Goal: Task Accomplishment & Management: Manage account settings

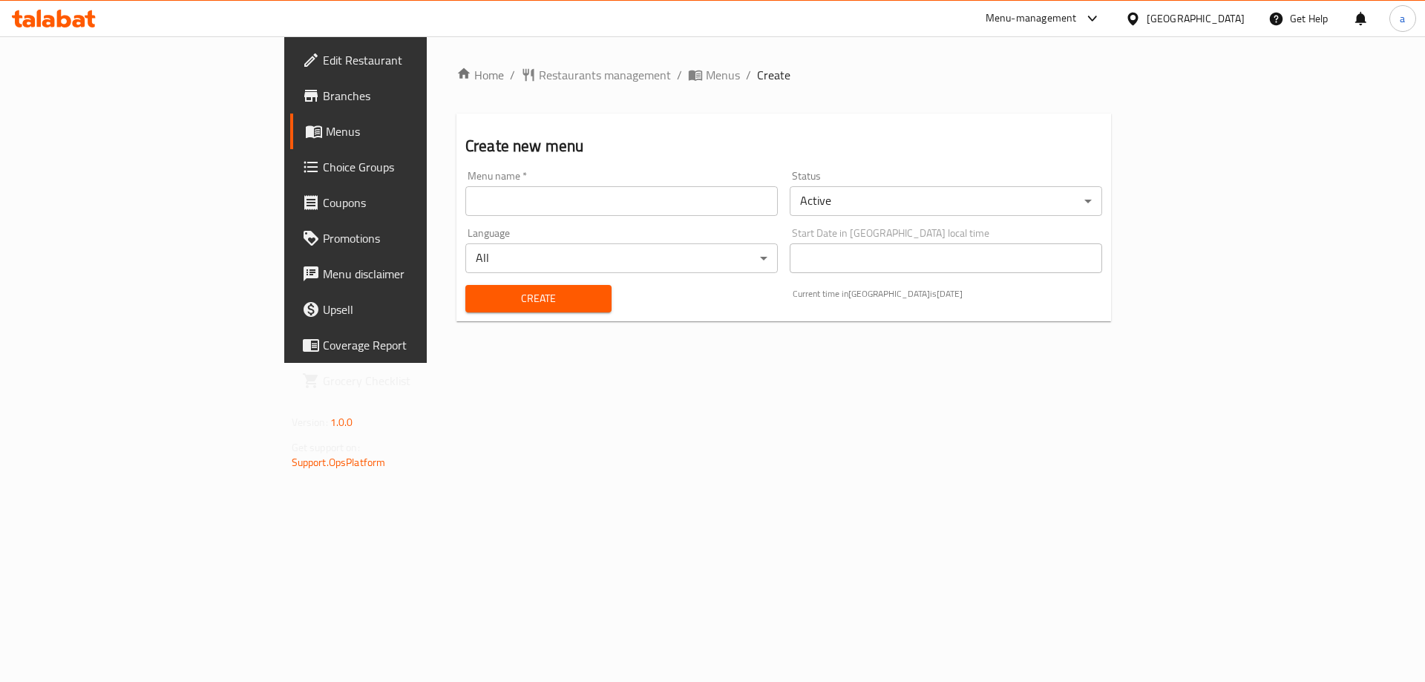
click at [662, 214] on input "text" at bounding box center [622, 201] width 313 height 30
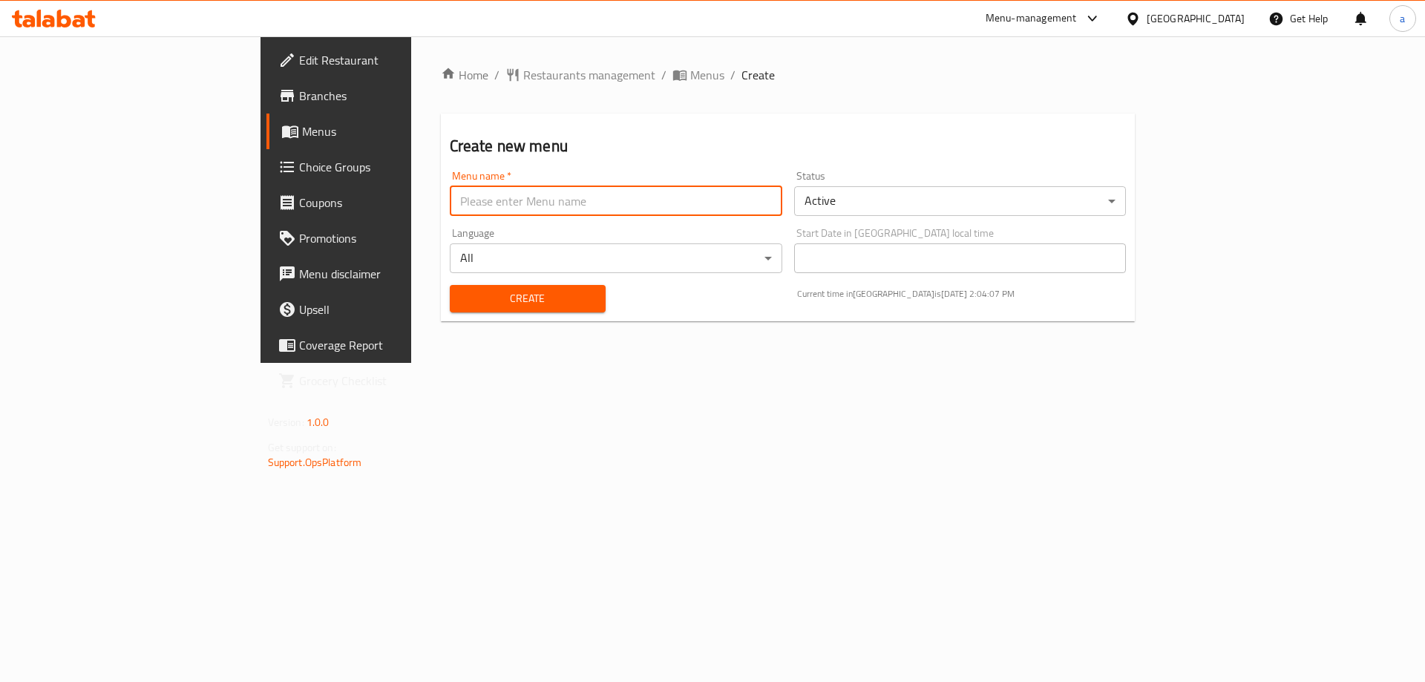
click at [634, 200] on input "text" at bounding box center [616, 201] width 333 height 30
click at [450, 211] on input "17" at bounding box center [616, 201] width 333 height 30
type input "[DATE] [PERSON_NAME] 1st"
click at [462, 297] on span "Create" at bounding box center [528, 299] width 132 height 19
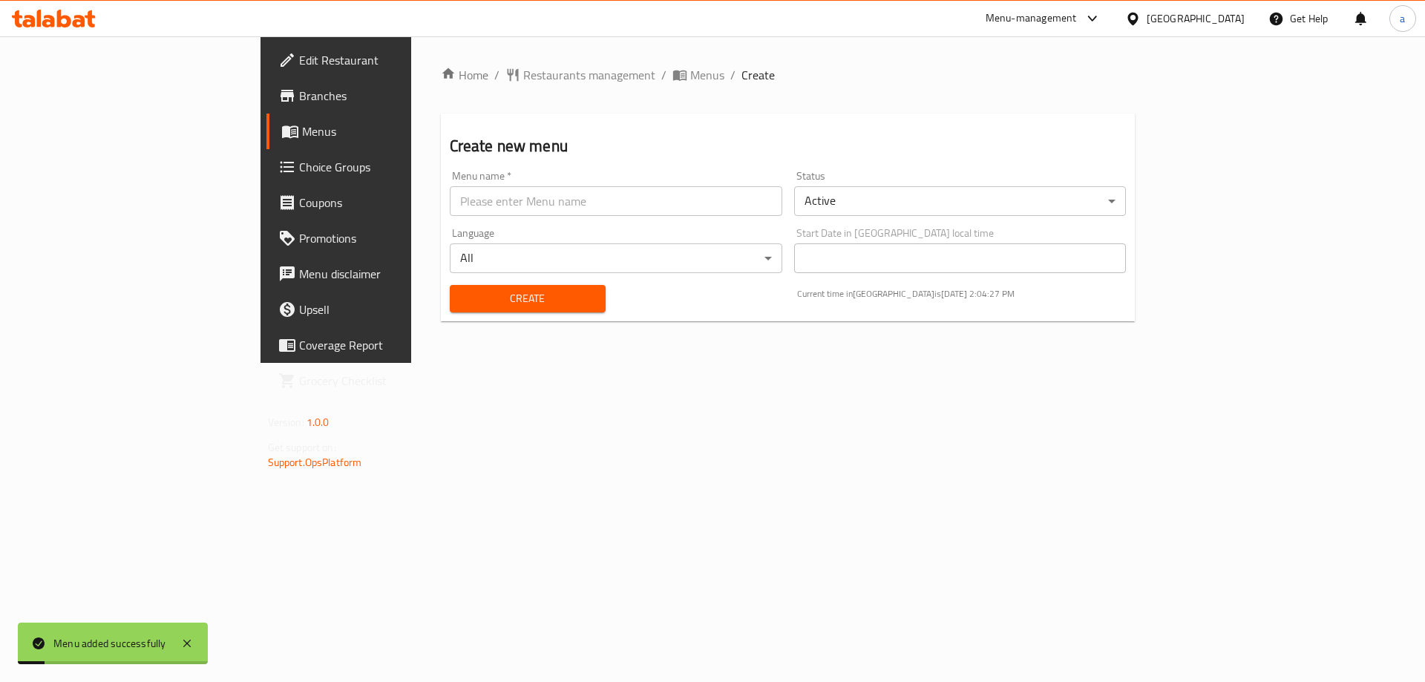
click at [302, 135] on span "Menus" at bounding box center [394, 132] width 185 height 18
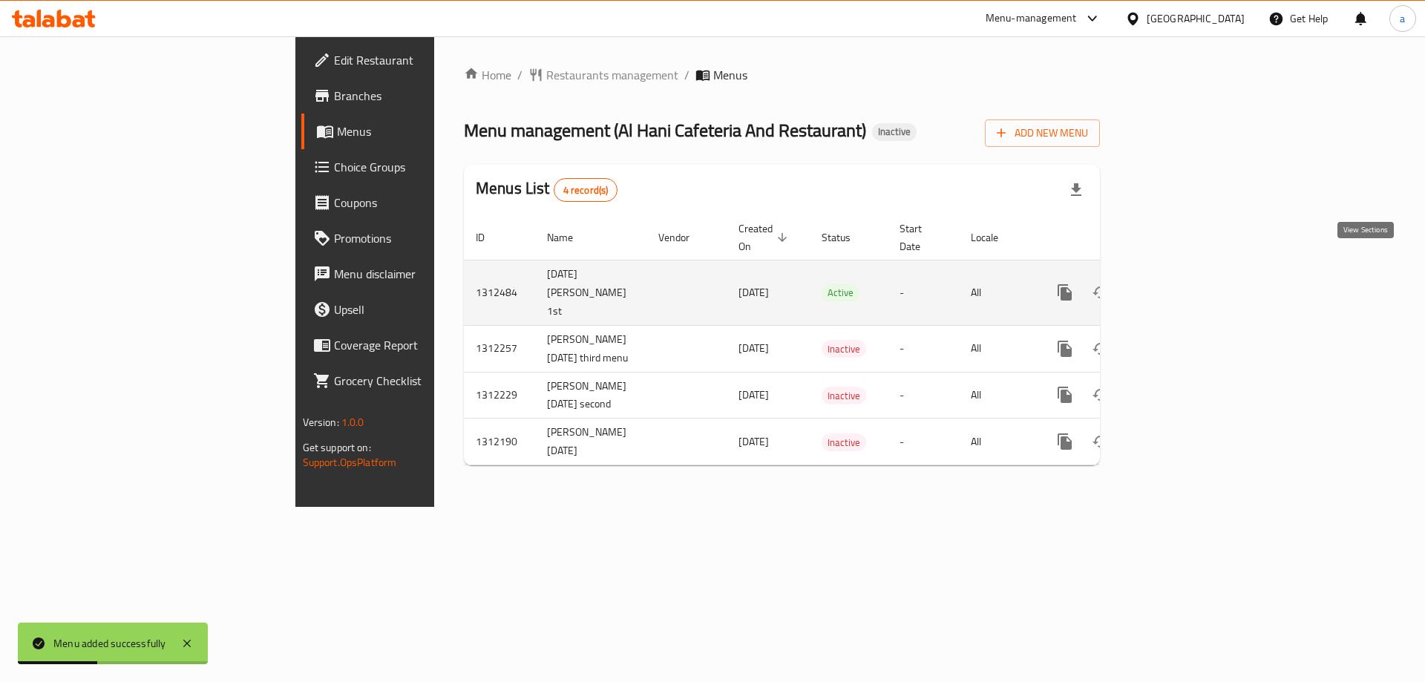
click at [1179, 286] on icon "enhanced table" at bounding box center [1172, 292] width 13 height 13
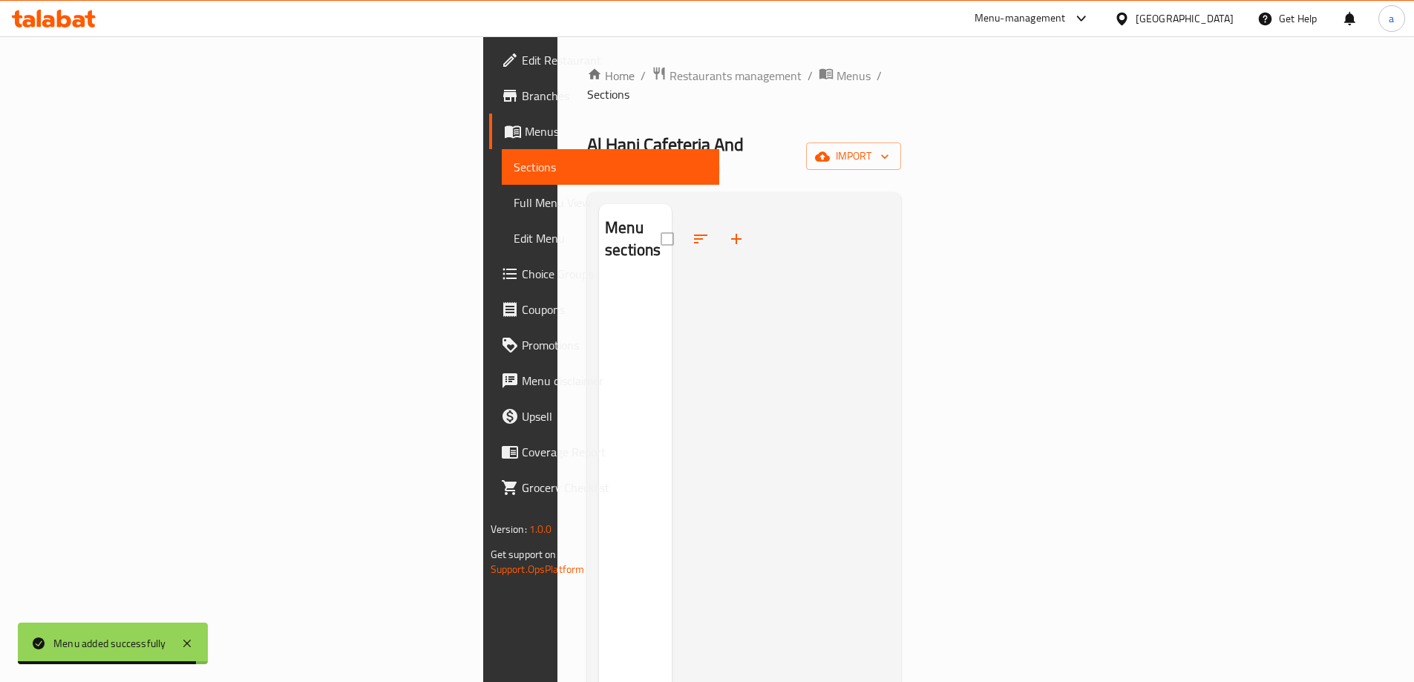
click at [901, 143] on div "Home / Restaurants management / Menus / Sections Al Hani Cafeteria And Restaura…" at bounding box center [744, 482] width 314 height 832
click at [830, 151] on icon "button" at bounding box center [822, 156] width 15 height 10
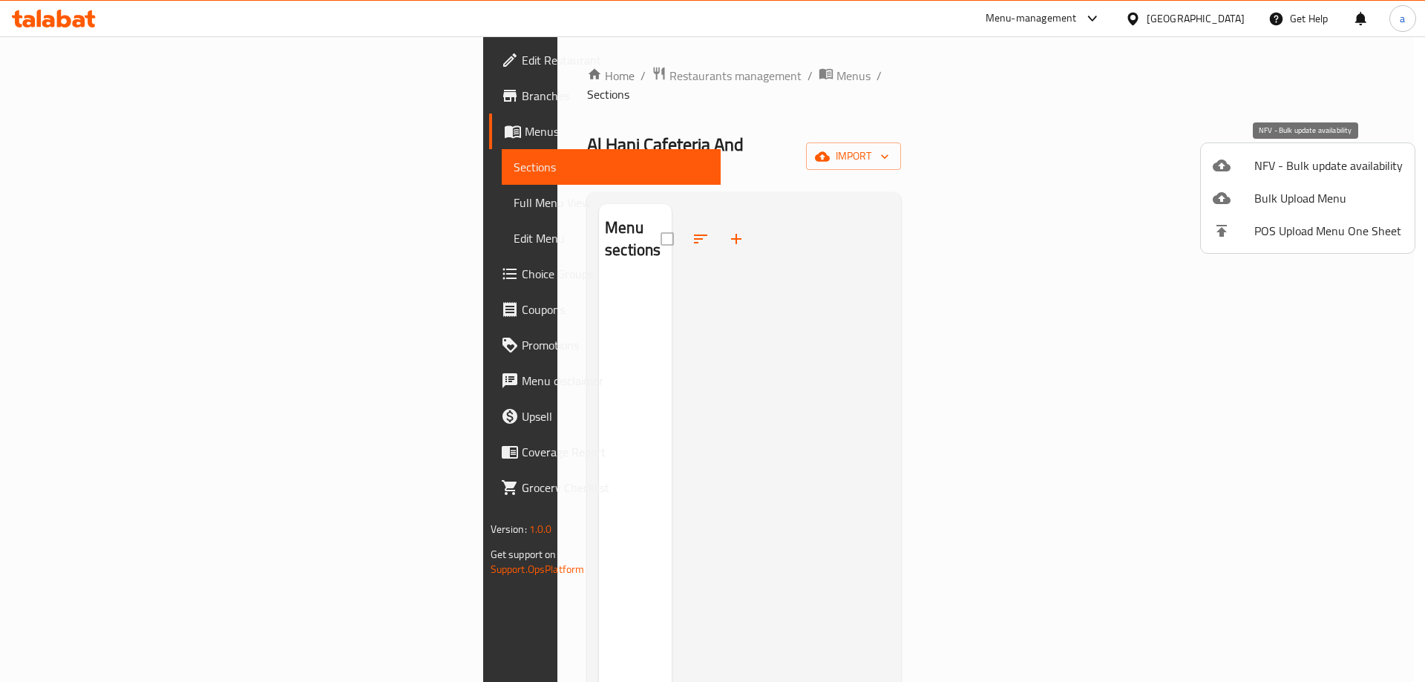
click at [1261, 168] on span "NFV - Bulk update availability" at bounding box center [1329, 166] width 148 height 18
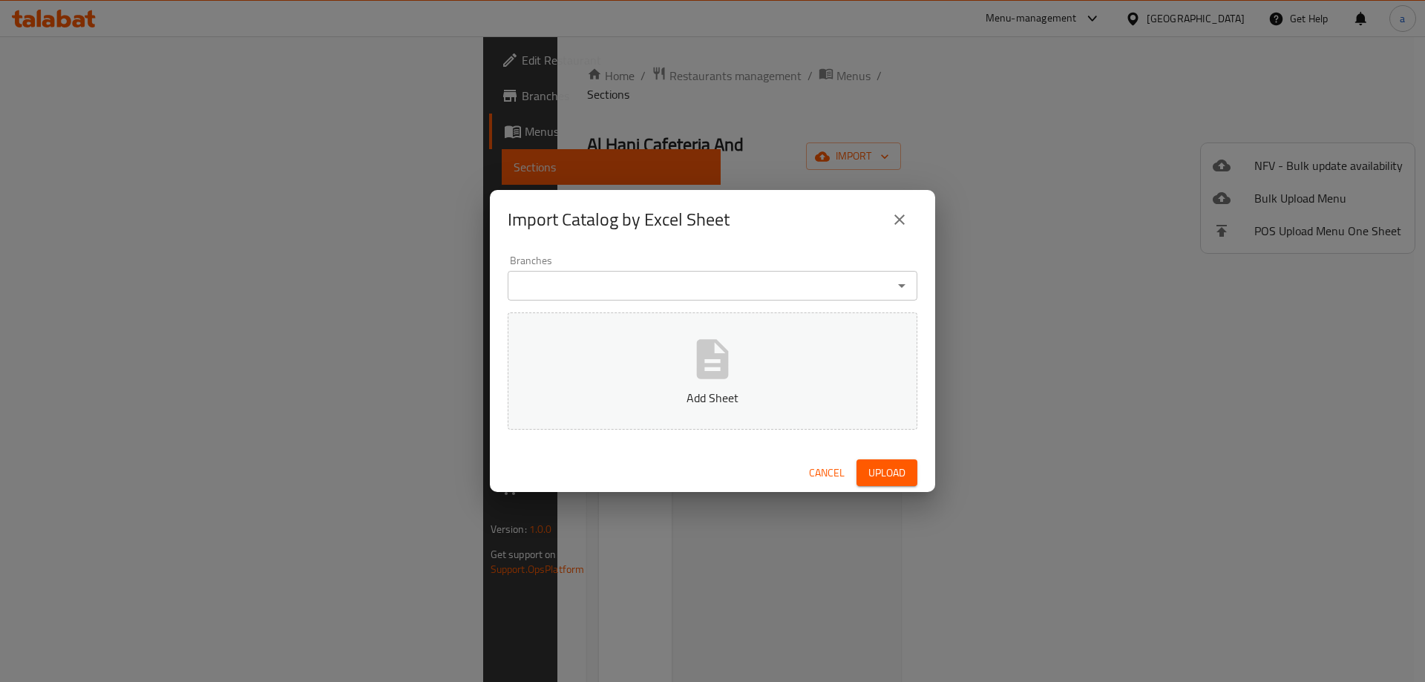
click at [913, 225] on button "close" at bounding box center [900, 220] width 36 height 36
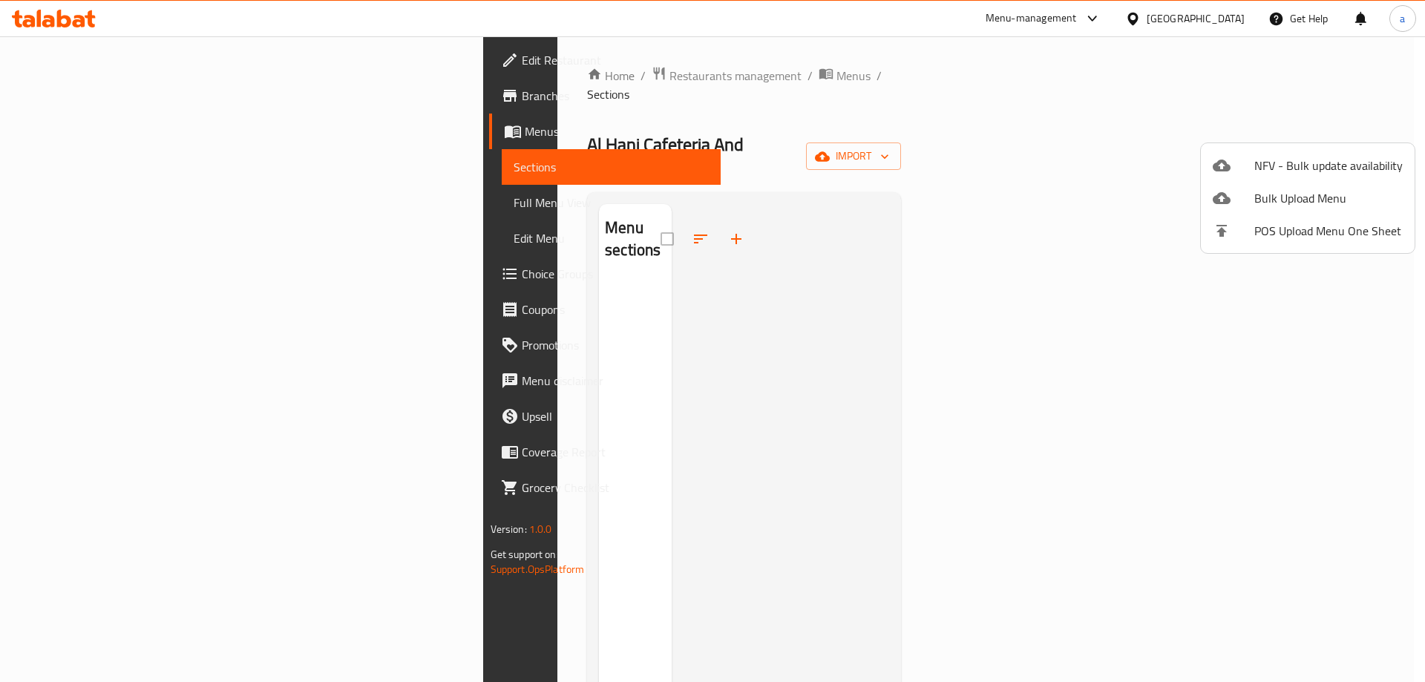
click at [1030, 159] on div at bounding box center [712, 341] width 1425 height 682
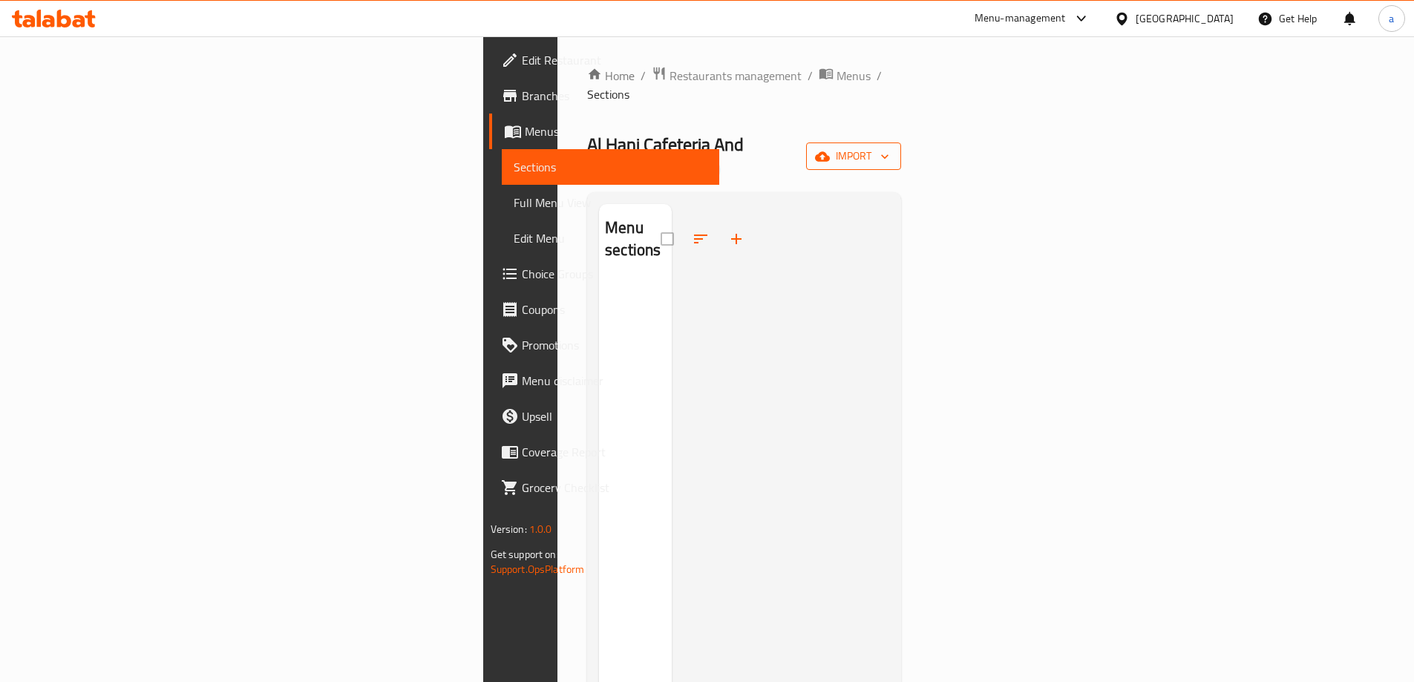
click at [889, 147] on span "import" at bounding box center [853, 156] width 71 height 19
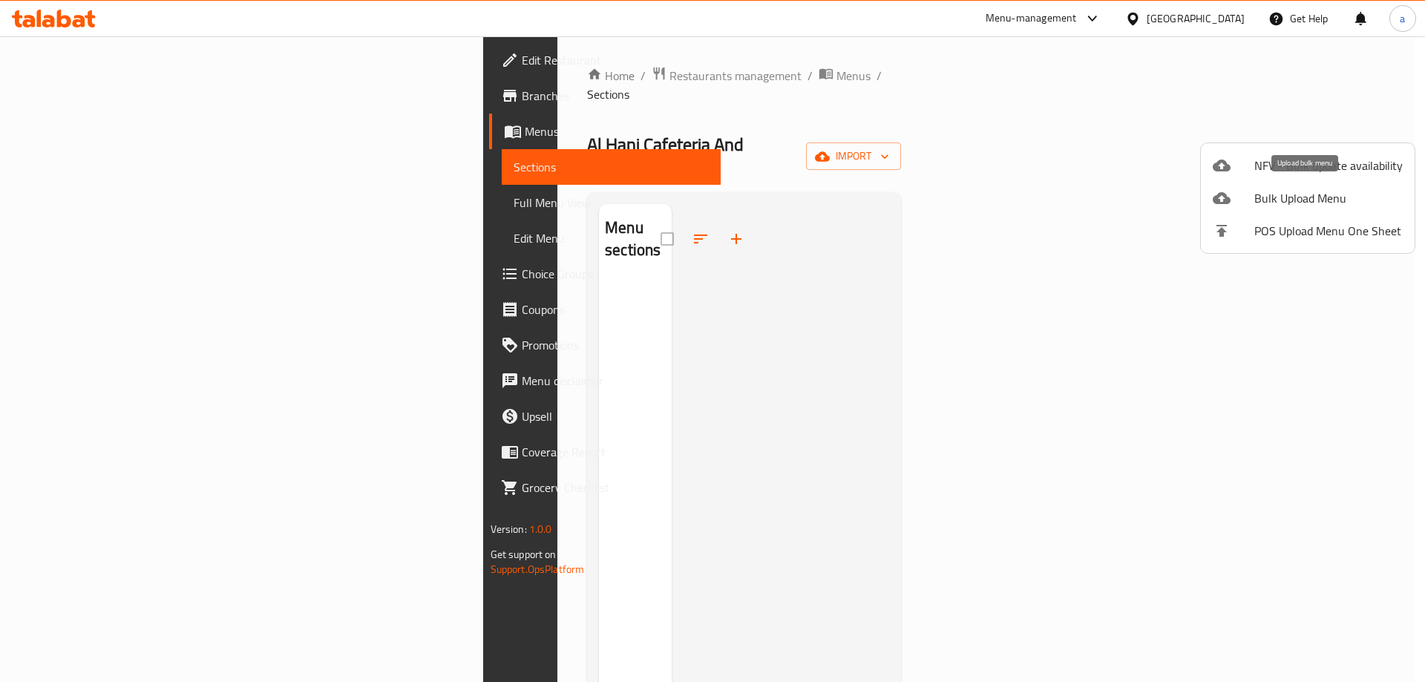
click at [1339, 201] on span "Bulk Upload Menu" at bounding box center [1329, 198] width 148 height 18
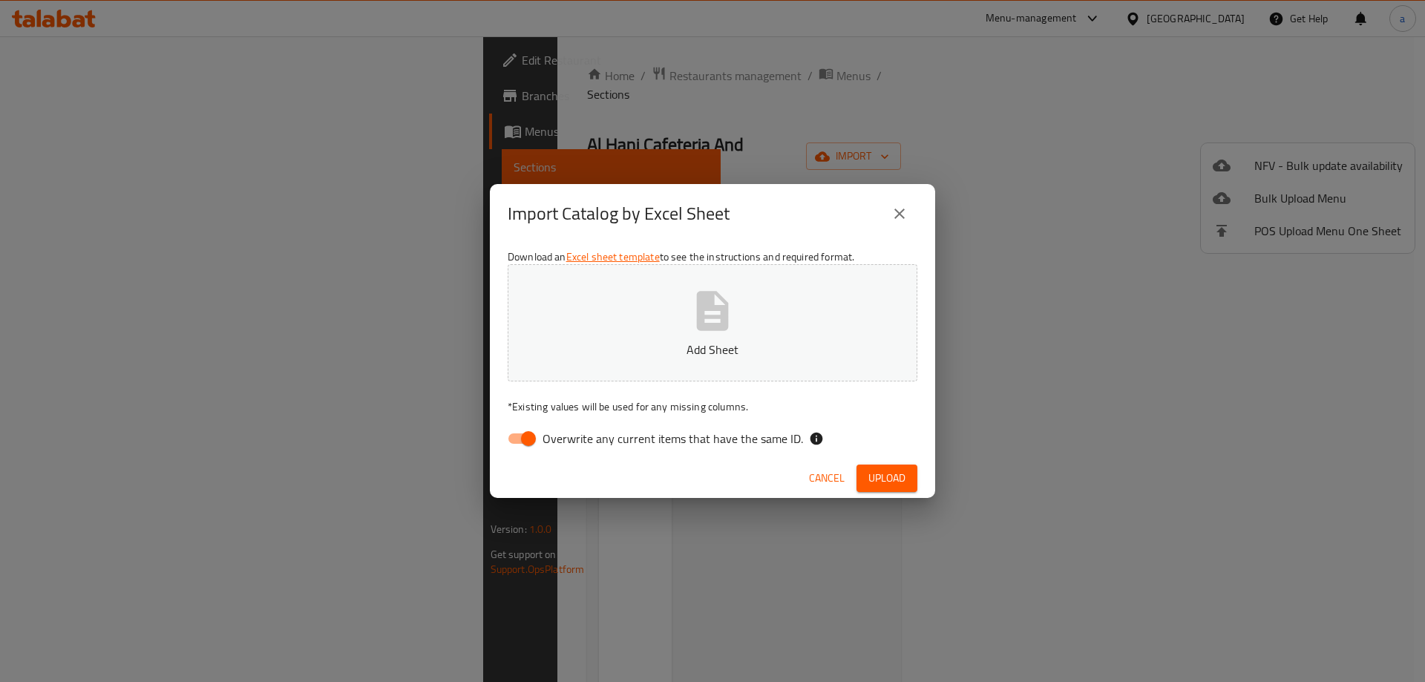
click at [526, 440] on input "Overwrite any current items that have the same ID." at bounding box center [528, 439] width 85 height 28
checkbox input "false"
click at [734, 334] on icon "button" at bounding box center [713, 311] width 48 height 48
click at [879, 468] on button "Upload" at bounding box center [887, 478] width 61 height 27
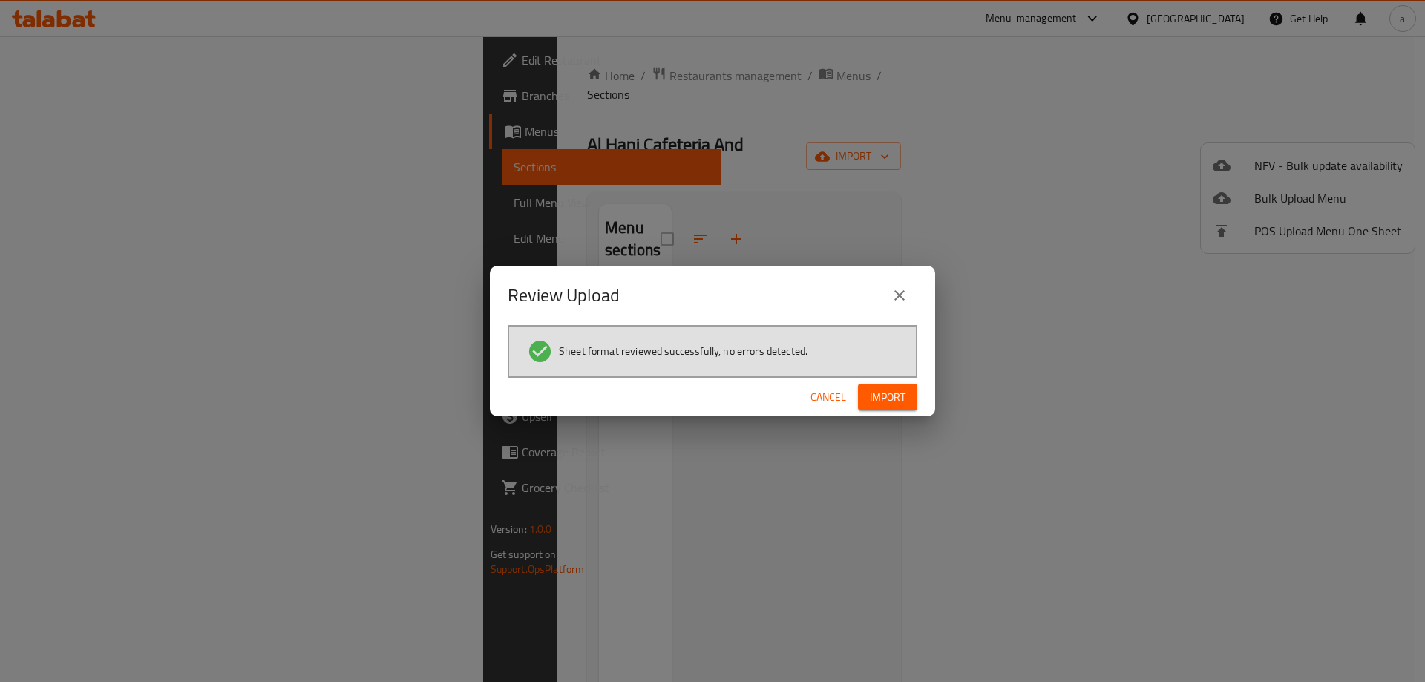
click at [909, 400] on button "Import" at bounding box center [887, 397] width 59 height 27
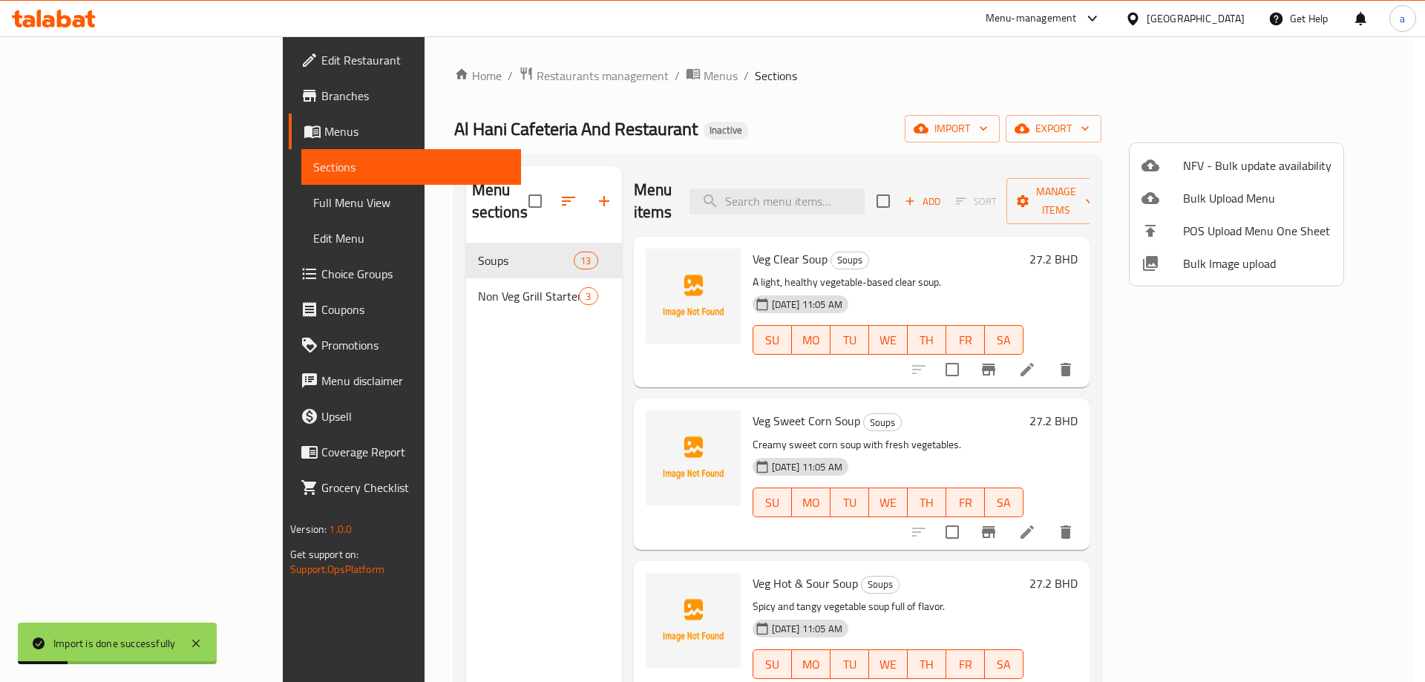
click at [97, 200] on div at bounding box center [712, 341] width 1425 height 682
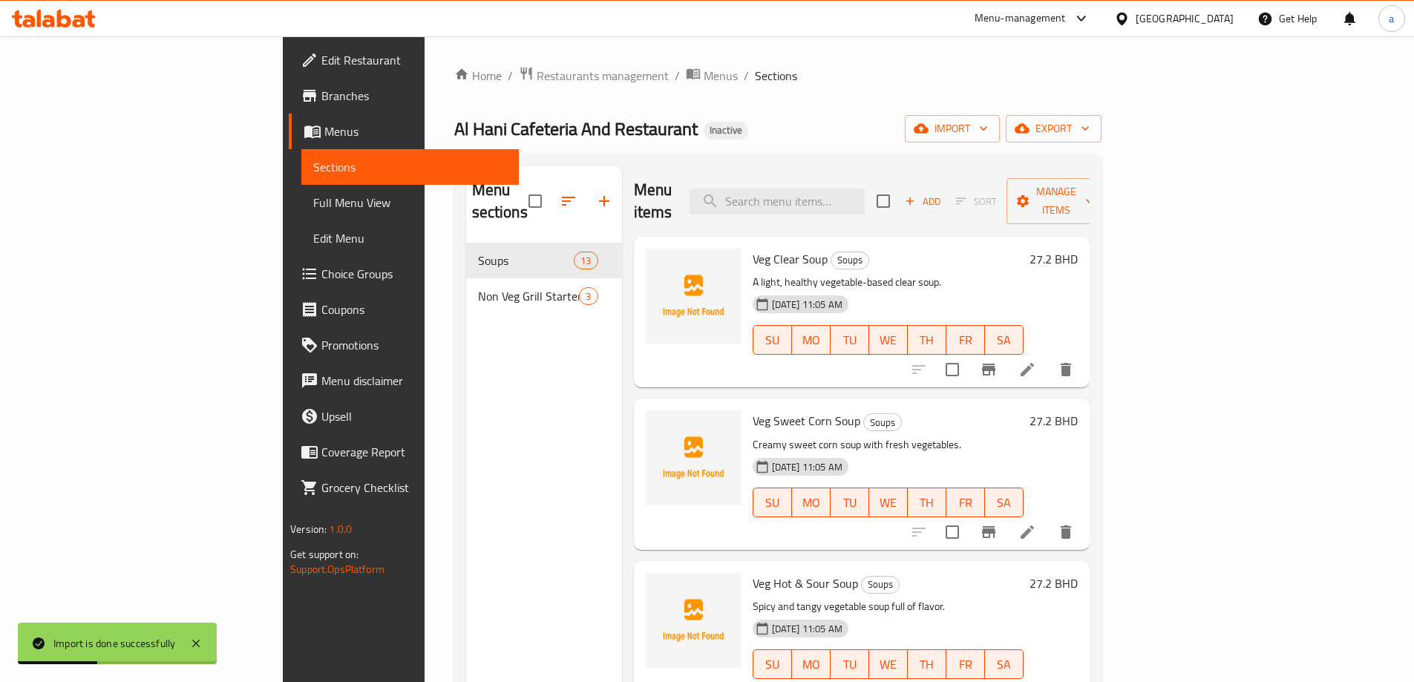
click at [313, 200] on span "Full Menu View" at bounding box center [410, 203] width 194 height 18
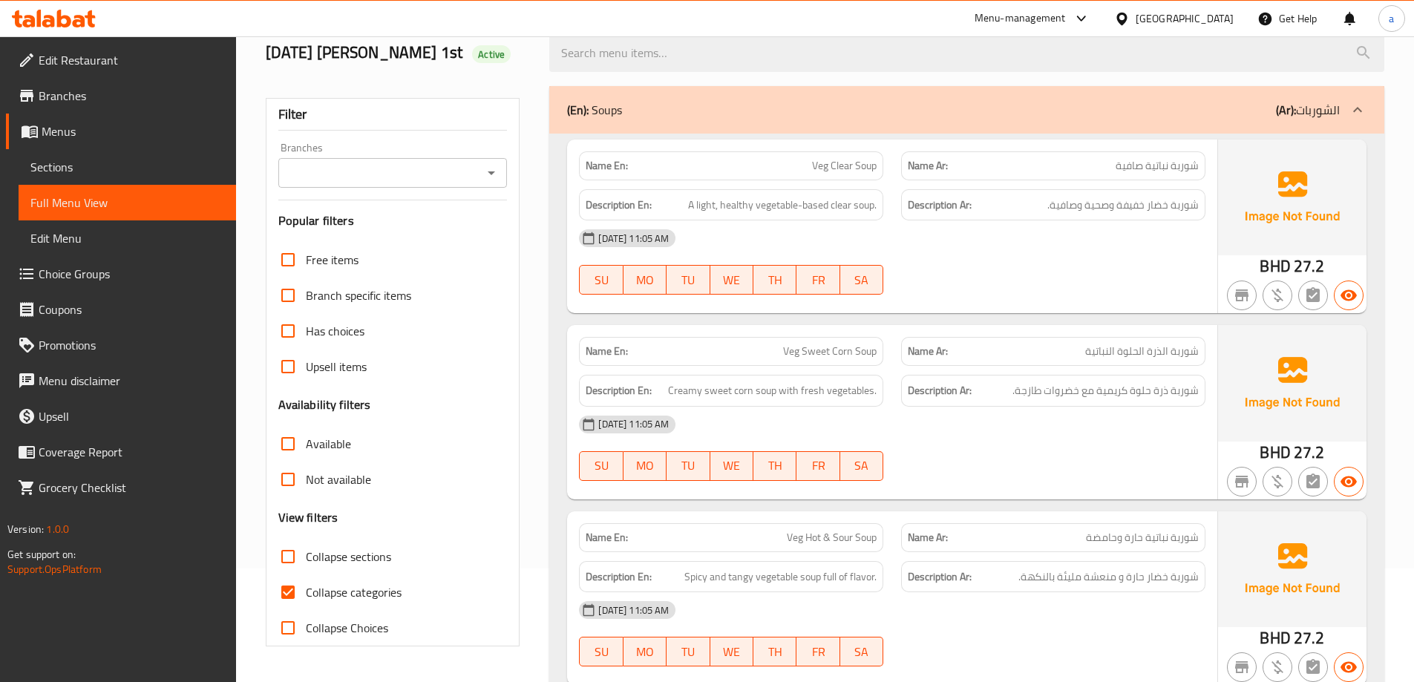
scroll to position [297, 0]
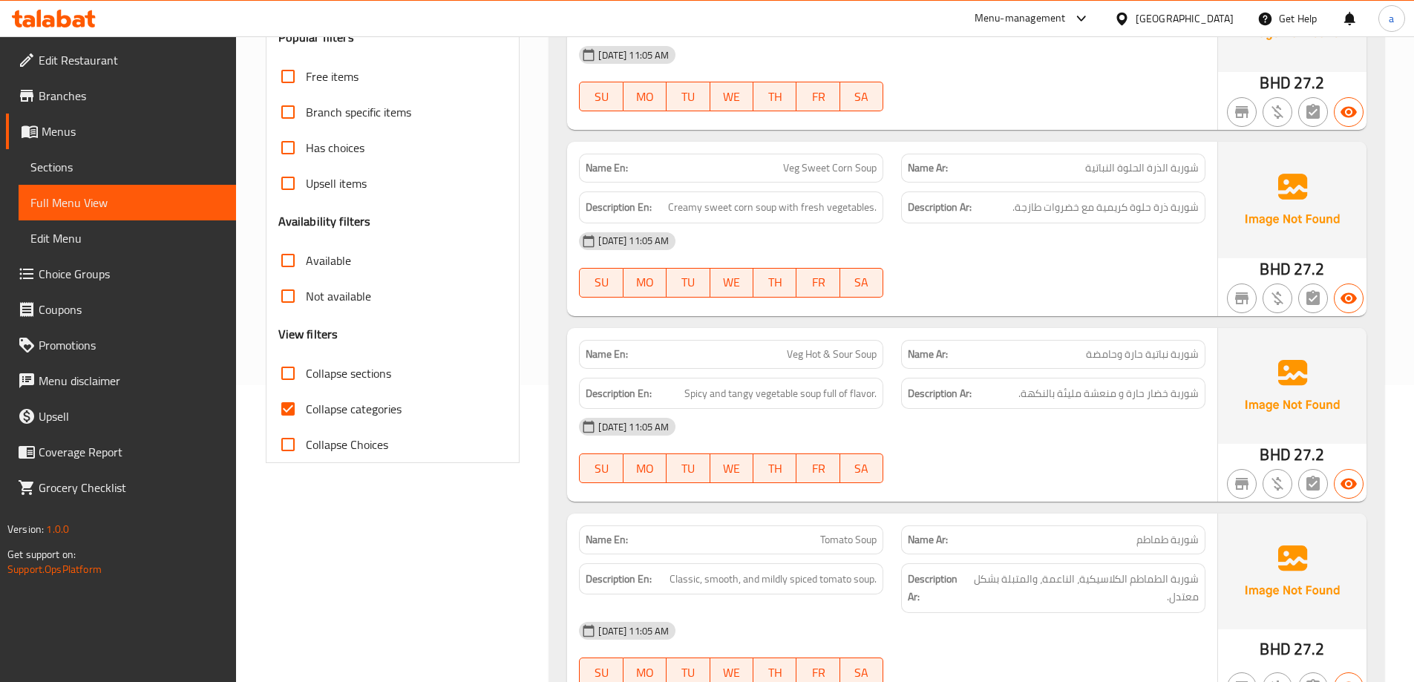
click at [363, 422] on label "Collapse categories" at bounding box center [335, 409] width 131 height 36
click at [306, 422] on input "Collapse categories" at bounding box center [288, 409] width 36 height 36
checkbox input "false"
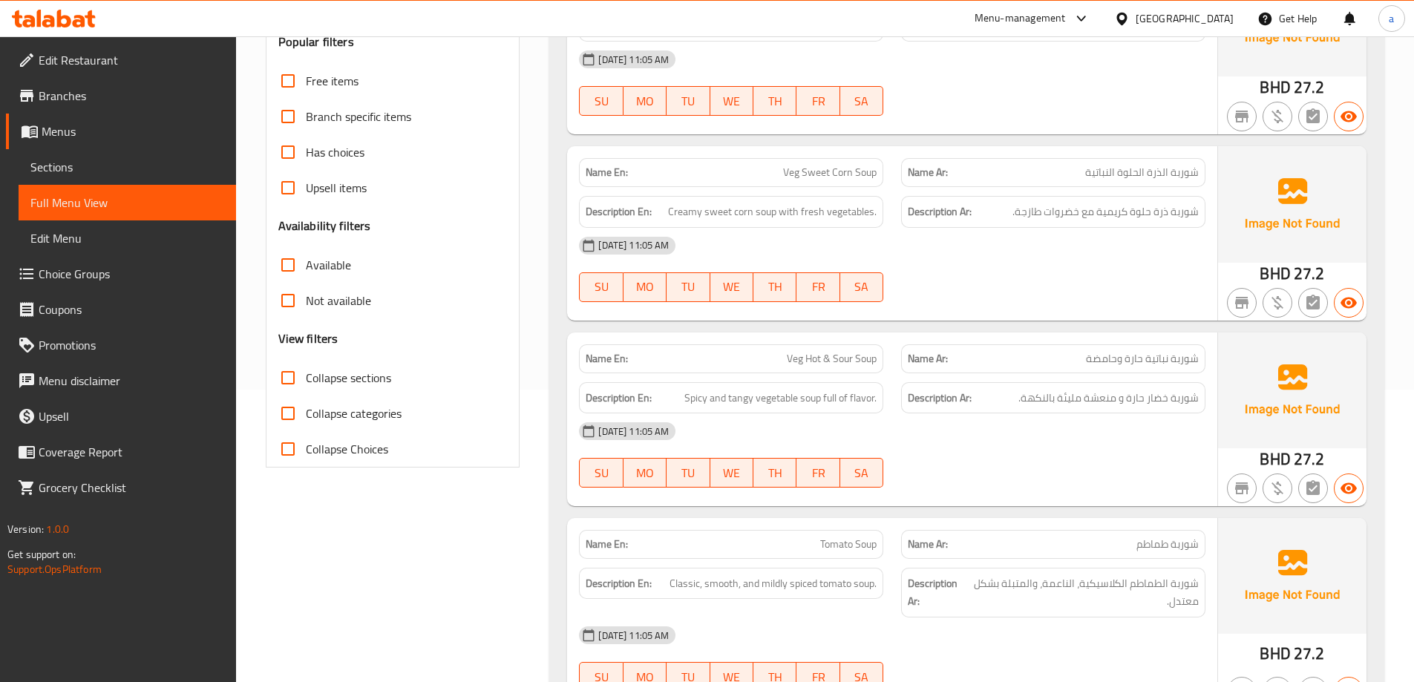
scroll to position [0, 0]
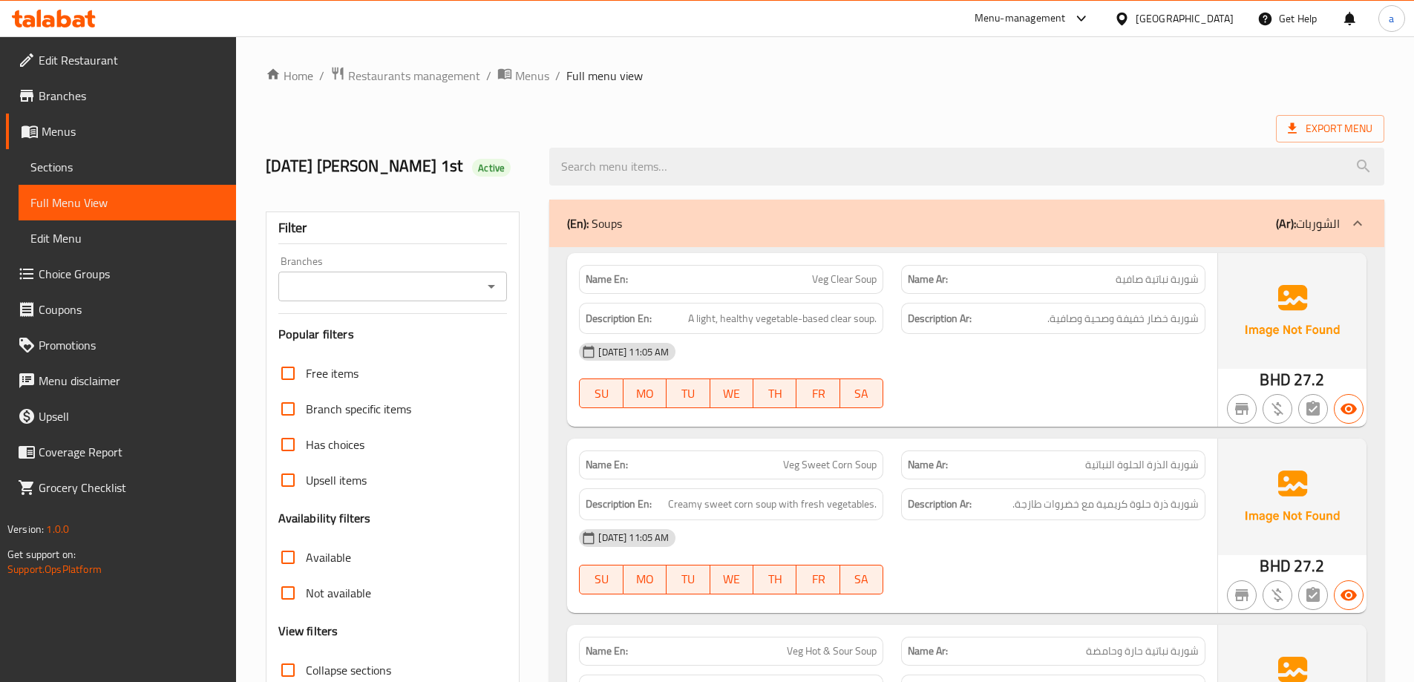
click at [126, 97] on span "Branches" at bounding box center [132, 96] width 186 height 18
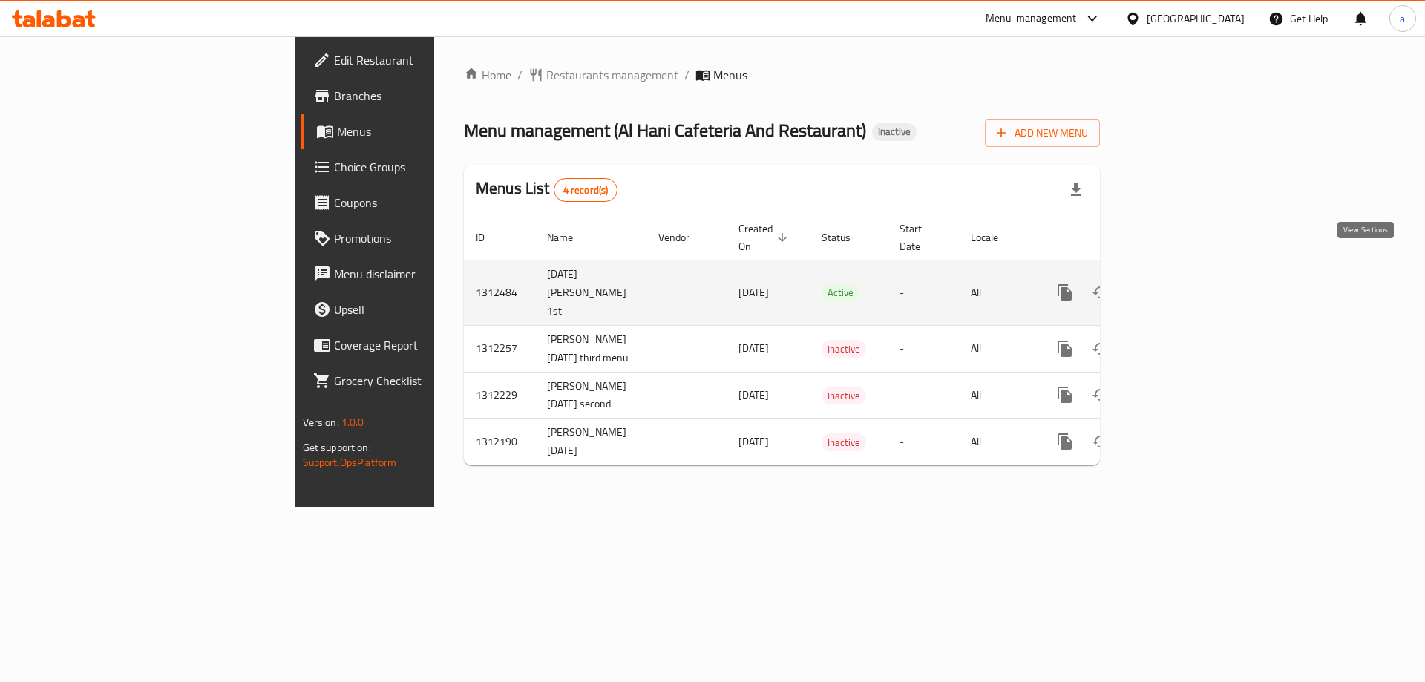
click at [1181, 284] on icon "enhanced table" at bounding box center [1172, 293] width 18 height 18
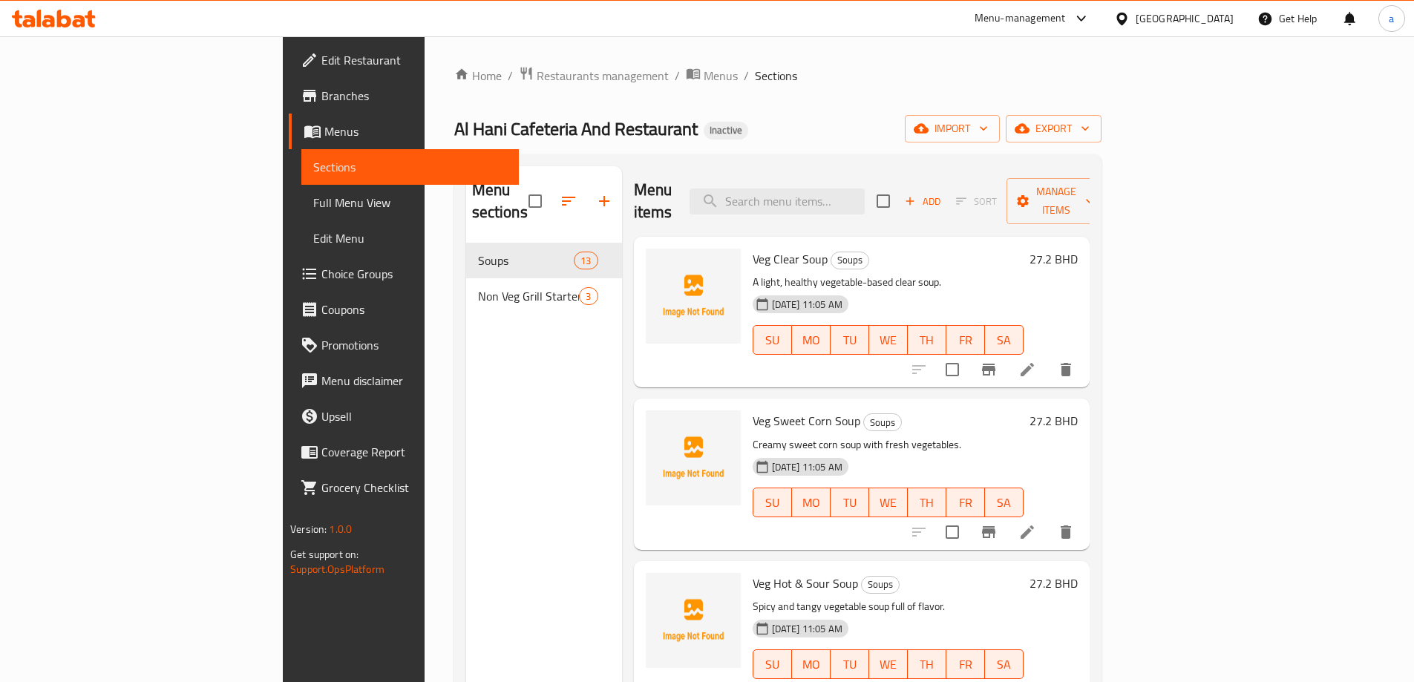
click at [301, 214] on link "Full Menu View" at bounding box center [410, 203] width 218 height 36
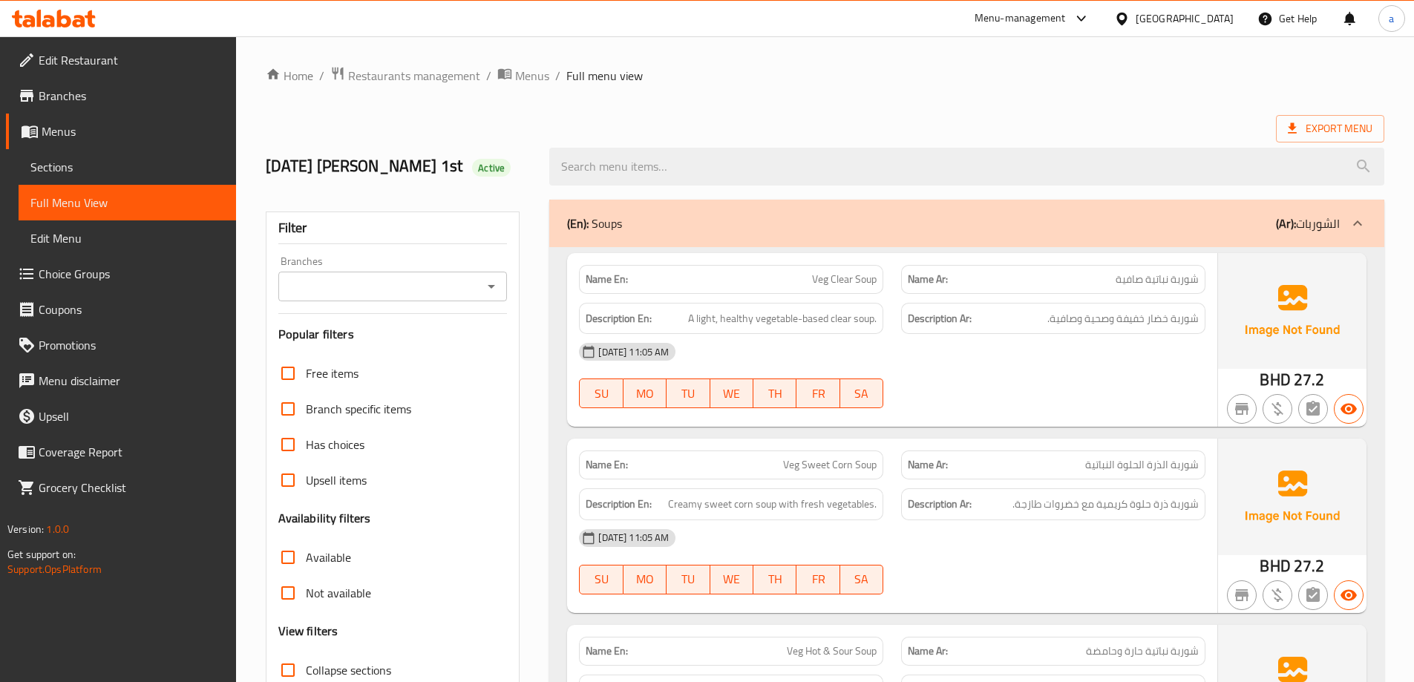
click at [839, 280] on span "Veg Clear Soup" at bounding box center [844, 280] width 65 height 16
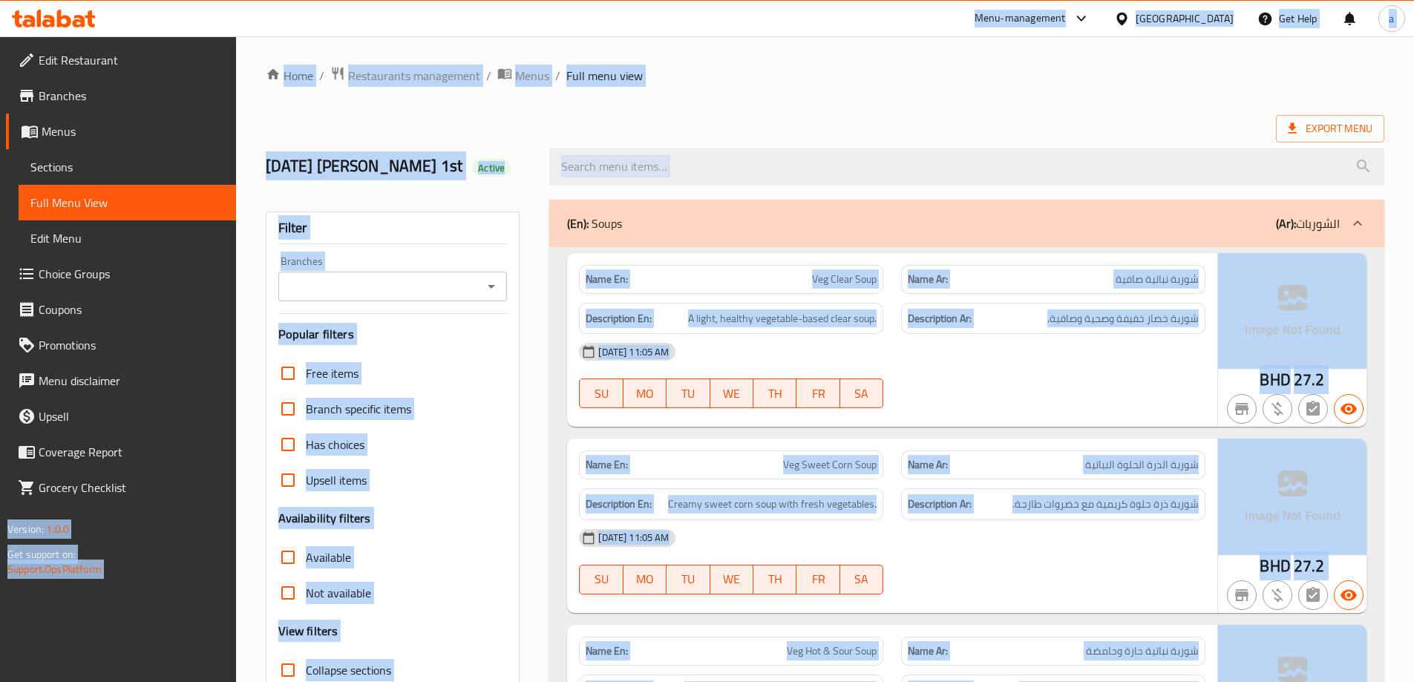
click at [834, 274] on span "Veg Clear Soup" at bounding box center [844, 280] width 65 height 16
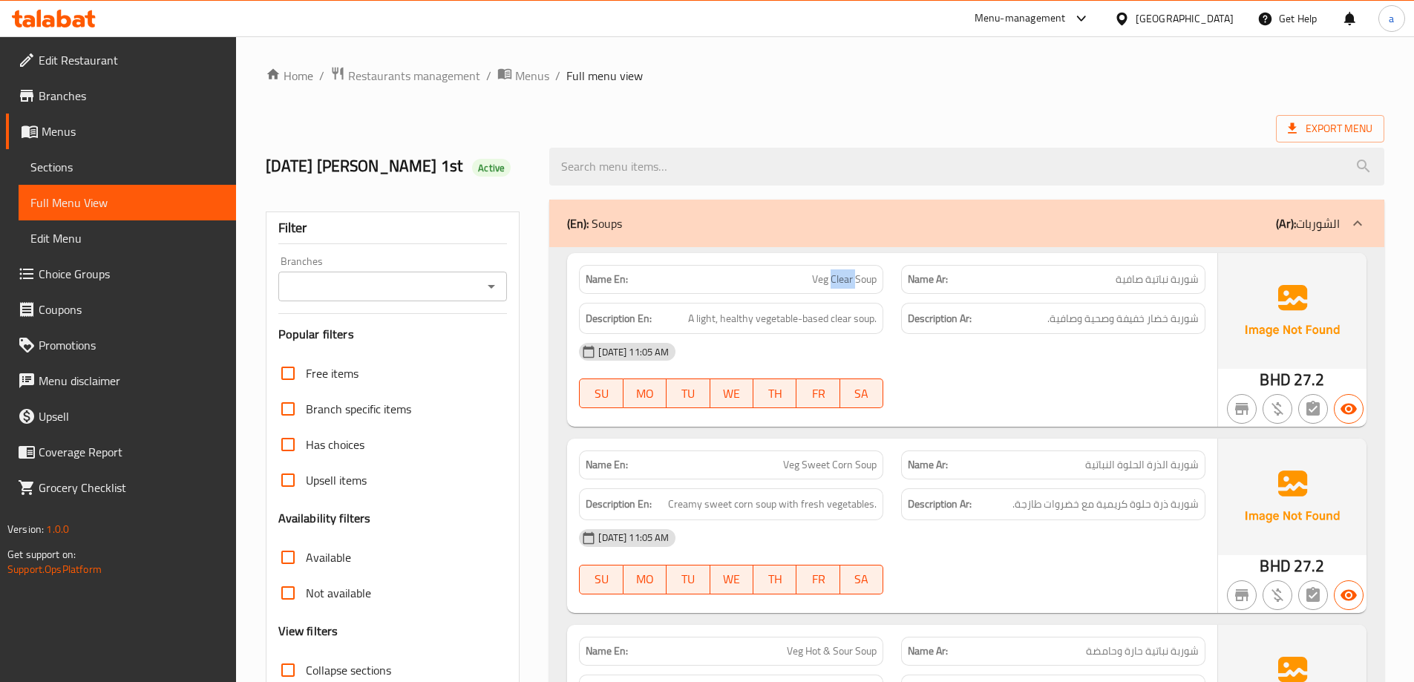
click at [834, 274] on span "Veg Clear Soup" at bounding box center [844, 280] width 65 height 16
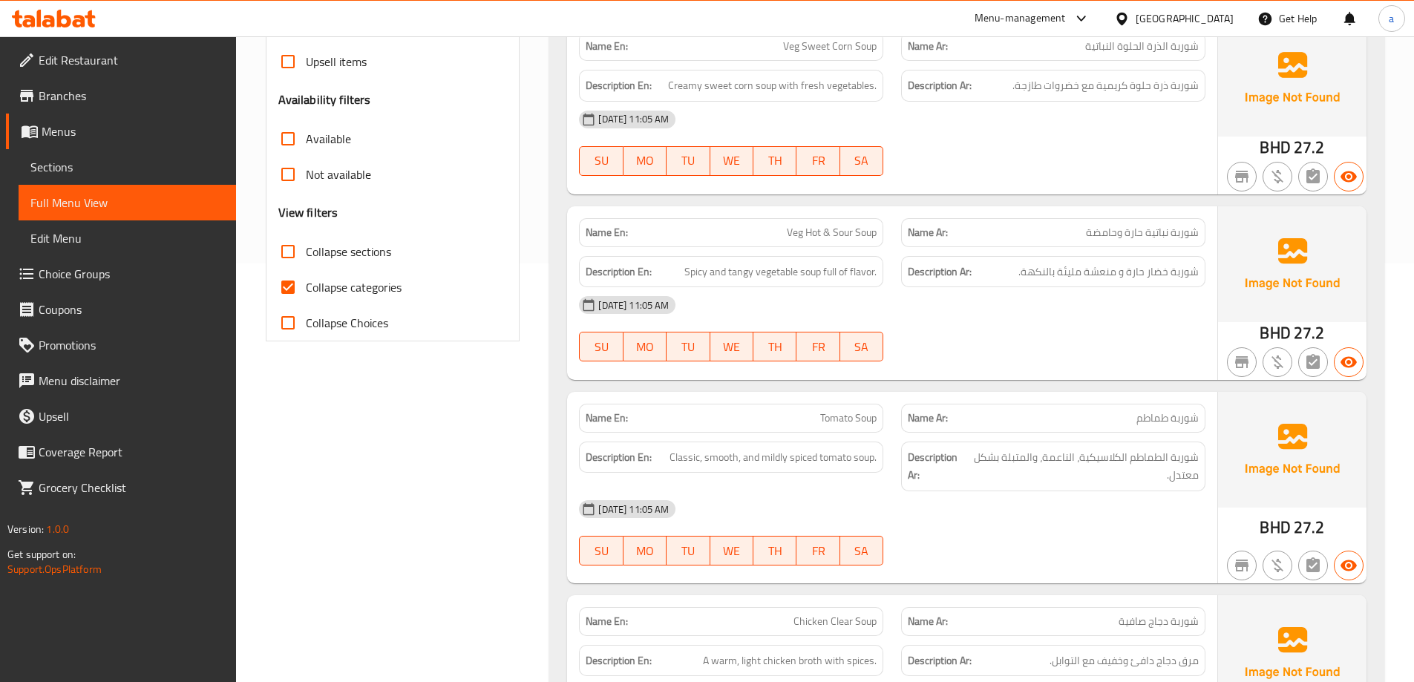
scroll to position [445, 0]
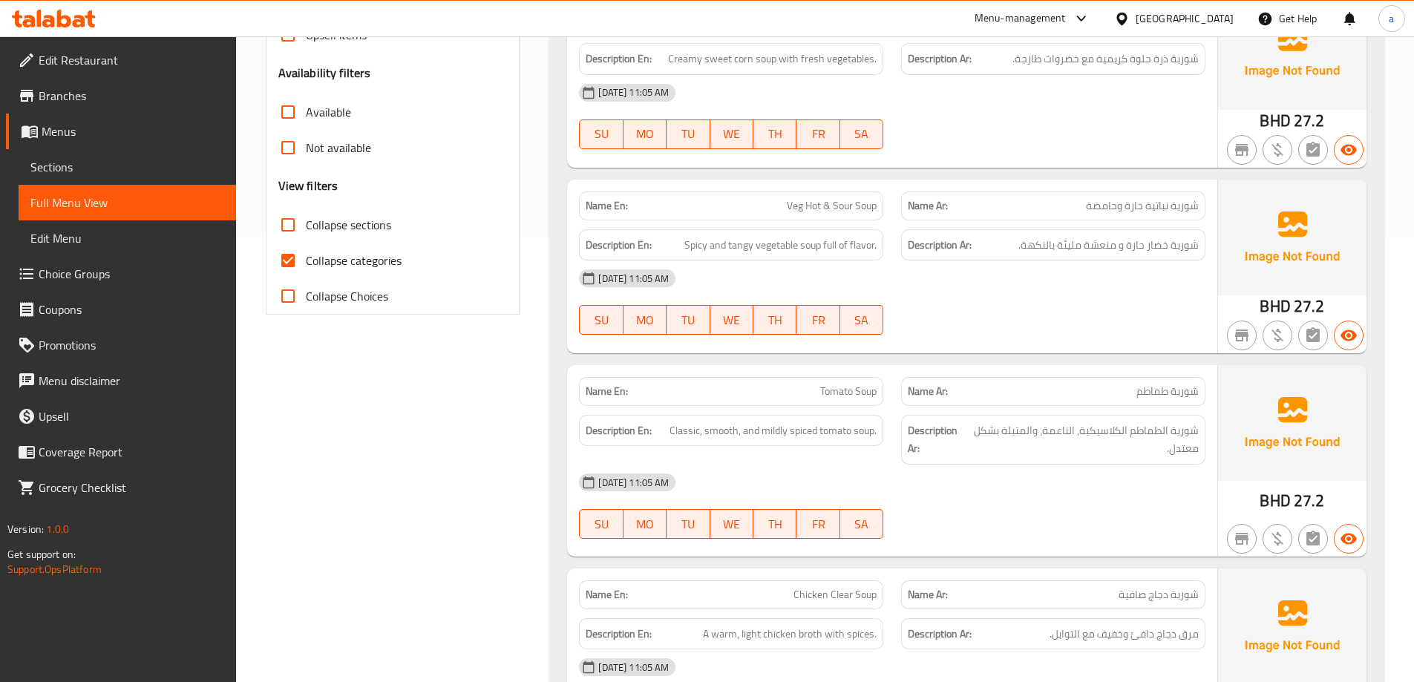
click at [830, 209] on span "Veg Hot & Sour Soup" at bounding box center [832, 206] width 90 height 16
copy span "Veg Hot & Sour Soup"
click at [964, 267] on div "[DATE] 11:05 AM" at bounding box center [892, 279] width 644 height 36
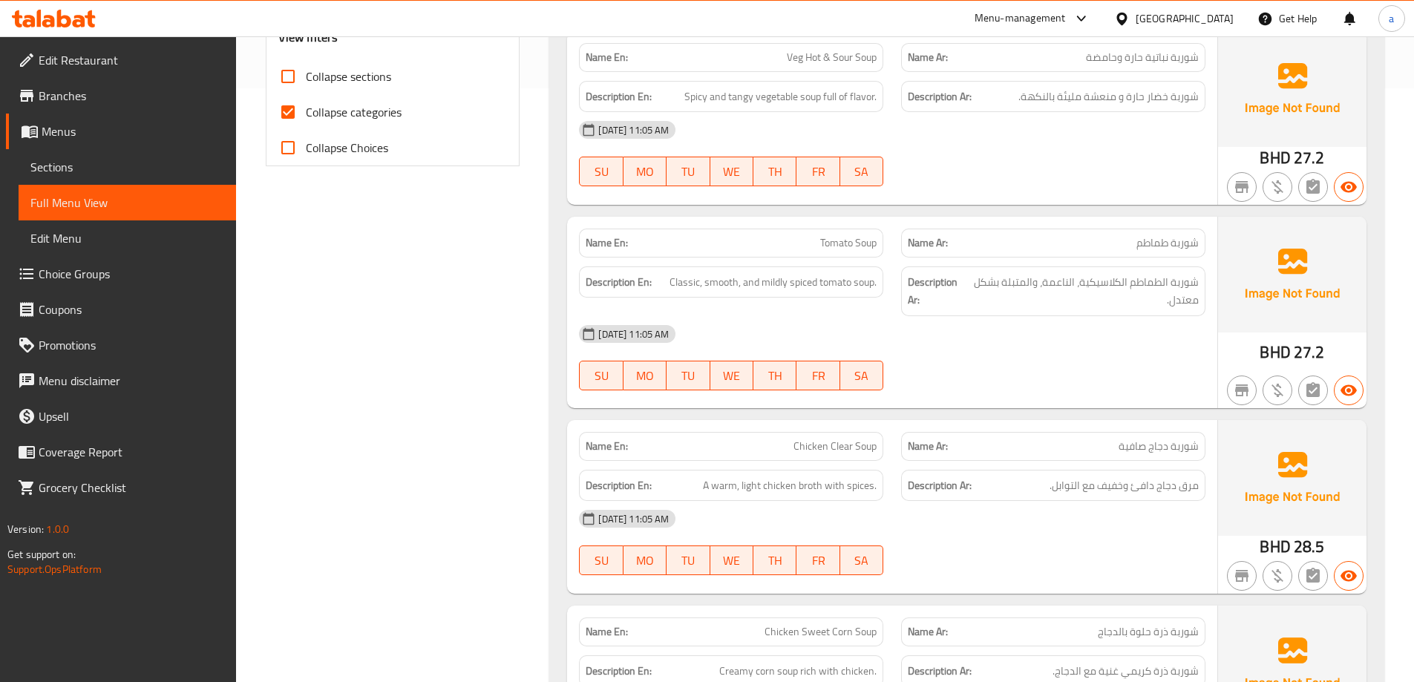
scroll to position [668, 0]
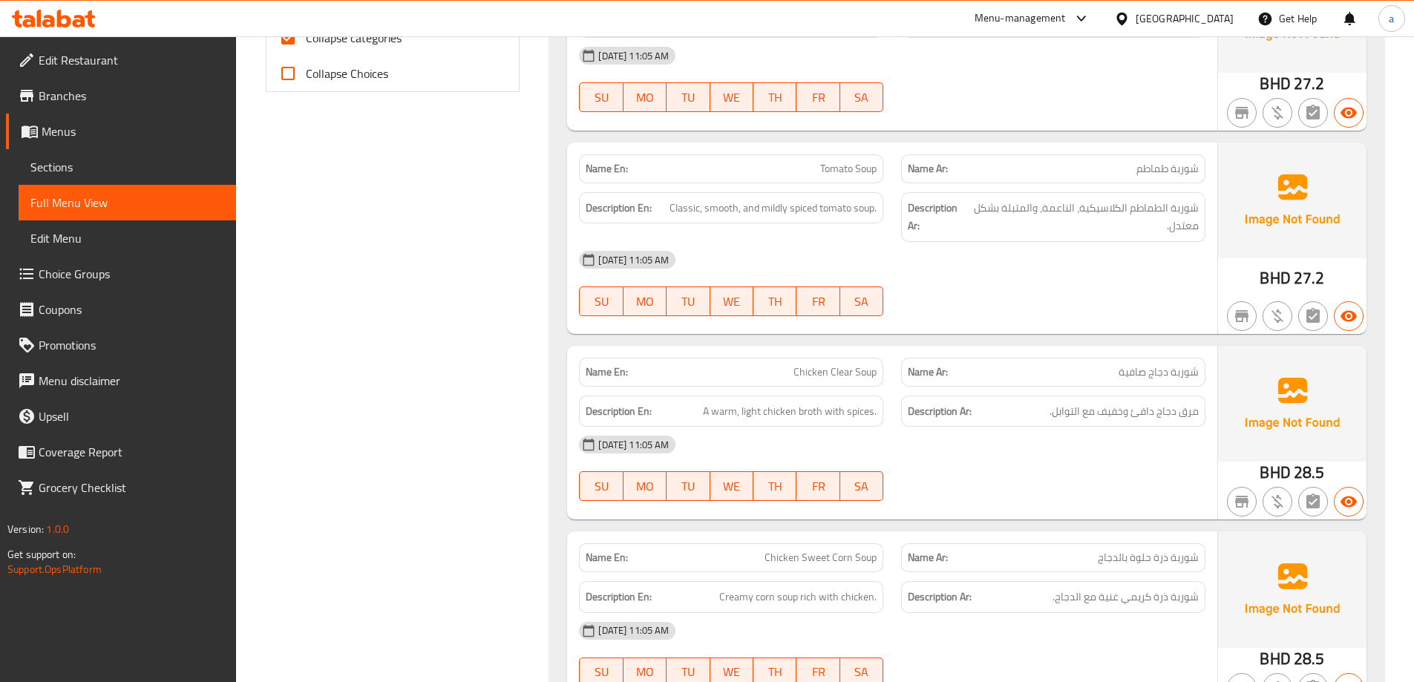
click at [843, 173] on span "Tomato Soup" at bounding box center [848, 169] width 56 height 16
click at [852, 161] on span "Tomato Soup" at bounding box center [848, 169] width 56 height 16
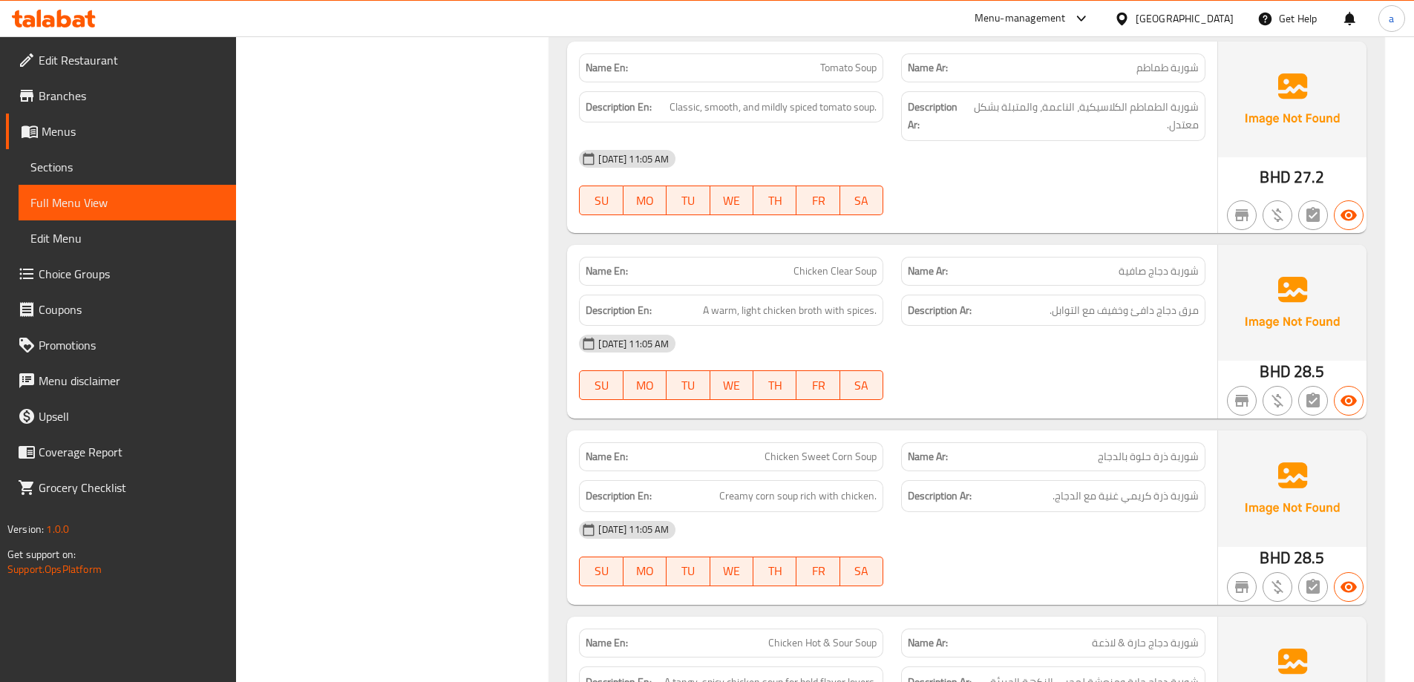
scroll to position [742, 0]
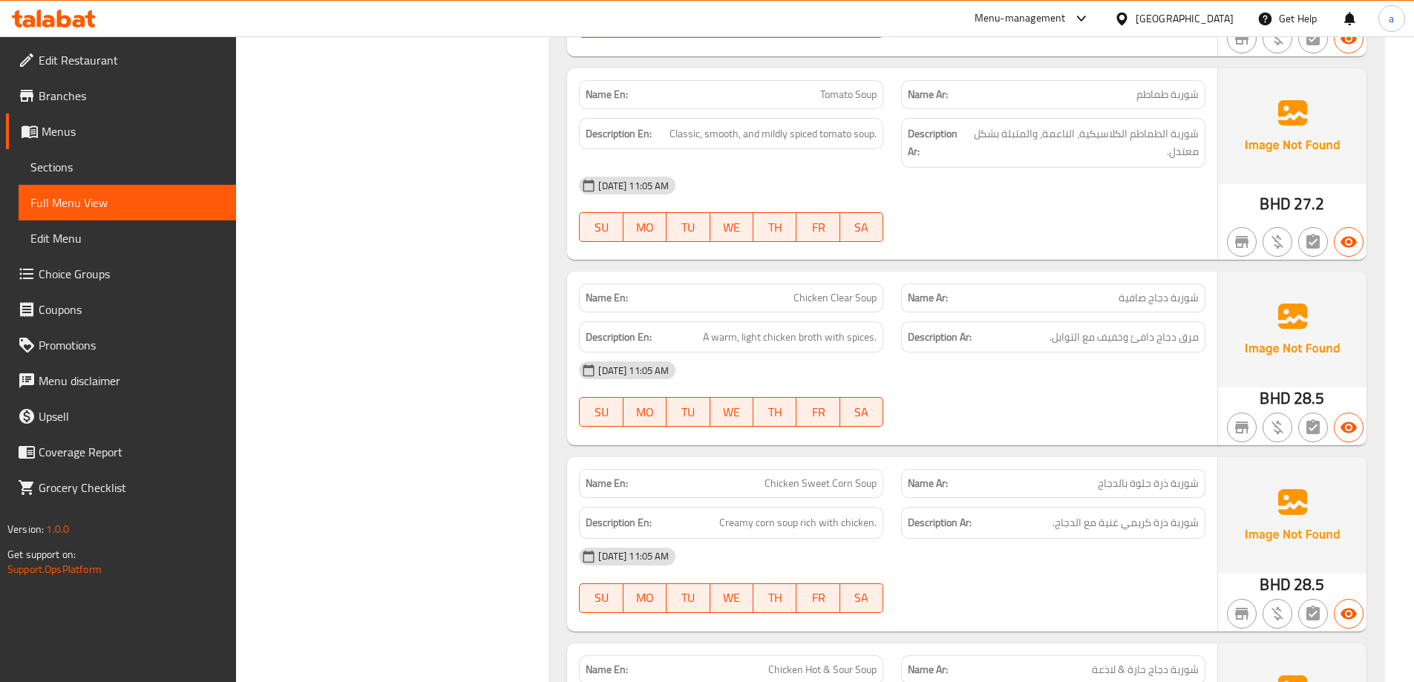
click at [826, 297] on span "Chicken Clear Soup" at bounding box center [835, 298] width 83 height 16
copy span "Chicken Clear Soup"
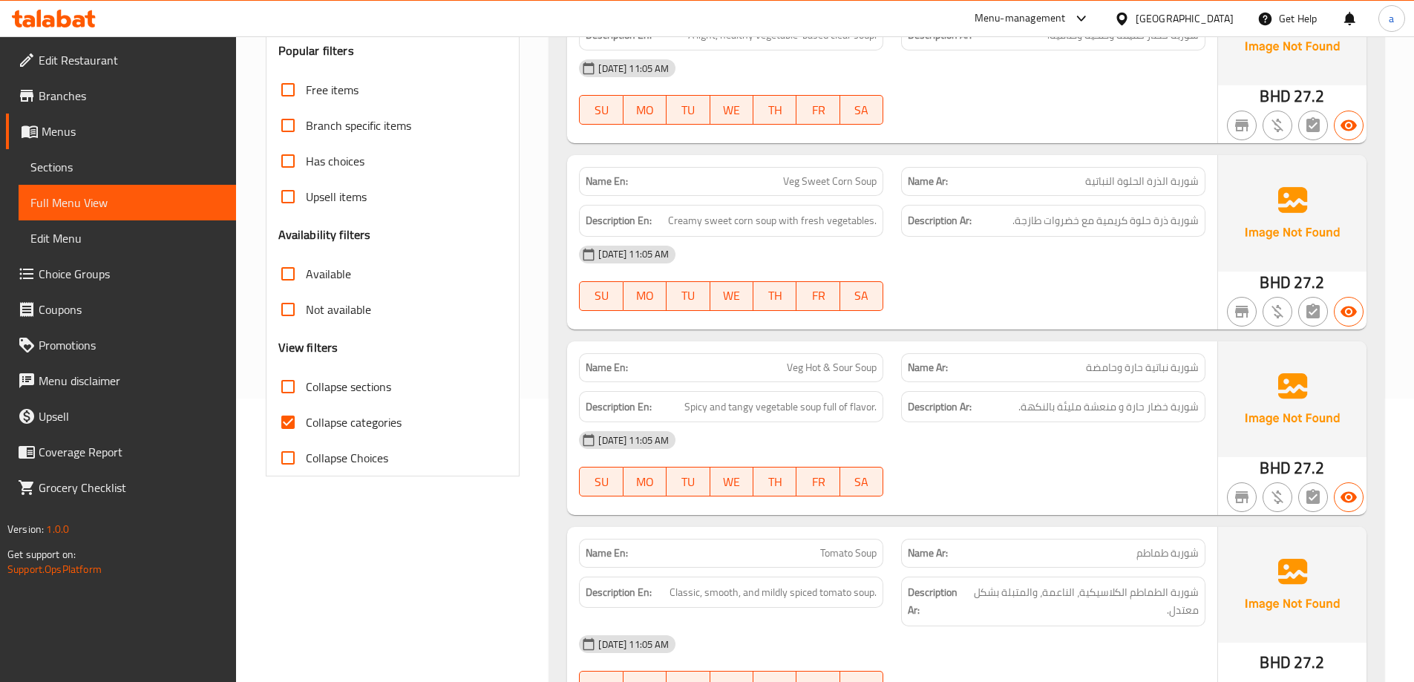
scroll to position [297, 0]
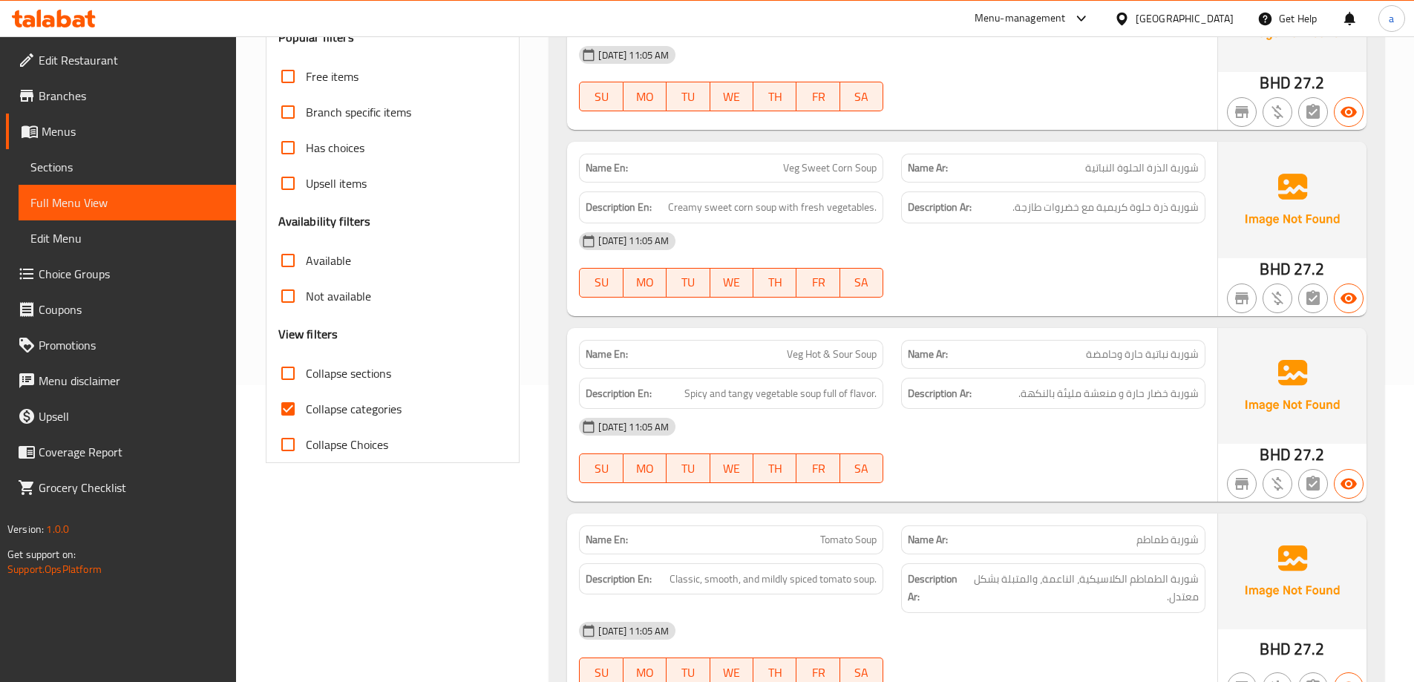
click at [809, 351] on span "Veg Hot & Sour Soup" at bounding box center [832, 355] width 90 height 16
copy span "Veg Hot & Sour Soup"
click at [926, 408] on div "Description Ar: شوربة خضار حارة و منعشة مليئة بالنكهة." at bounding box center [1053, 394] width 304 height 32
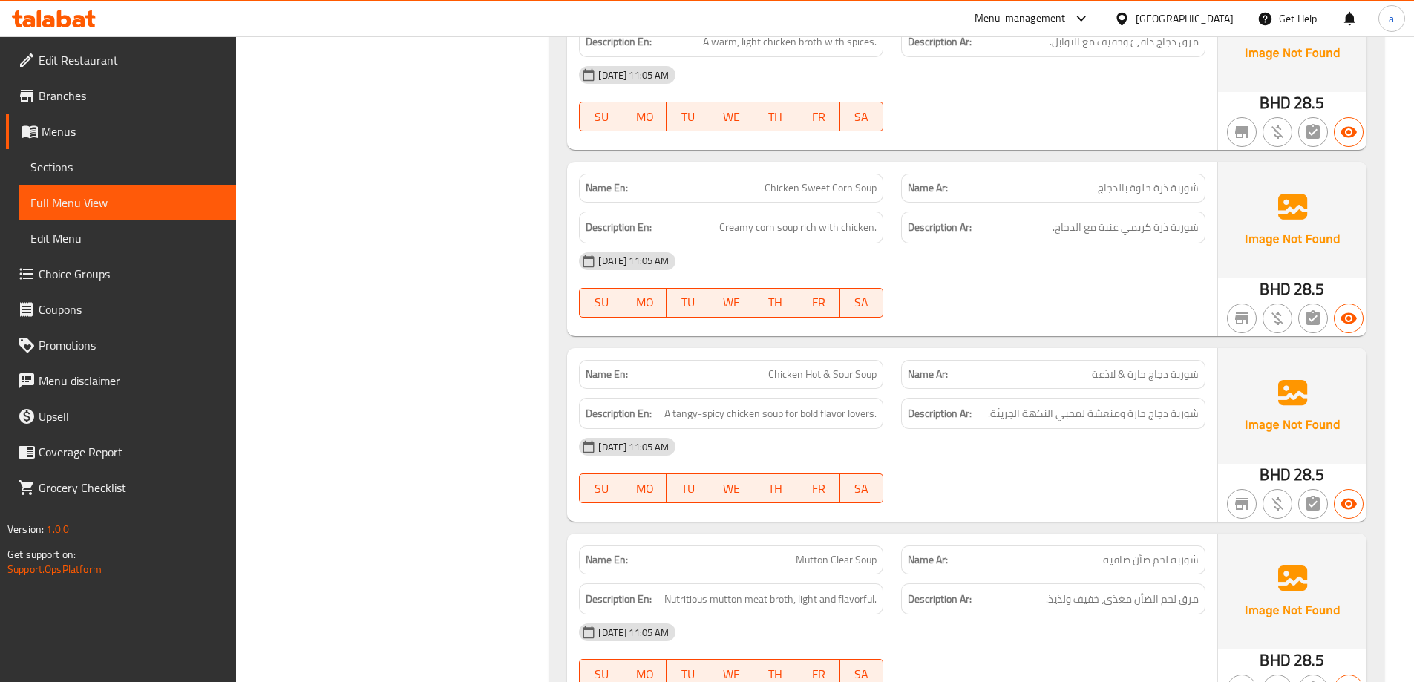
scroll to position [1039, 0]
click at [813, 371] on span "Chicken Hot & Sour Soup" at bounding box center [822, 373] width 108 height 16
click at [814, 371] on span "Chicken Hot & Sour Soup" at bounding box center [822, 373] width 108 height 16
copy span "Chicken Hot & Sour Soup"
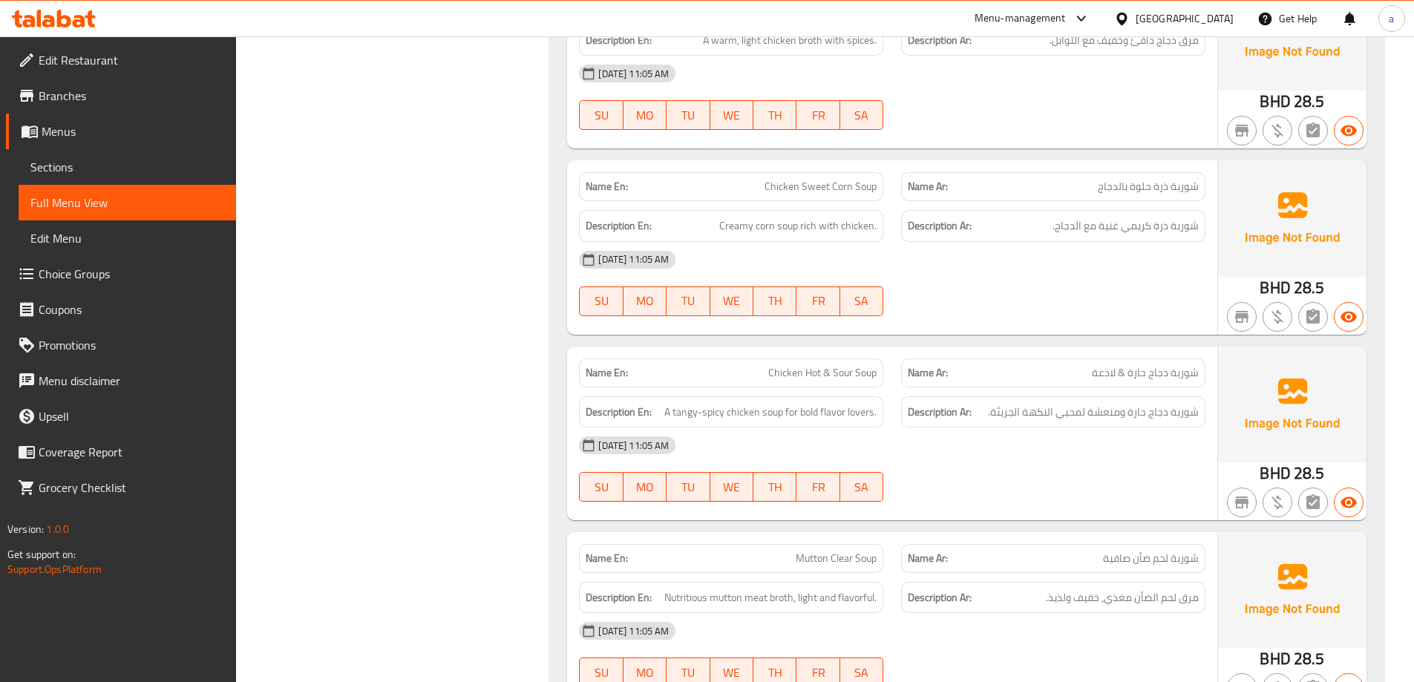
click at [1024, 391] on div "Description Ar: شوربة دجاج حارة ومنعشة لمحبي النكهة الجريئة." at bounding box center [1053, 413] width 322 height 50
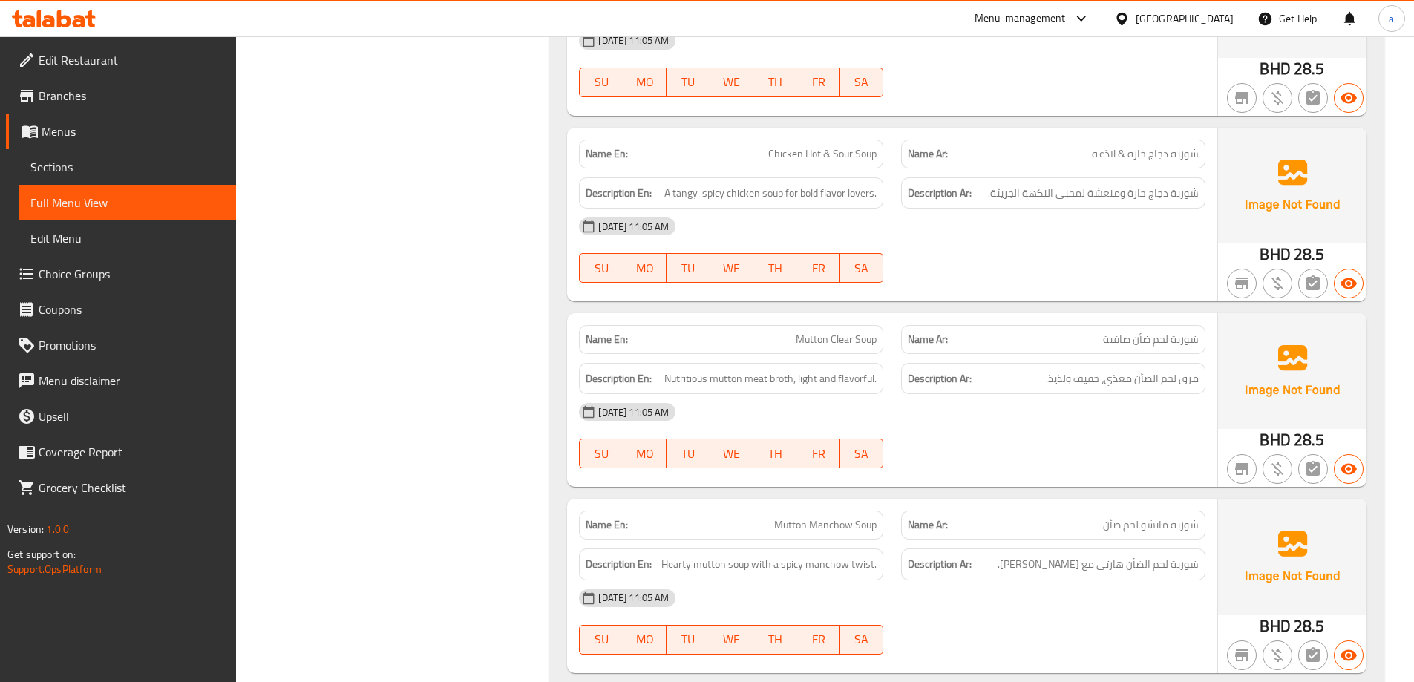
scroll to position [1262, 0]
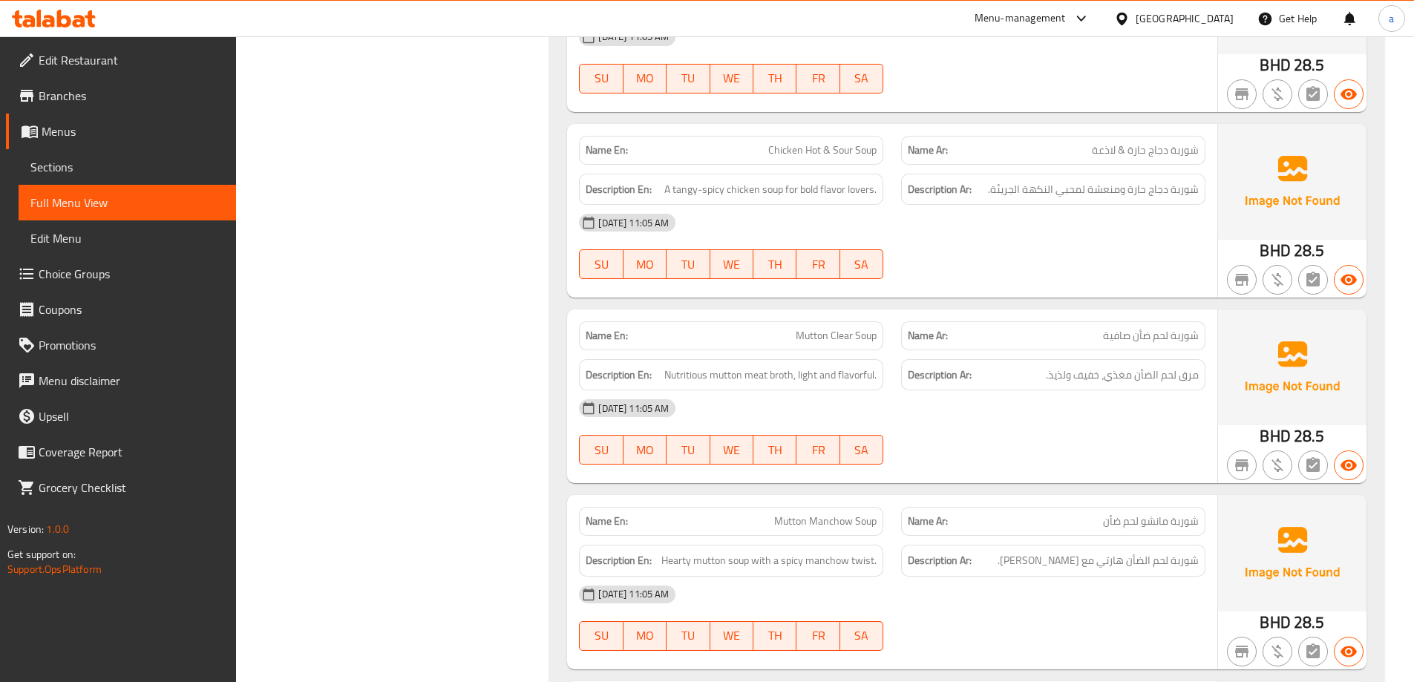
click at [824, 333] on span "Mutton Clear Soup" at bounding box center [836, 336] width 81 height 16
click at [815, 330] on span "Mutton Clear Soup" at bounding box center [836, 336] width 81 height 16
click at [814, 330] on span "Mutton Clear Soup" at bounding box center [836, 336] width 81 height 16
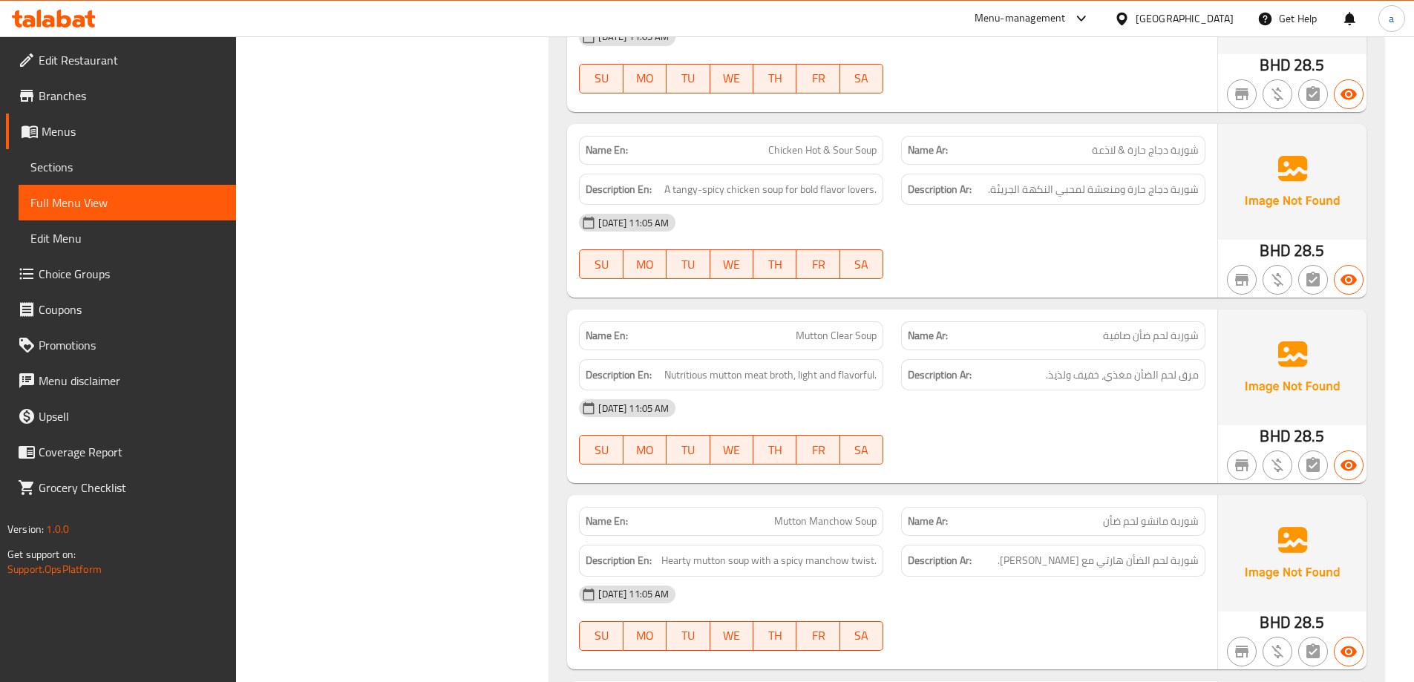
click at [555, 286] on div "Name En: Veg Clear Soup Name Ar: شوربة نباتية صافية Description En: A light, he…" at bounding box center [966, 231] width 835 height 2492
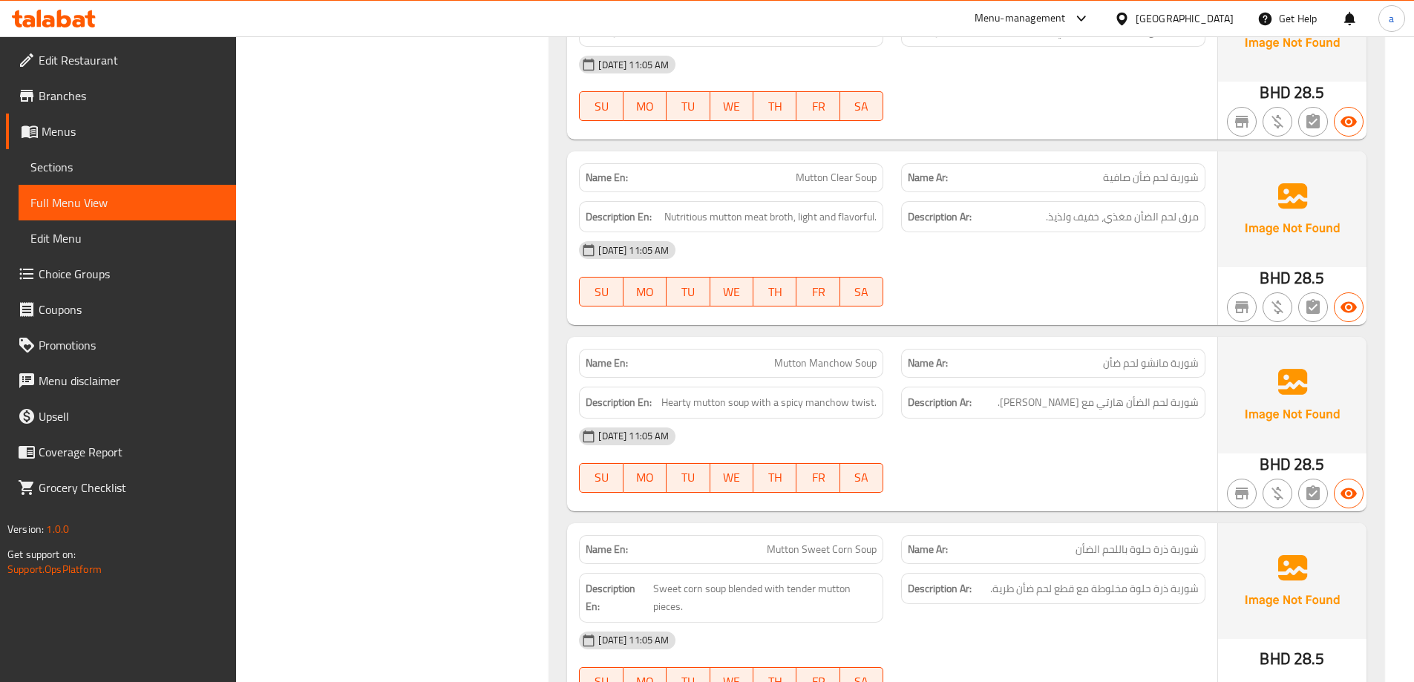
scroll to position [1485, 0]
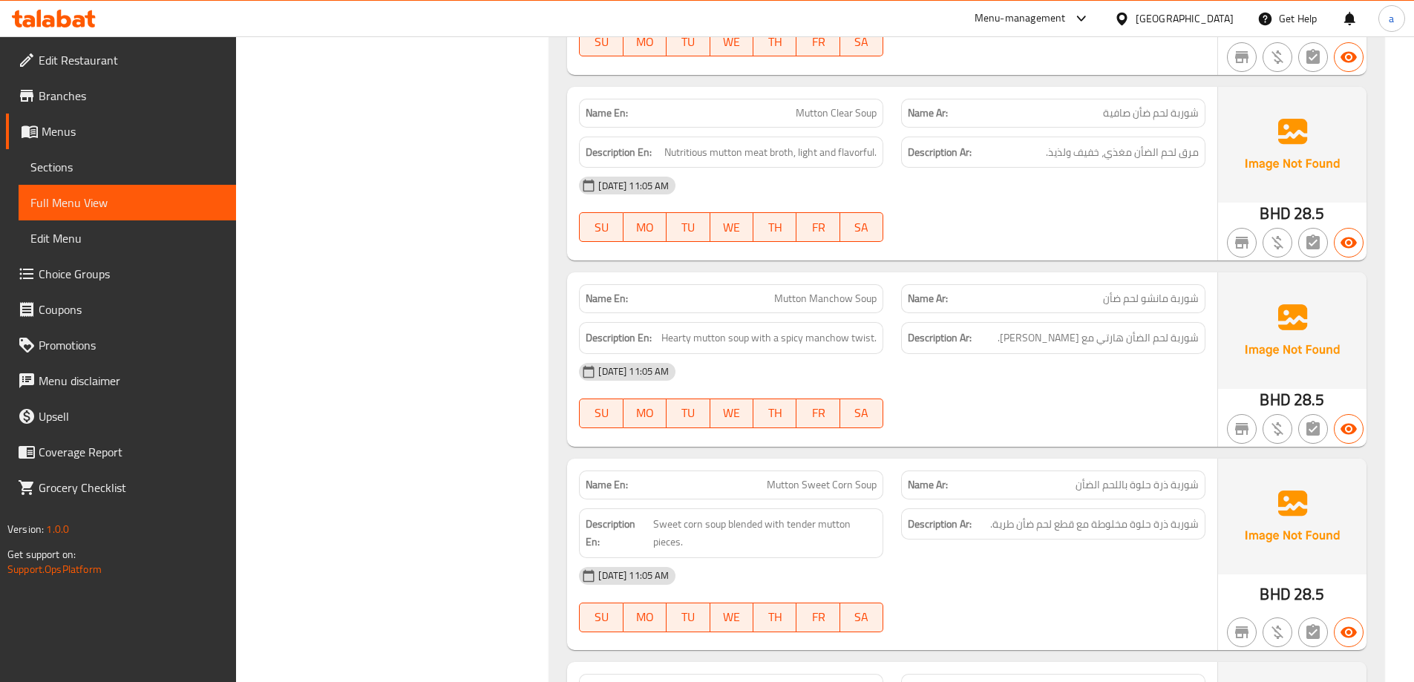
click at [800, 303] on span "Mutton Manchow Soup" at bounding box center [825, 299] width 102 height 16
copy span "Mutton Manchow Soup"
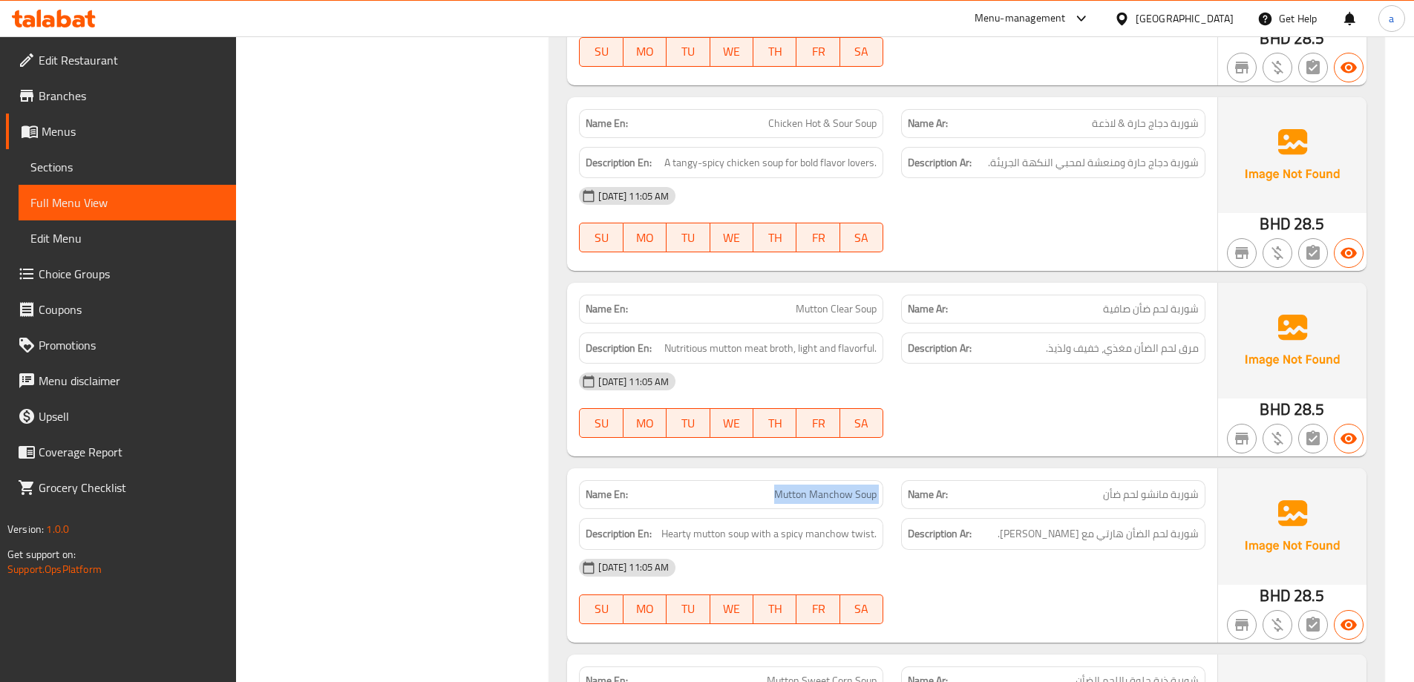
scroll to position [1262, 0]
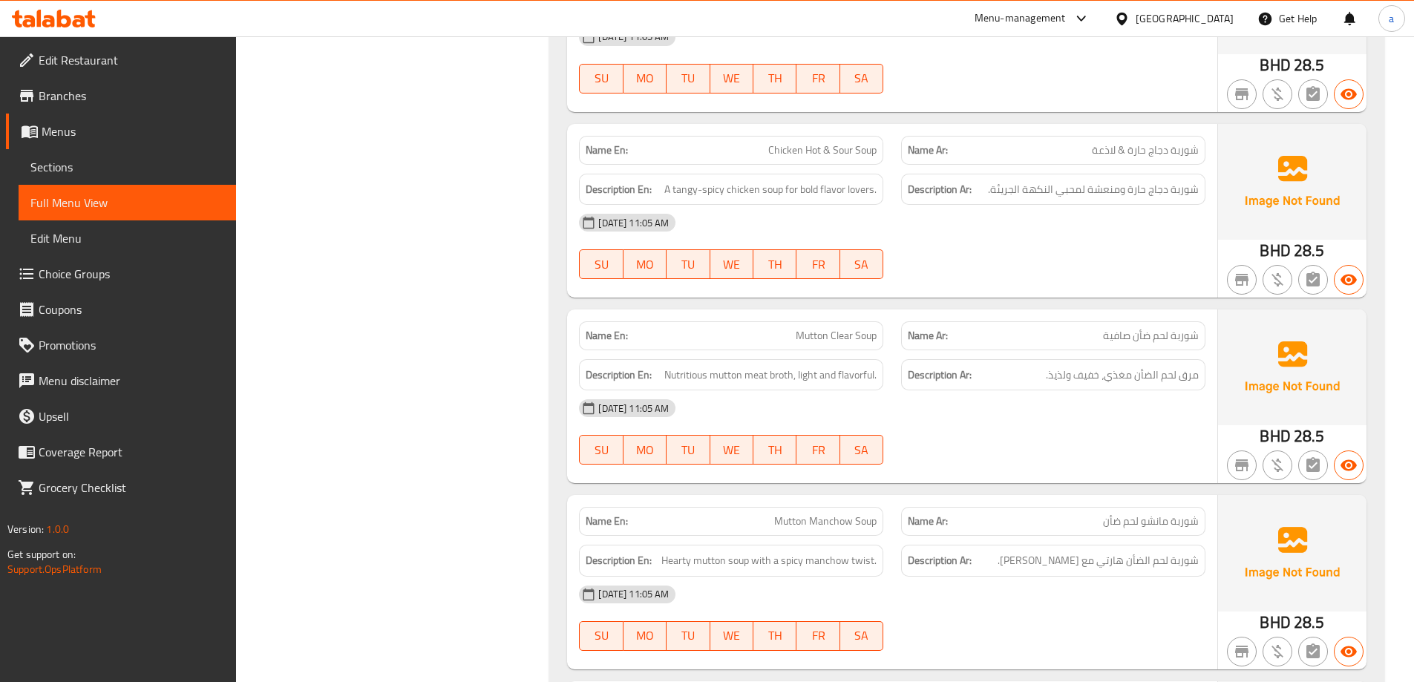
click at [806, 151] on span "Chicken Hot & Sour Soup" at bounding box center [822, 151] width 108 height 16
copy span "Chicken Hot & Sour Soup"
click at [459, 273] on div "Filter Branches Branches Popular filters Free items Branch specific items Has c…" at bounding box center [399, 554] width 284 height 3251
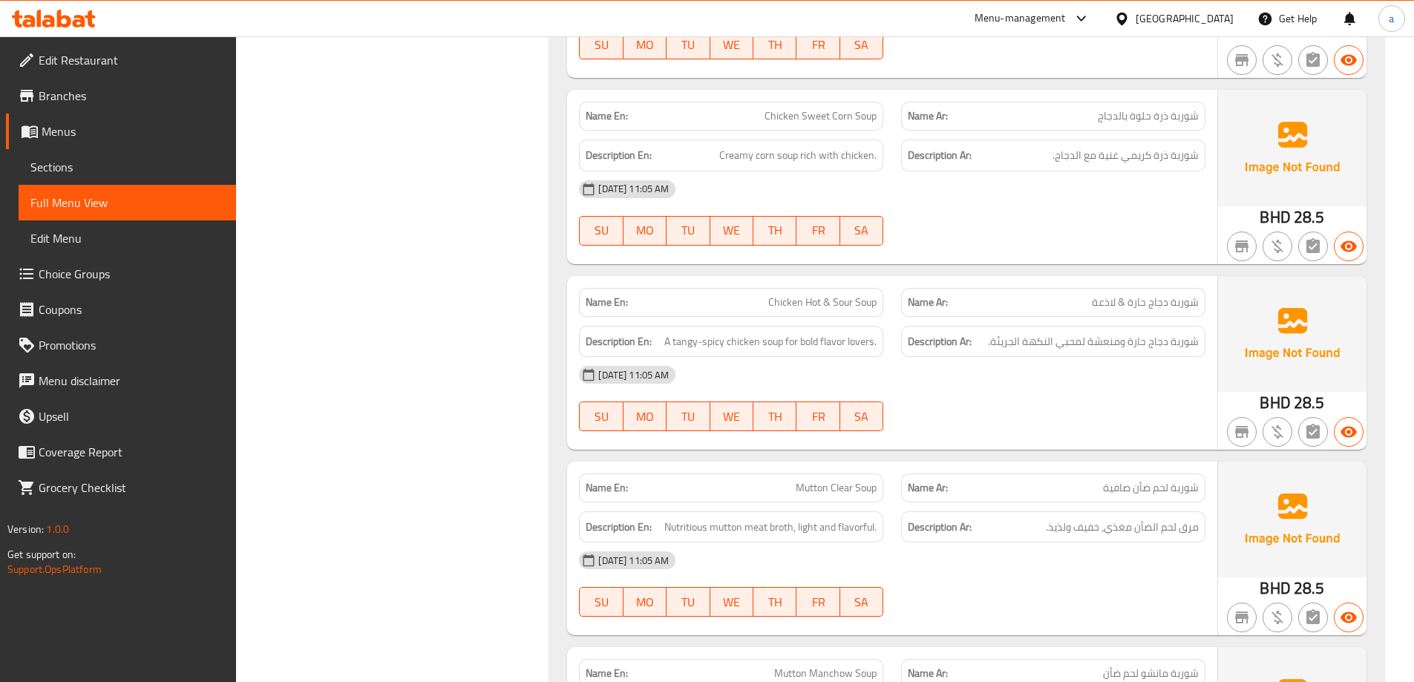
scroll to position [1871, 0]
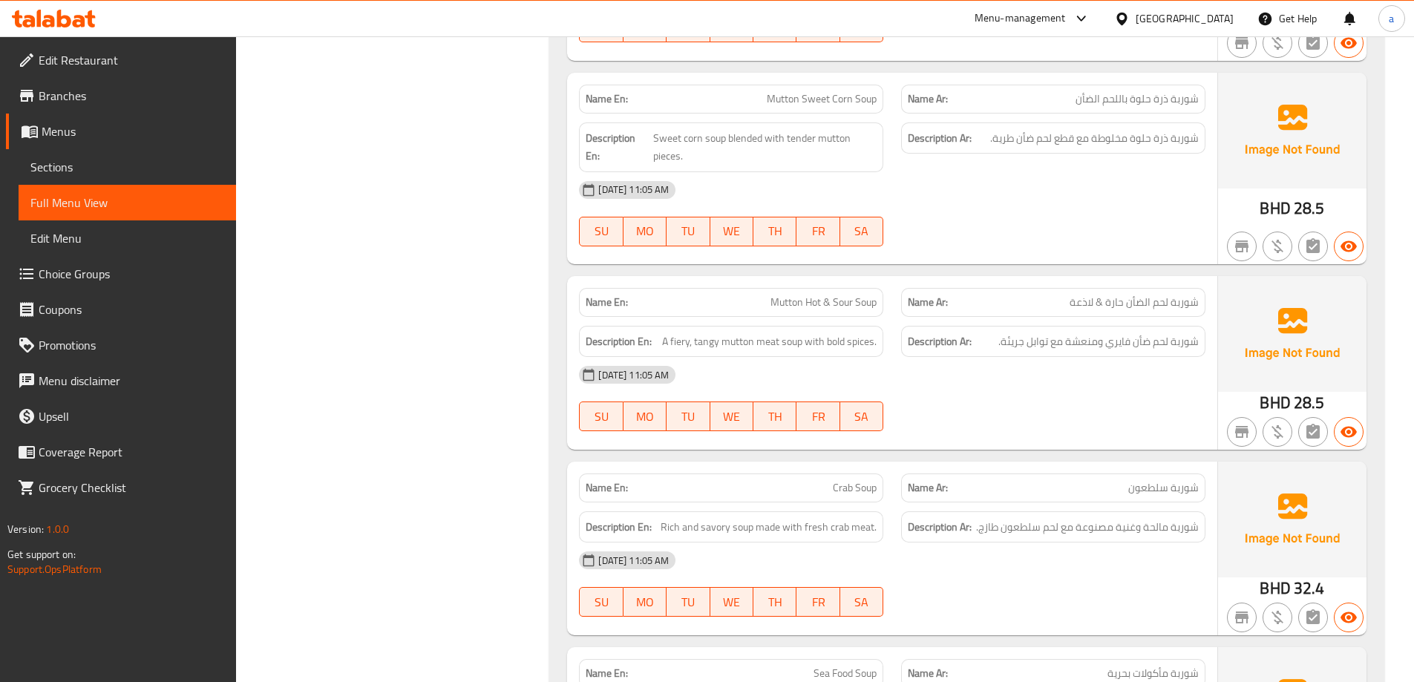
click at [826, 317] on div "Description En: A fiery, tangy mutton meat soup with bold spices." at bounding box center [731, 342] width 322 height 50
click at [827, 301] on span "Mutton Hot & Sour Soup" at bounding box center [824, 303] width 106 height 16
copy span "Mutton Hot & Sour Soup"
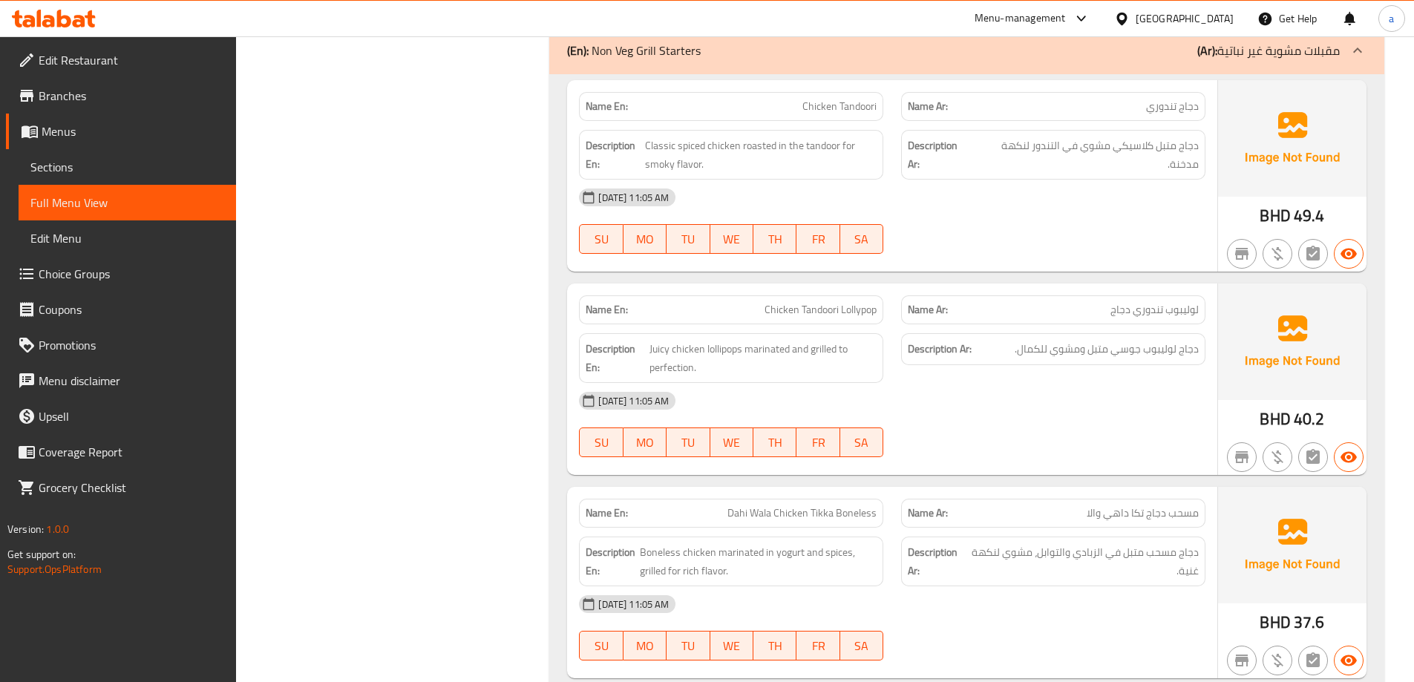
scroll to position [2762, 0]
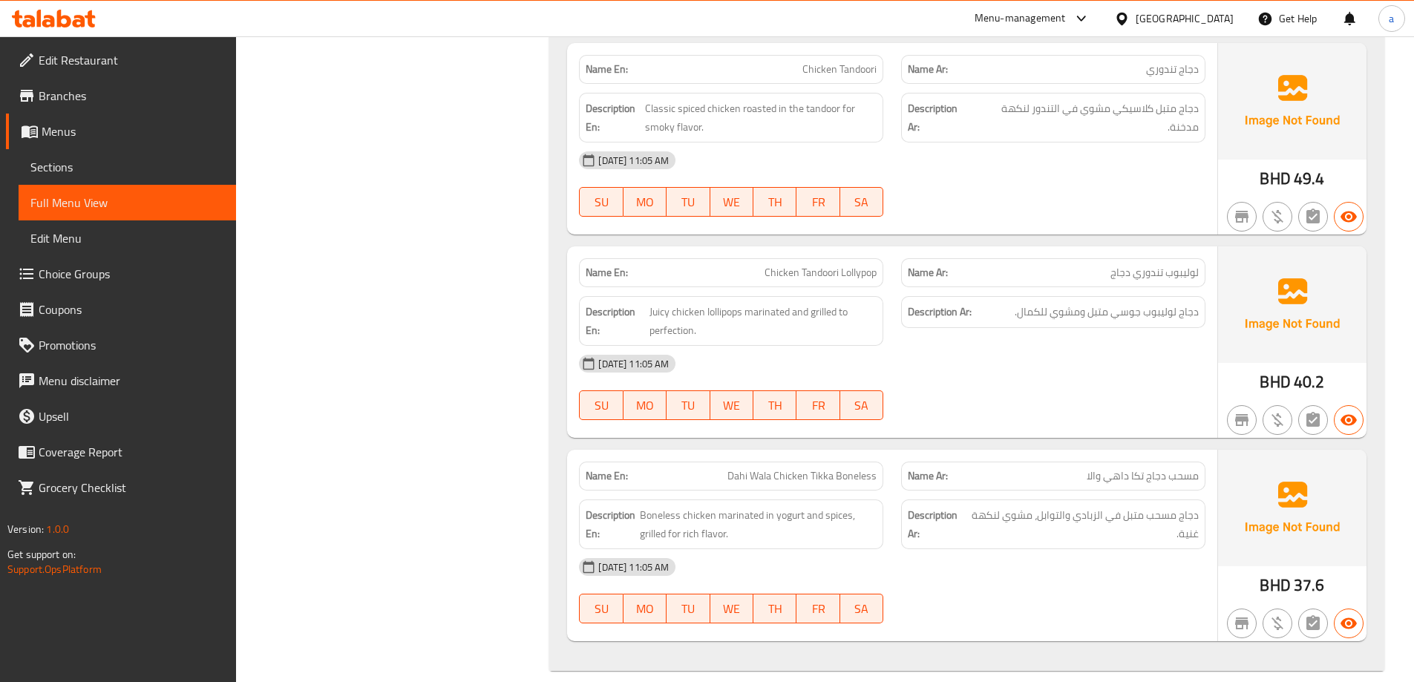
click at [856, 278] on span "Chicken Tandoori Lollypop" at bounding box center [821, 273] width 112 height 16
copy span "Chicken Tandoori Lollypop"
click at [837, 271] on span "Chicken Tandoori Lollypop" at bounding box center [821, 273] width 112 height 16
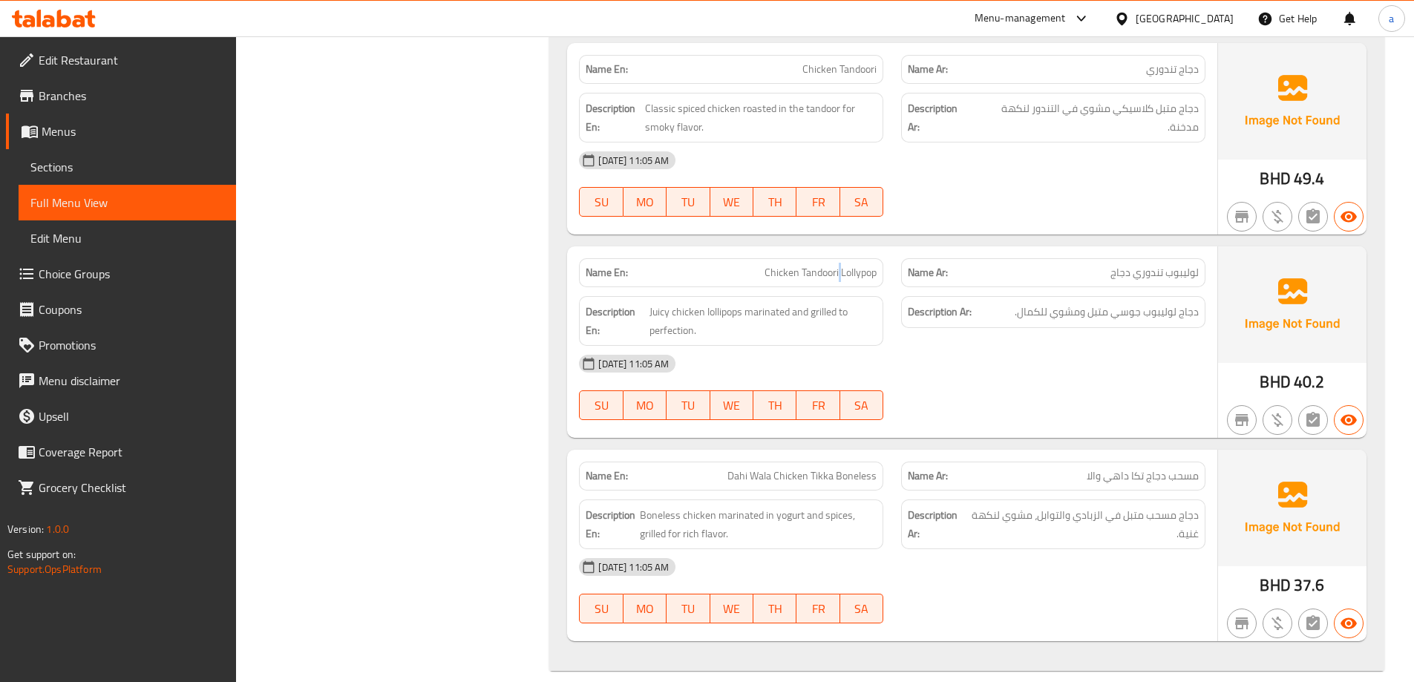
click at [837, 271] on span "Chicken Tandoori Lollypop" at bounding box center [821, 273] width 112 height 16
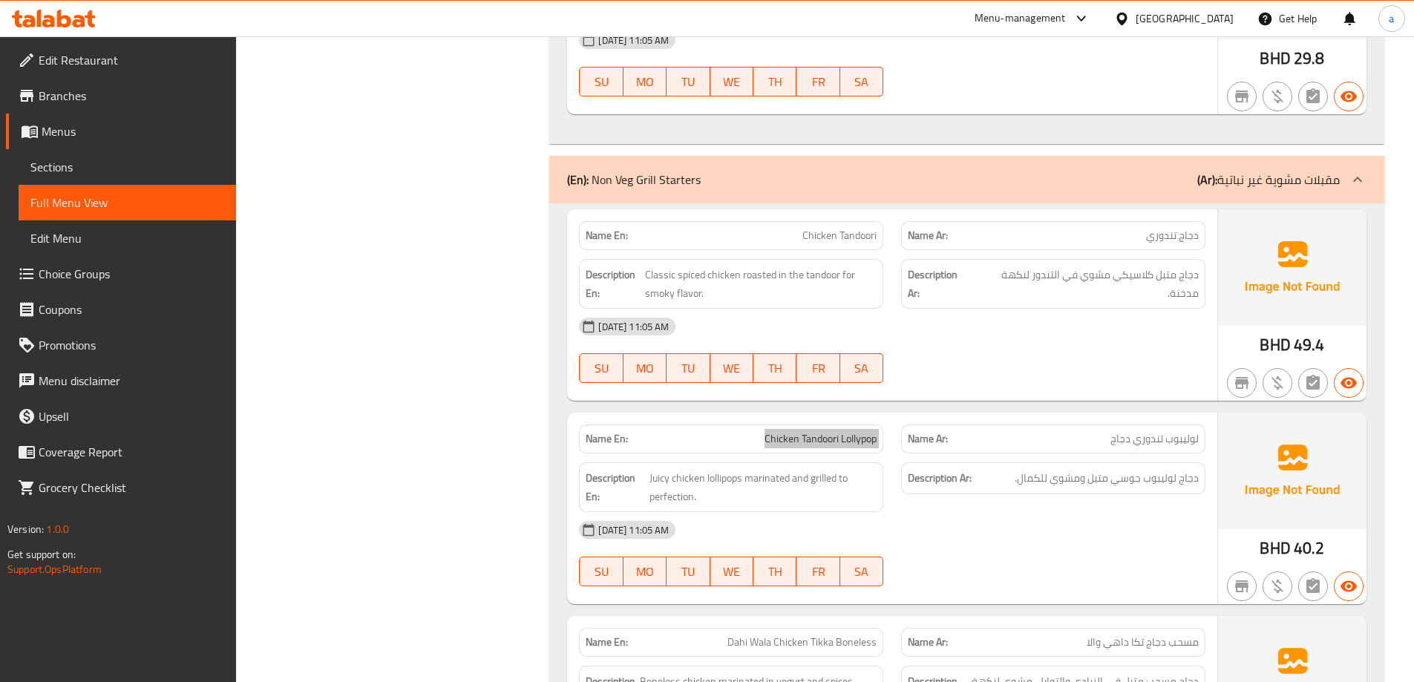
scroll to position [2780, 0]
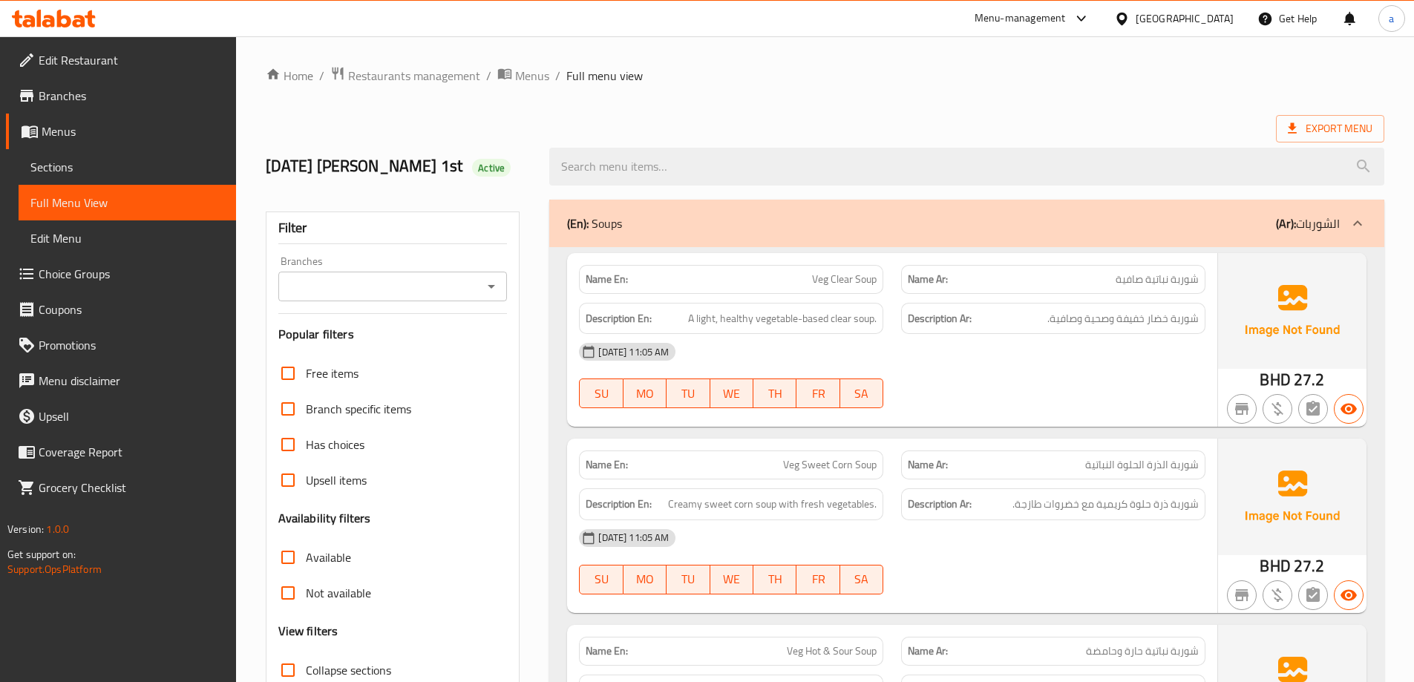
click at [140, 168] on span "Sections" at bounding box center [127, 167] width 194 height 18
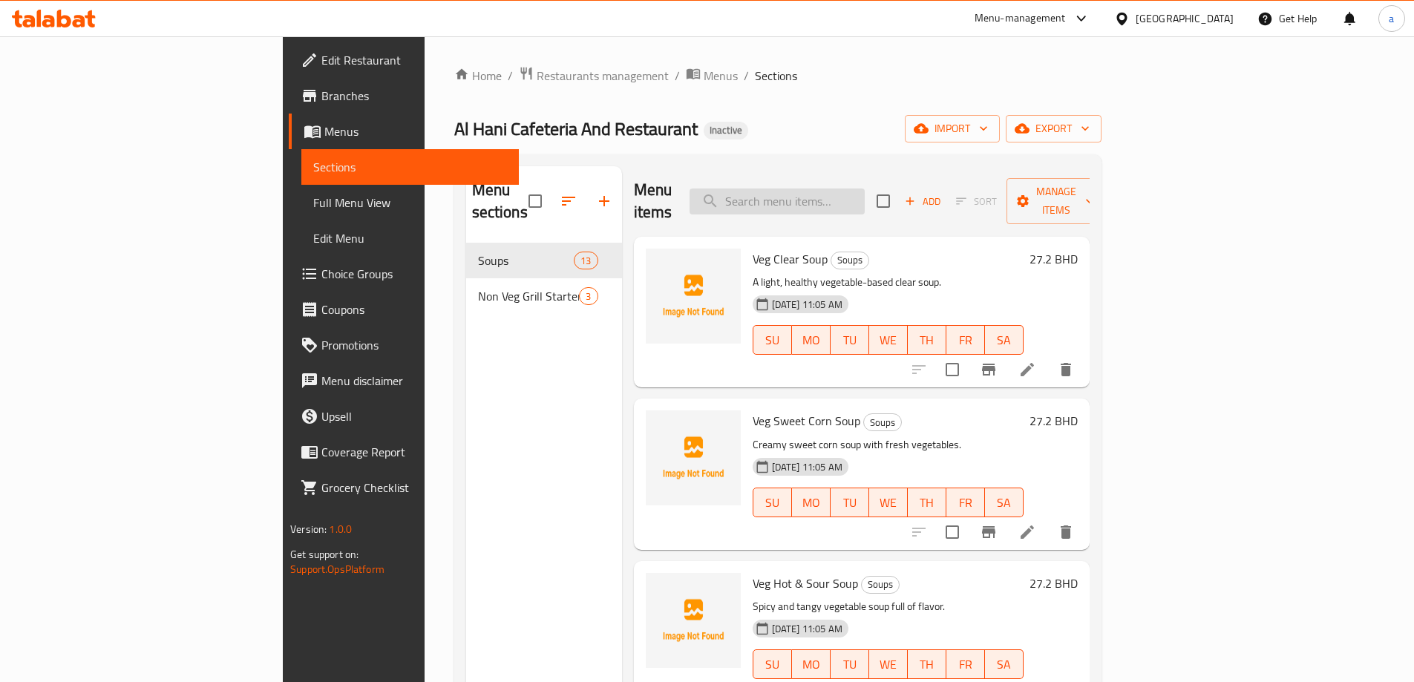
click at [861, 189] on input "search" at bounding box center [777, 202] width 175 height 26
paste input "Veg Clear Soup"
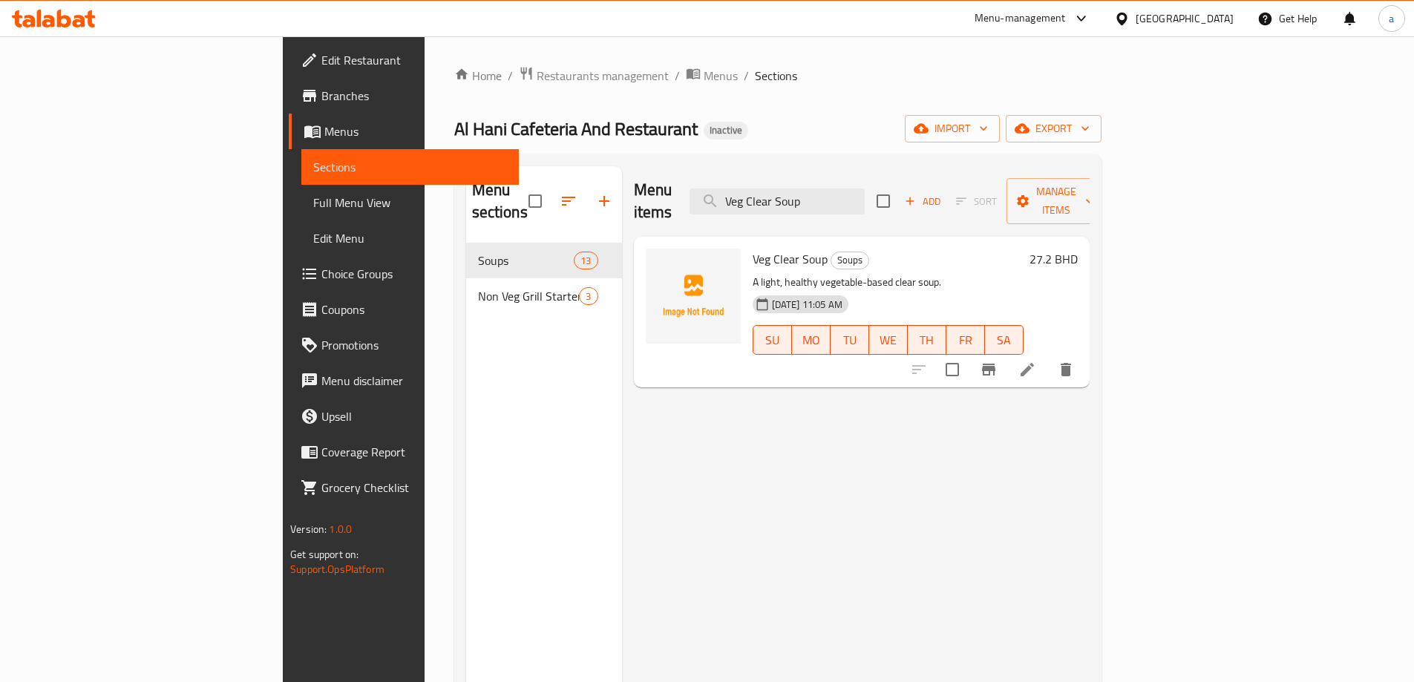
type input "Veg Clear Soup"
click at [1048, 356] on li at bounding box center [1028, 369] width 42 height 27
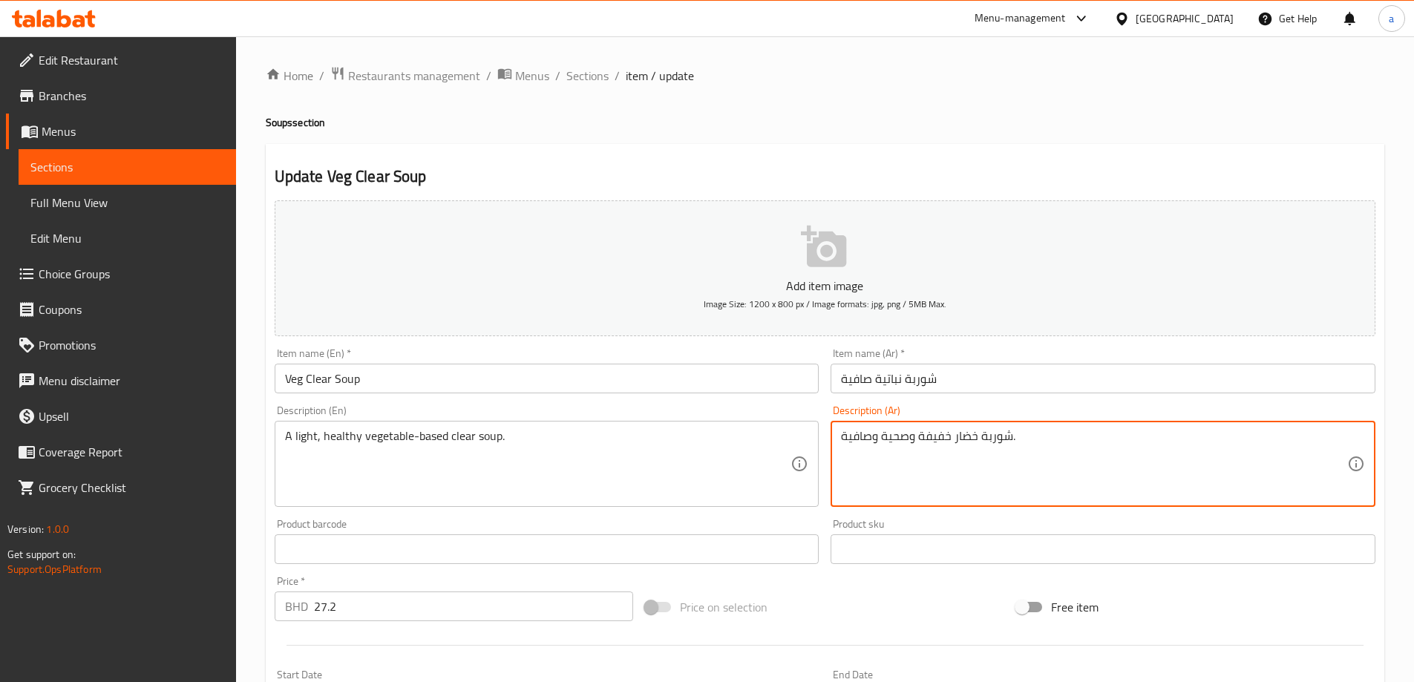
click at [860, 441] on textarea "شوربة خضار خفيفة وصحية وصافية." at bounding box center [1094, 464] width 506 height 71
click at [944, 435] on textarea "شوربة خضار خفيفة وصحية ." at bounding box center [1094, 464] width 506 height 71
click at [941, 435] on textarea "شوربة خضار خفيفة وصحية ." at bounding box center [1094, 464] width 506 height 71
paste textarea "وصافية"
click at [969, 436] on textarea "شوربة وصافية خضار خفيفة وصحية ." at bounding box center [1094, 464] width 506 height 71
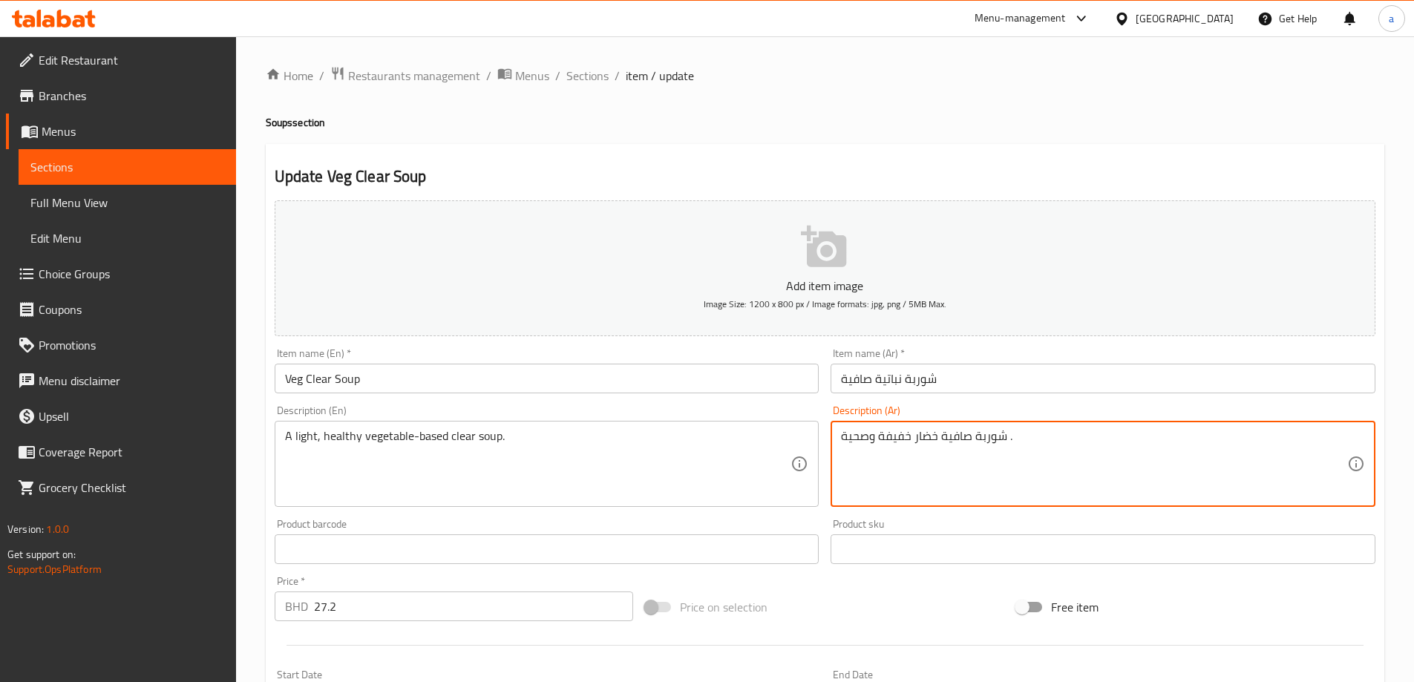
click at [936, 436] on textarea "شوربة صافية خضار خفيفة وصحية ." at bounding box center [1094, 464] width 506 height 71
drag, startPoint x: 869, startPoint y: 439, endPoint x: 908, endPoint y: 437, distance: 38.6
click at [908, 437] on textarea "شوربة صافية أساسها من الخضار خفيفة وصحية ." at bounding box center [1094, 464] width 506 height 71
click at [843, 435] on textarea "شوربة صافية أساسها من الخضار صحية ." at bounding box center [1094, 464] width 506 height 71
click at [1035, 438] on textarea "شوربة صافية أساسها من الخضار صحية ." at bounding box center [1094, 464] width 506 height 71
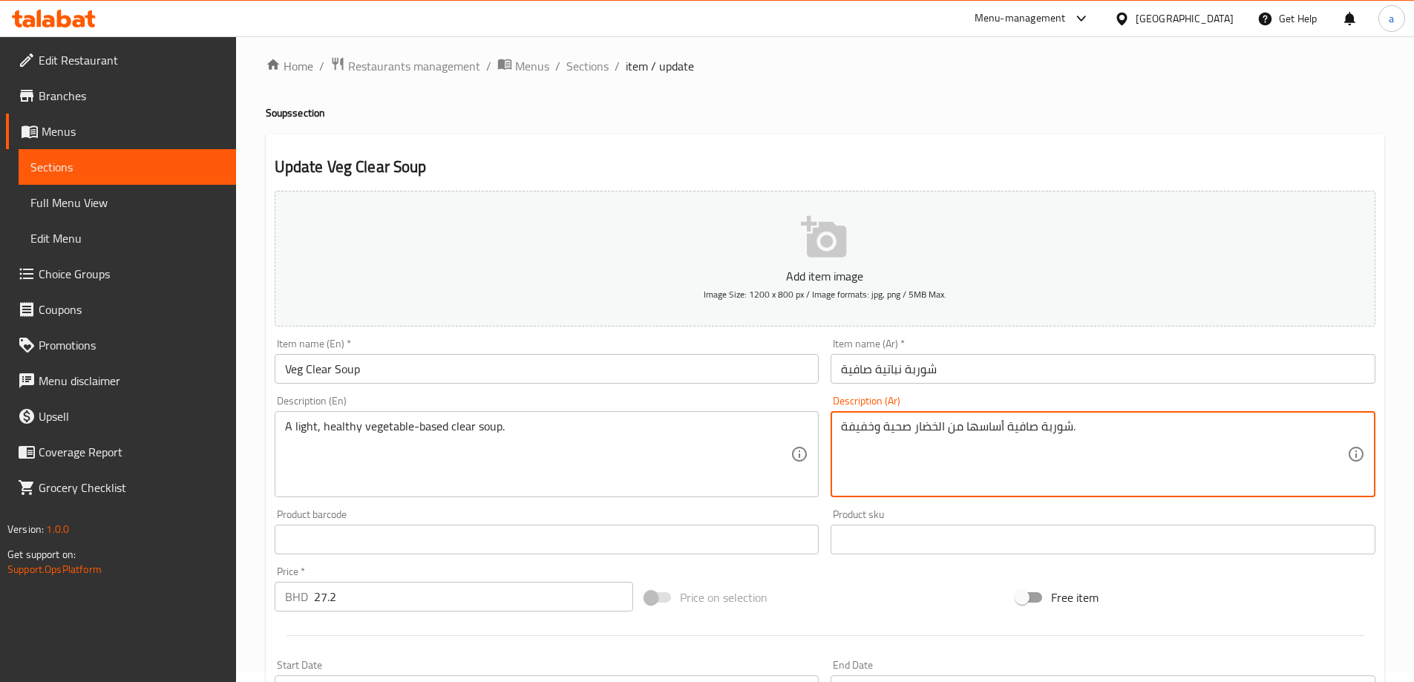
scroll to position [355, 0]
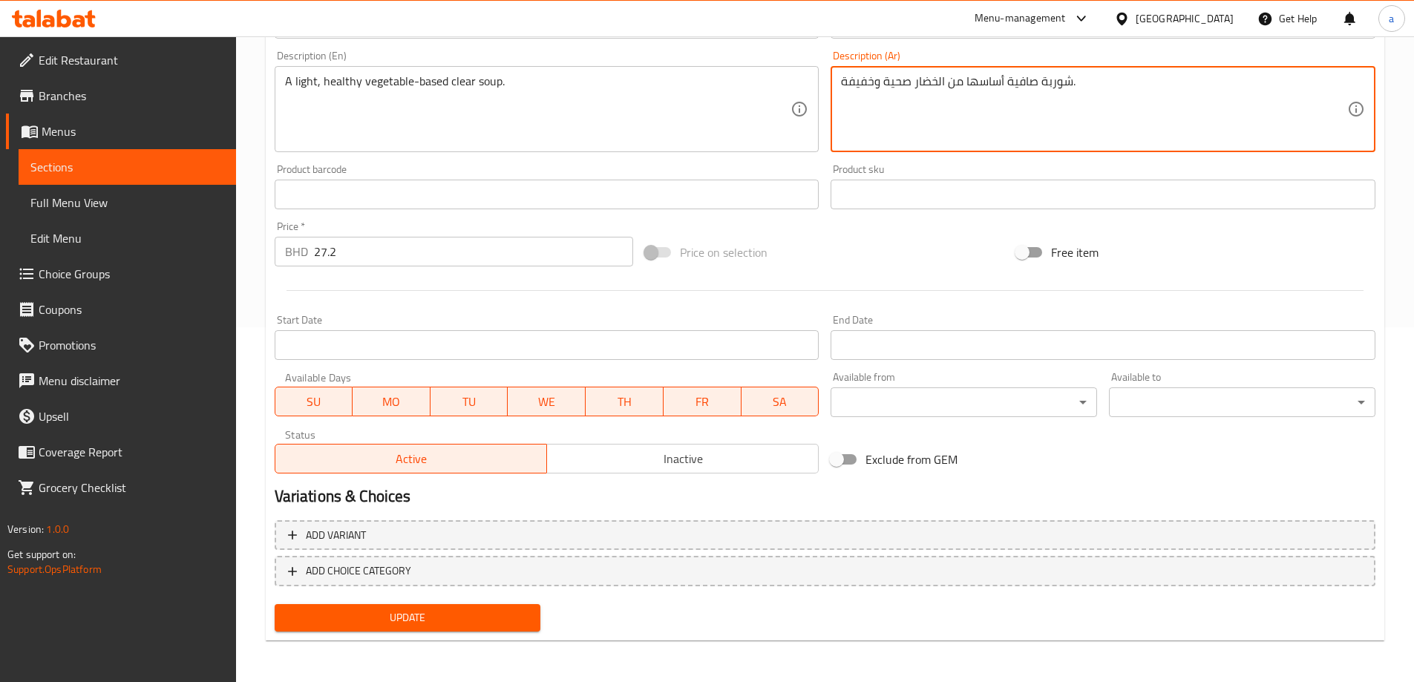
type textarea "شوربة صافية أساسها من الخضار صحية وخفيفة."
click at [530, 607] on button "Update" at bounding box center [408, 617] width 267 height 27
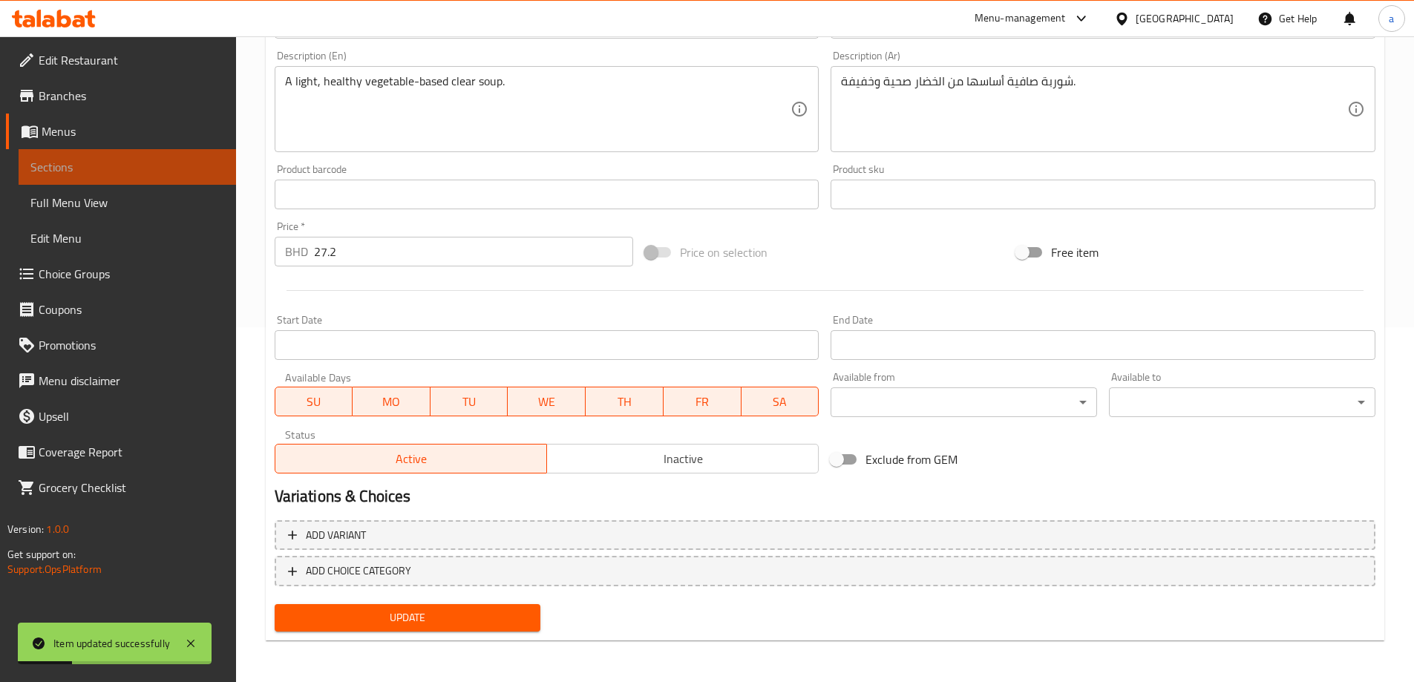
click at [187, 160] on span "Sections" at bounding box center [127, 167] width 194 height 18
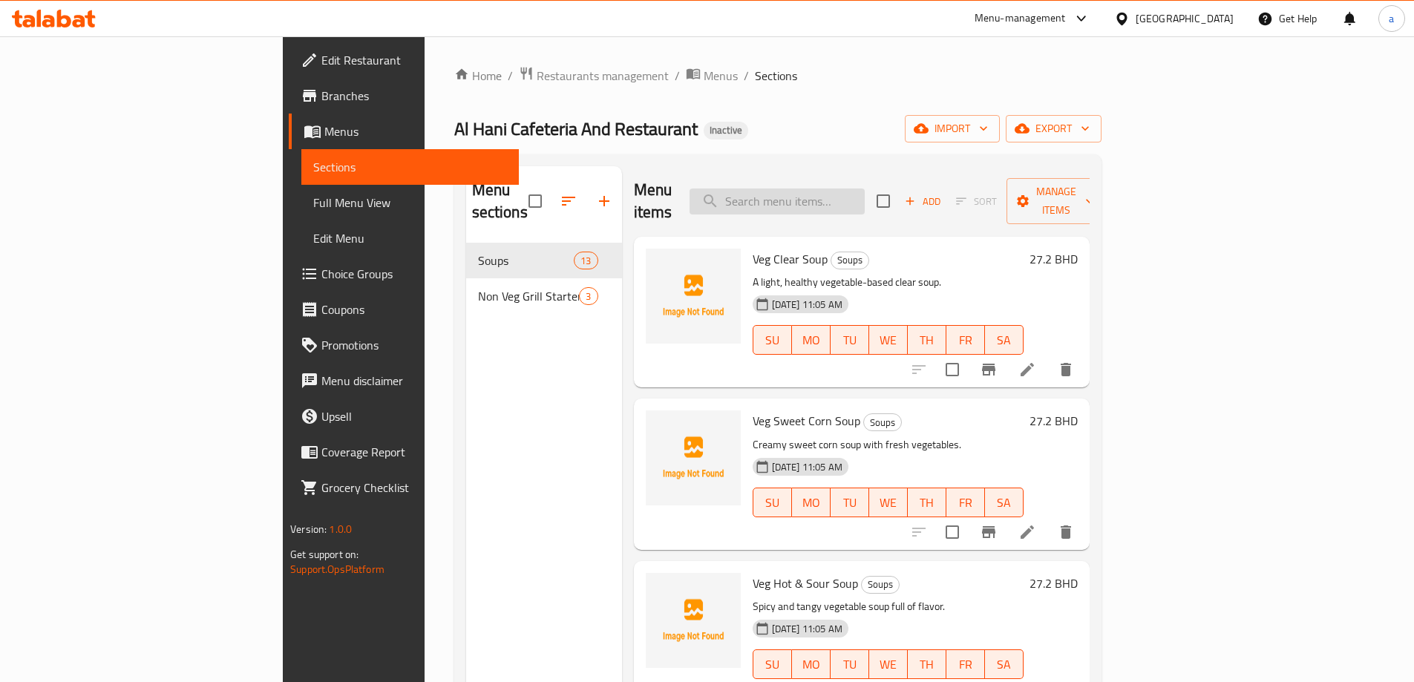
click at [838, 189] on input "search" at bounding box center [777, 202] width 175 height 26
paste input "Veg Hot & Sour Soup"
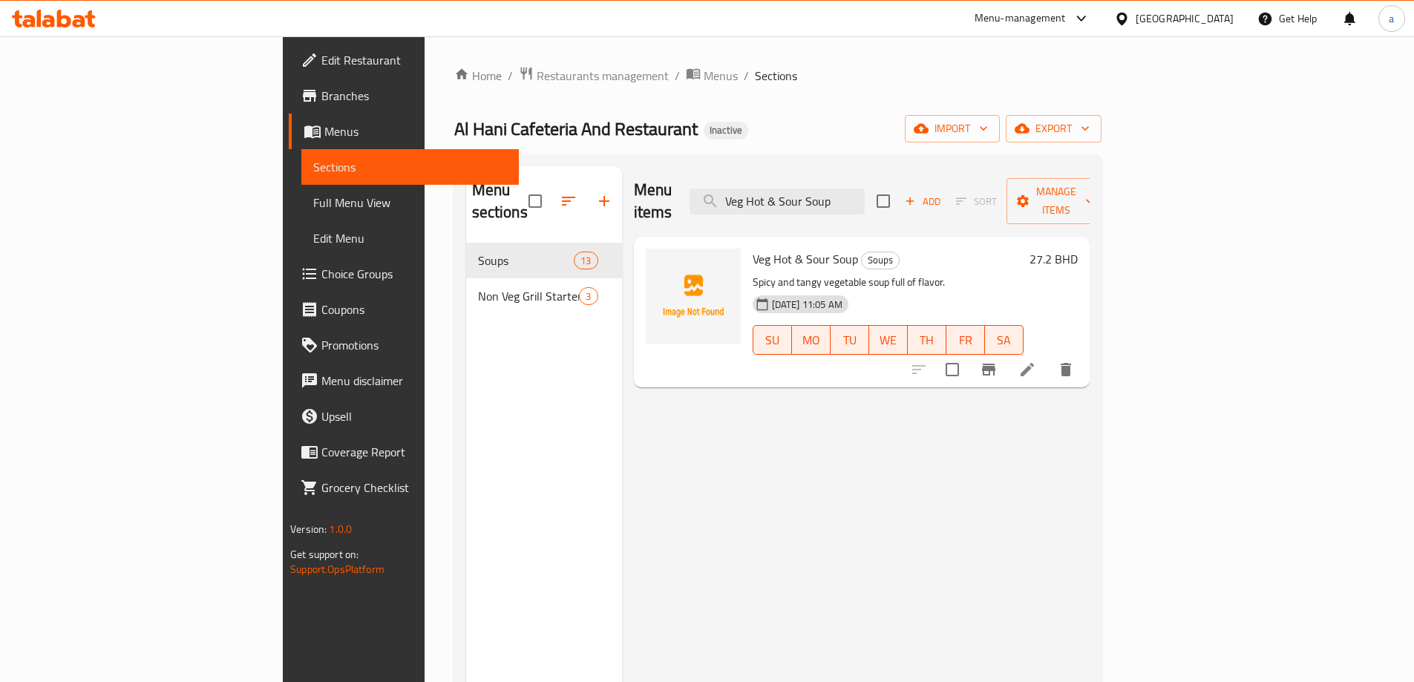
type input "Veg Hot & Sour Soup"
click at [1036, 361] on icon at bounding box center [1028, 370] width 18 height 18
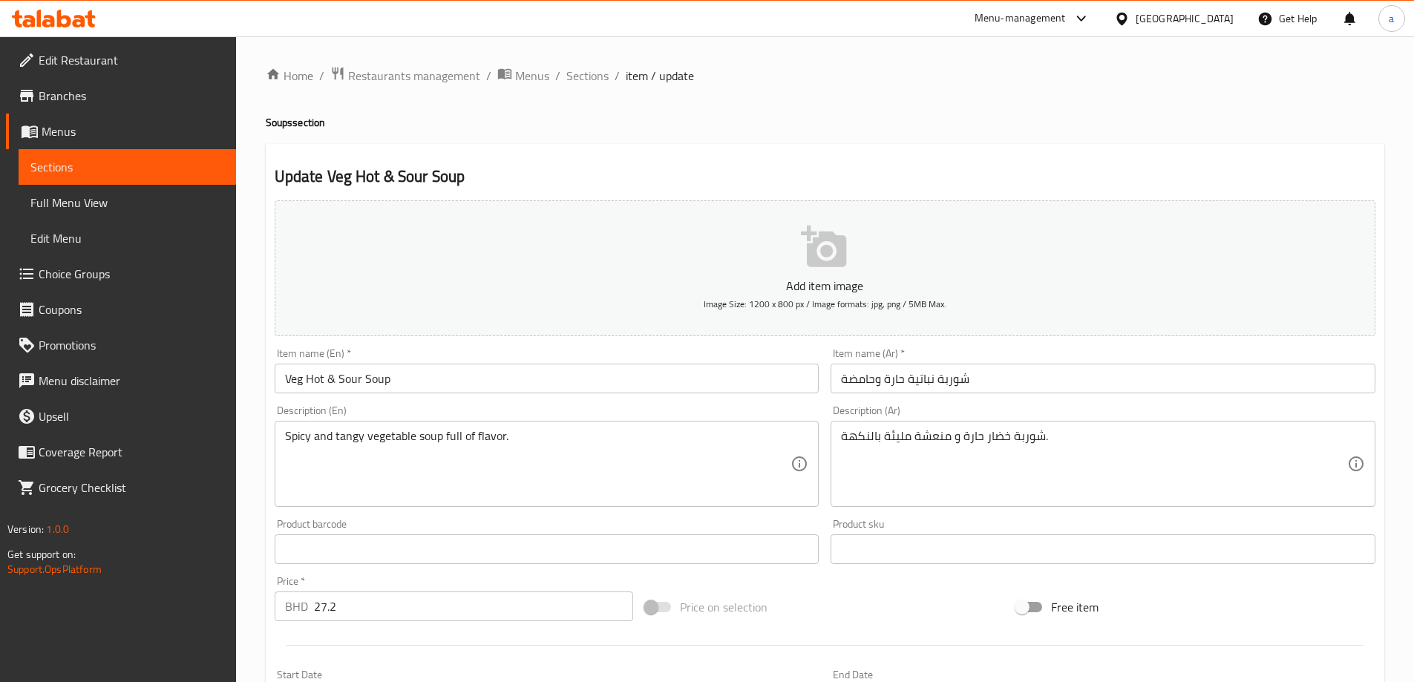
click at [867, 382] on input "شوربة نباتية حارة وحامضة" at bounding box center [1103, 379] width 545 height 30
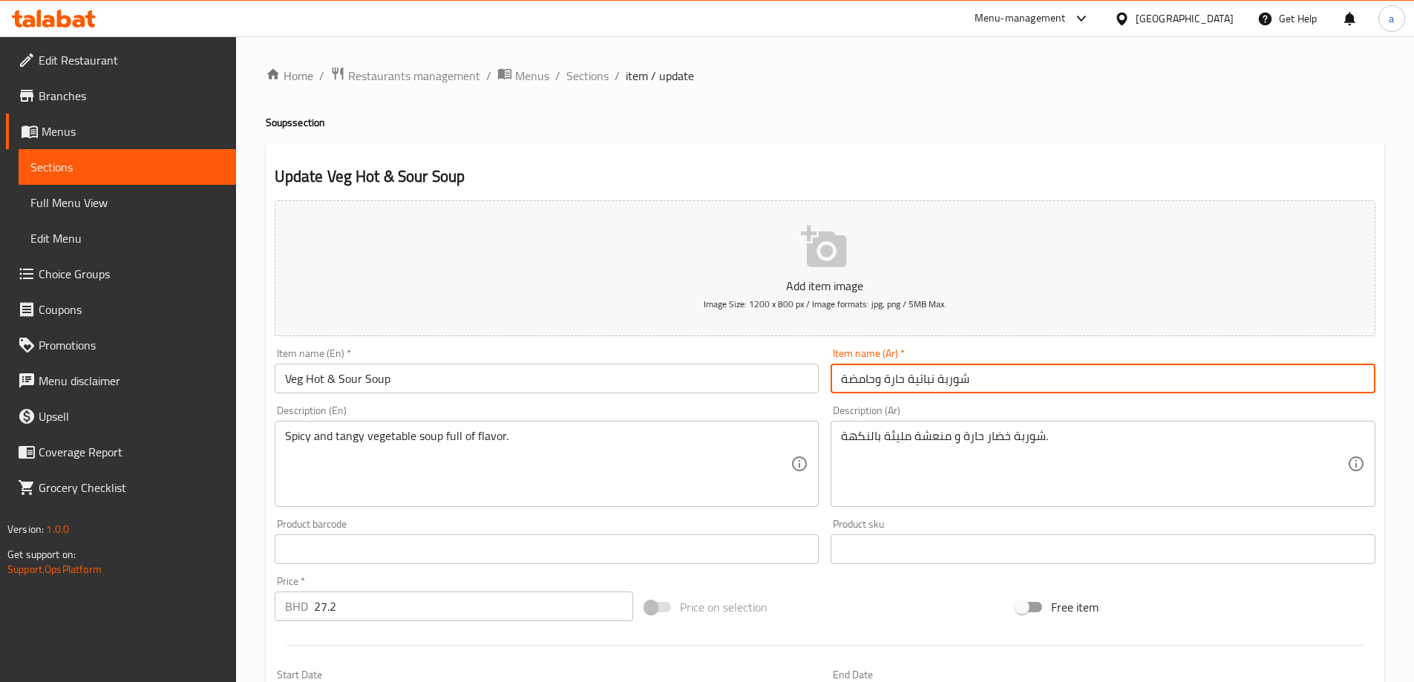
click at [867, 382] on input "شوربة نباتية حارة وحامضة" at bounding box center [1103, 379] width 545 height 30
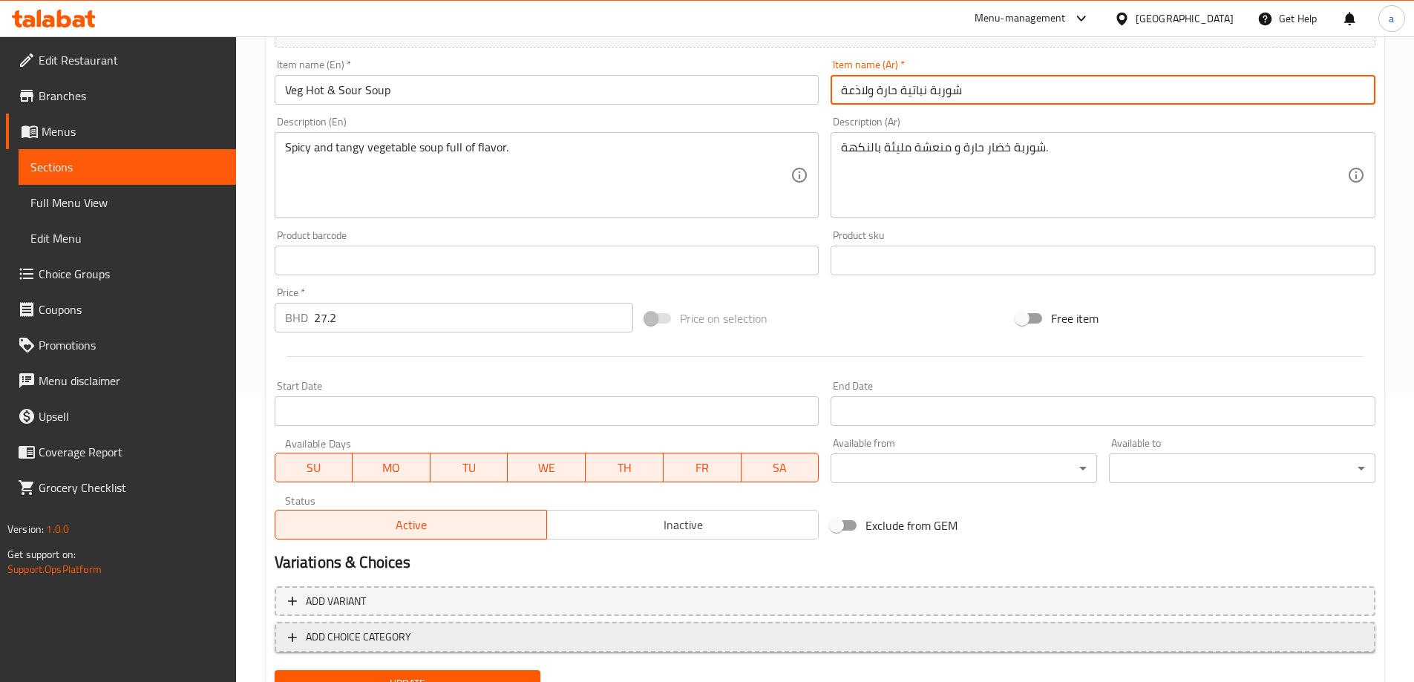
scroll to position [355, 0]
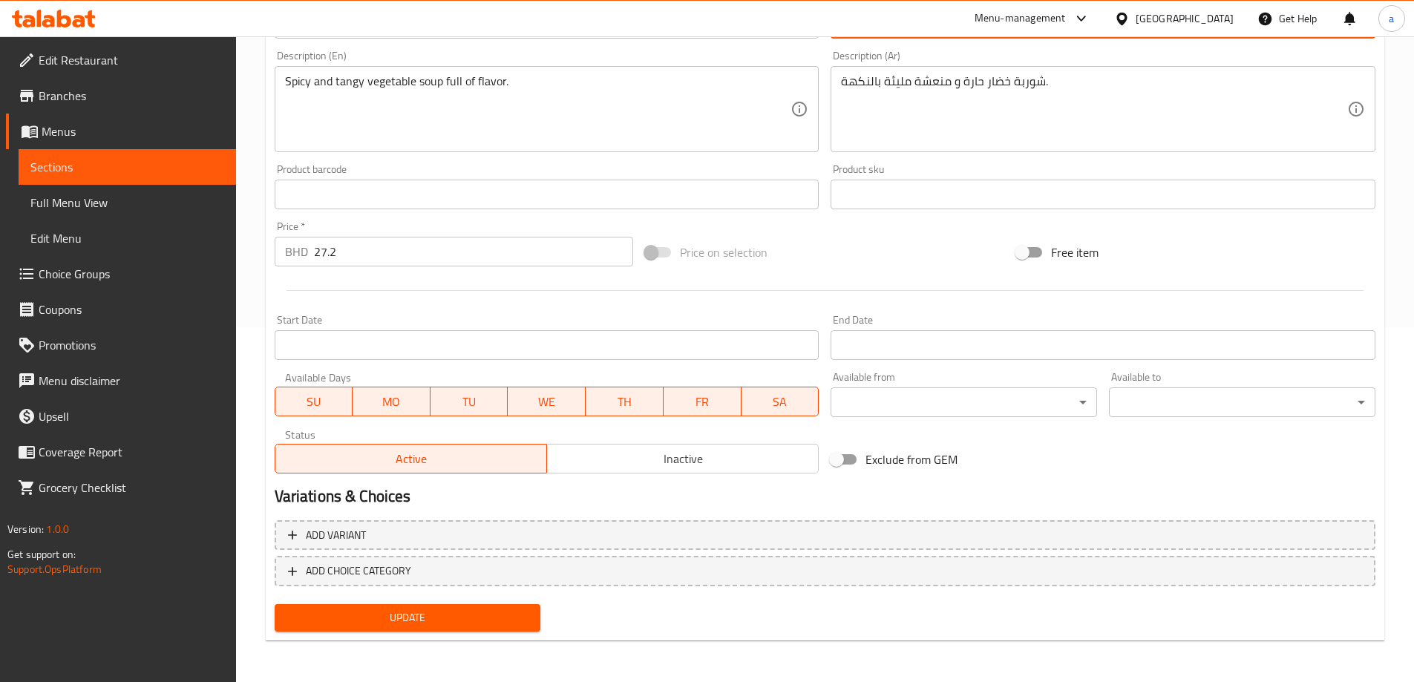
type input "شوربة نباتية حارة ولاذعة"
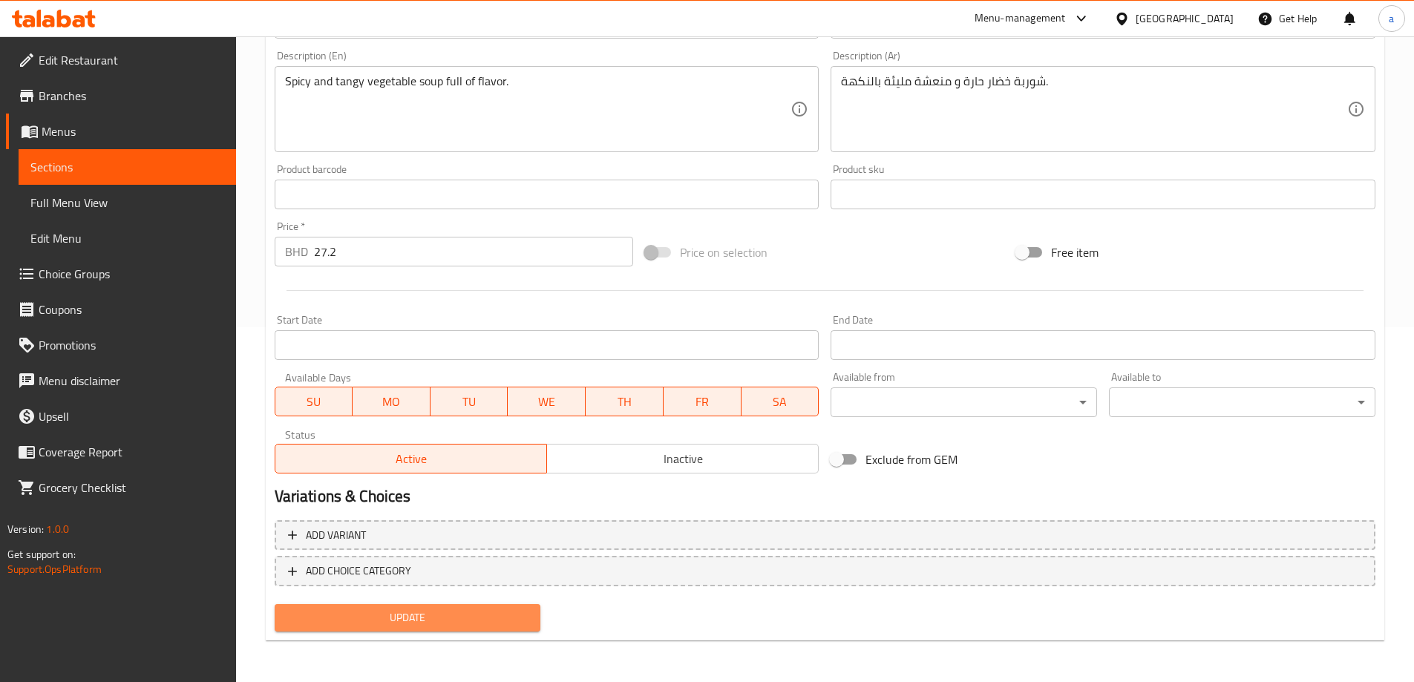
click at [456, 624] on span "Update" at bounding box center [408, 618] width 243 height 19
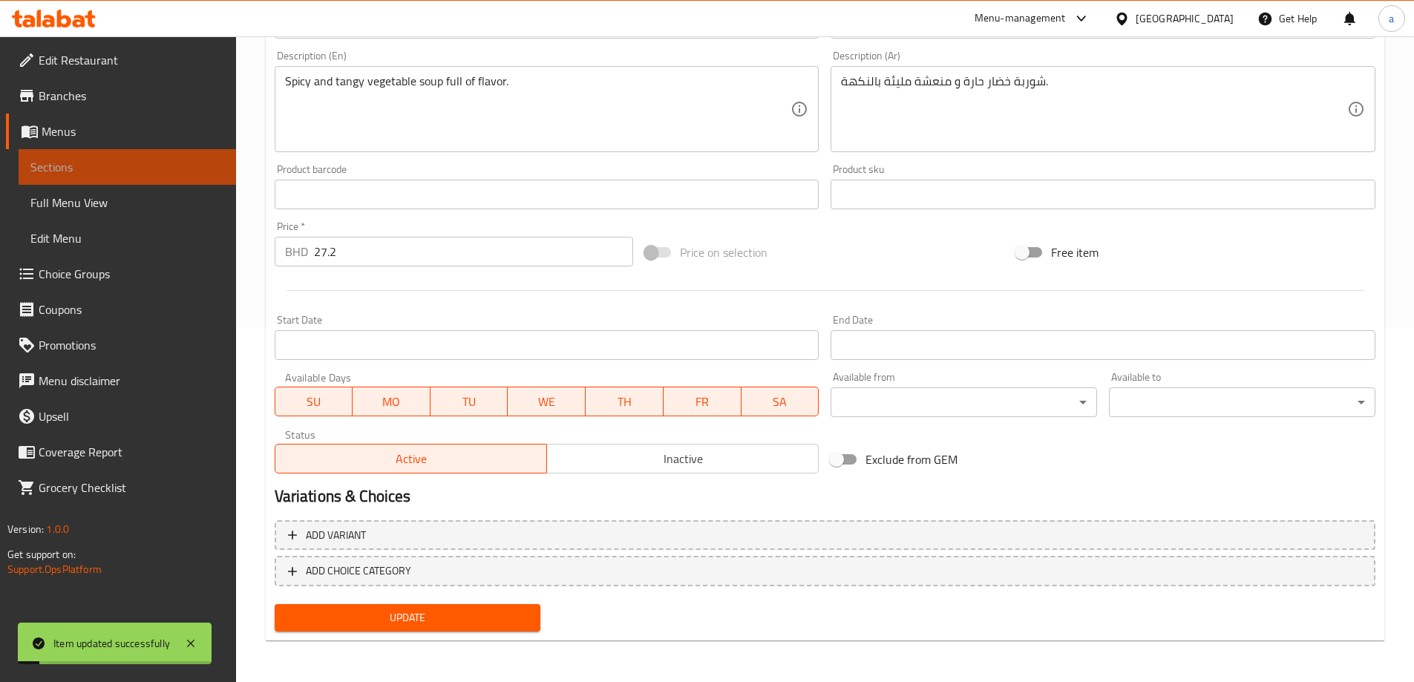
click at [186, 172] on span "Sections" at bounding box center [127, 167] width 194 height 18
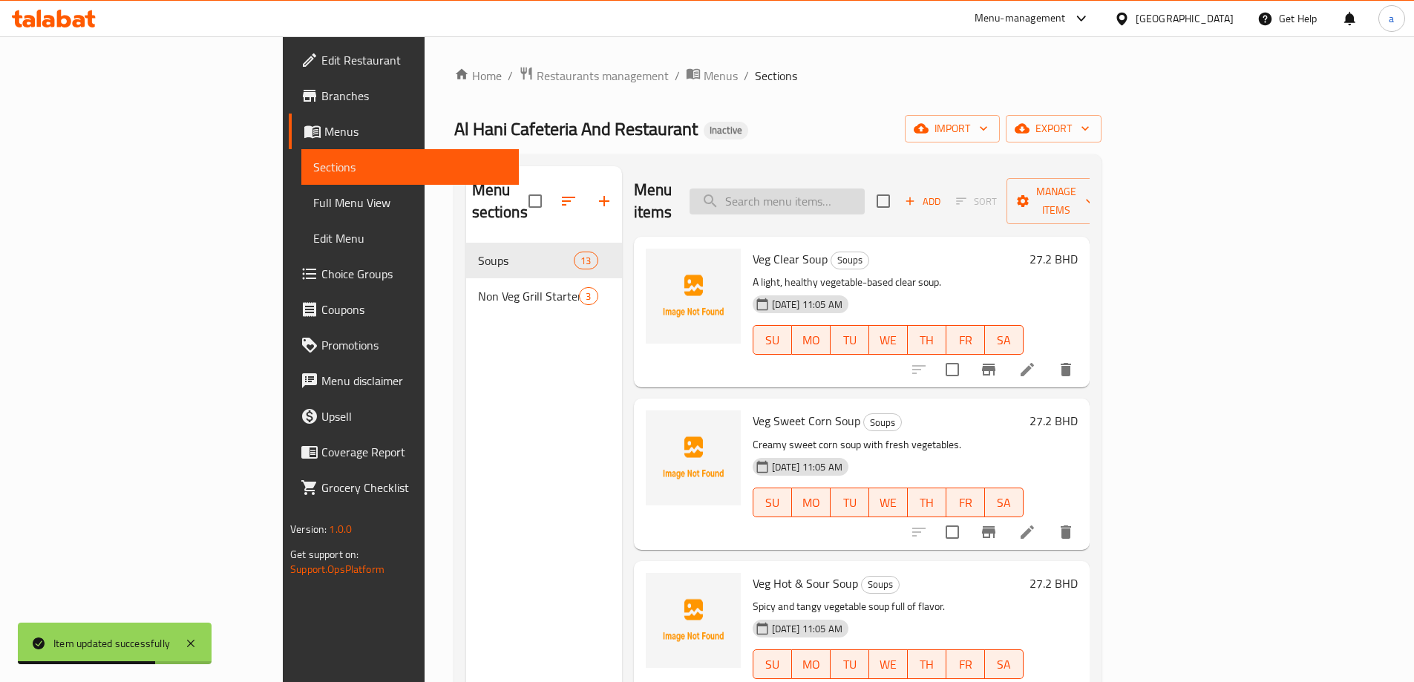
click at [865, 200] on input "search" at bounding box center [777, 202] width 175 height 26
paste input "Tomato Soup"
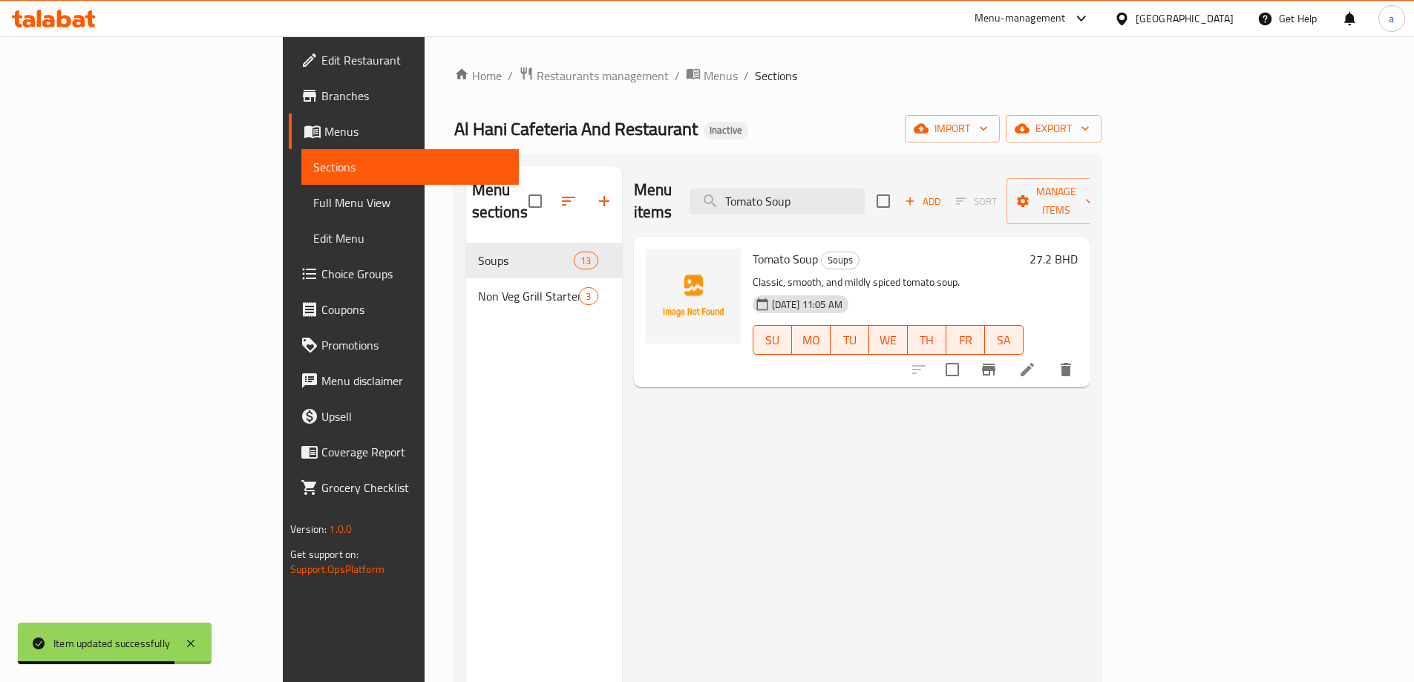
type input "Tomato Soup"
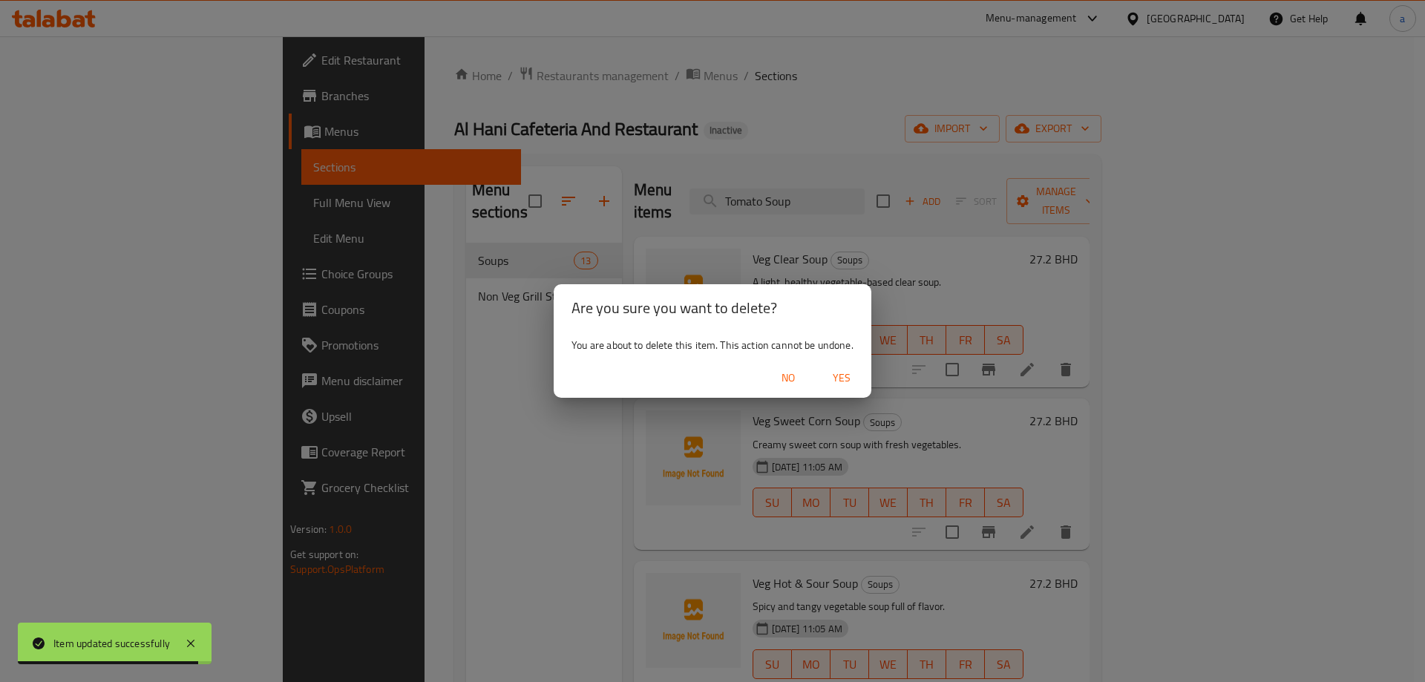
click at [768, 373] on button "No" at bounding box center [789, 378] width 48 height 27
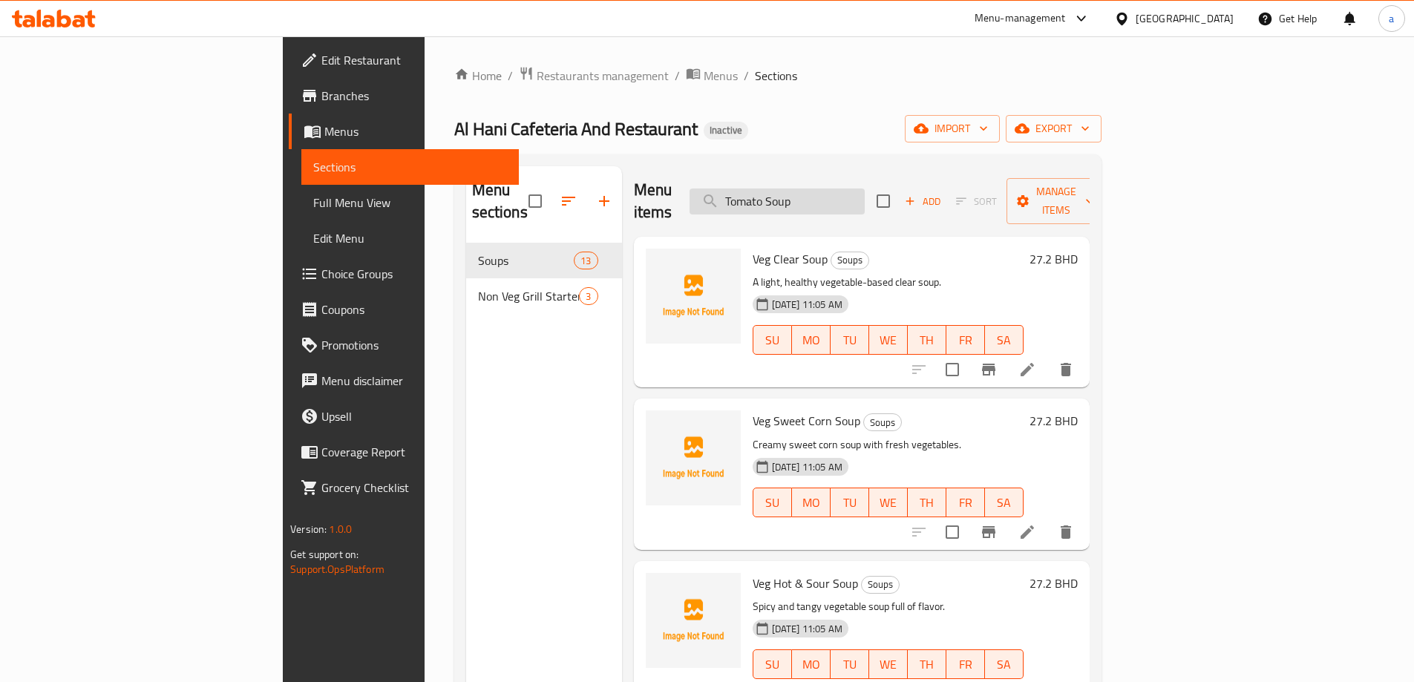
click at [865, 189] on input "Tomato Soup" at bounding box center [777, 202] width 175 height 26
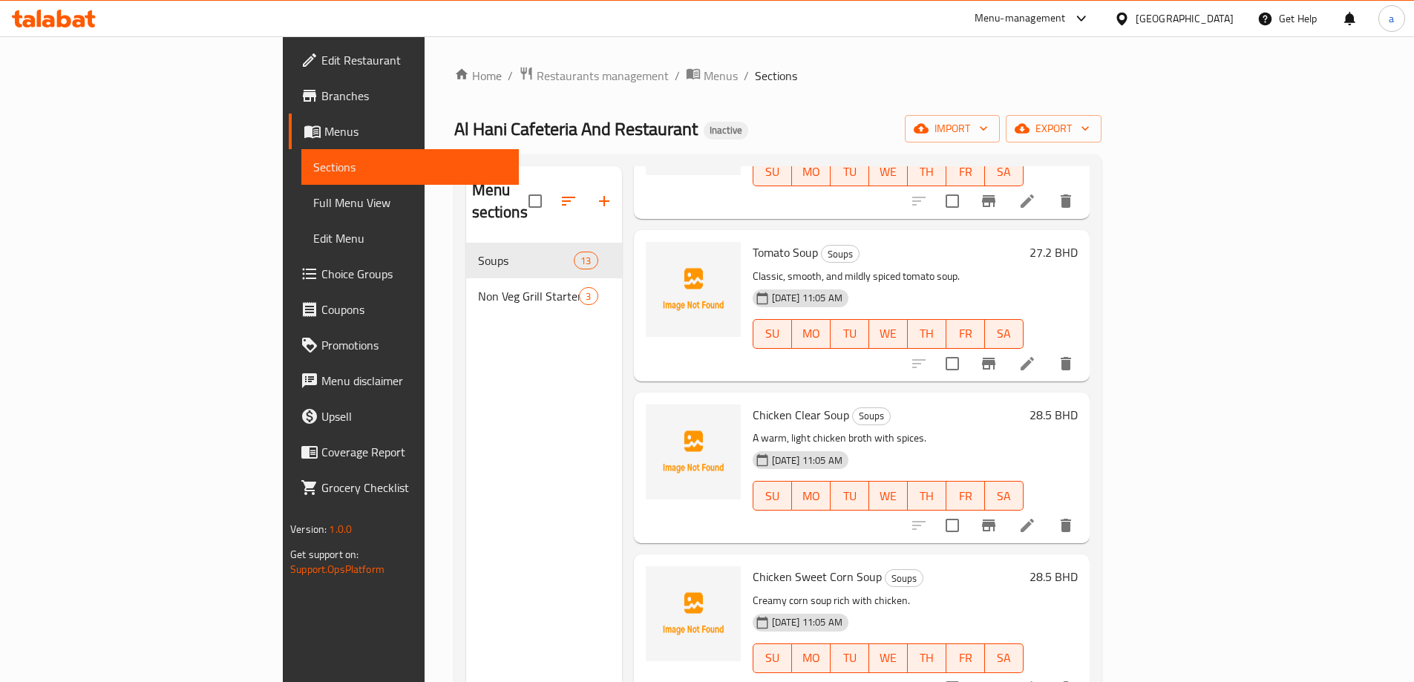
scroll to position [520, 0]
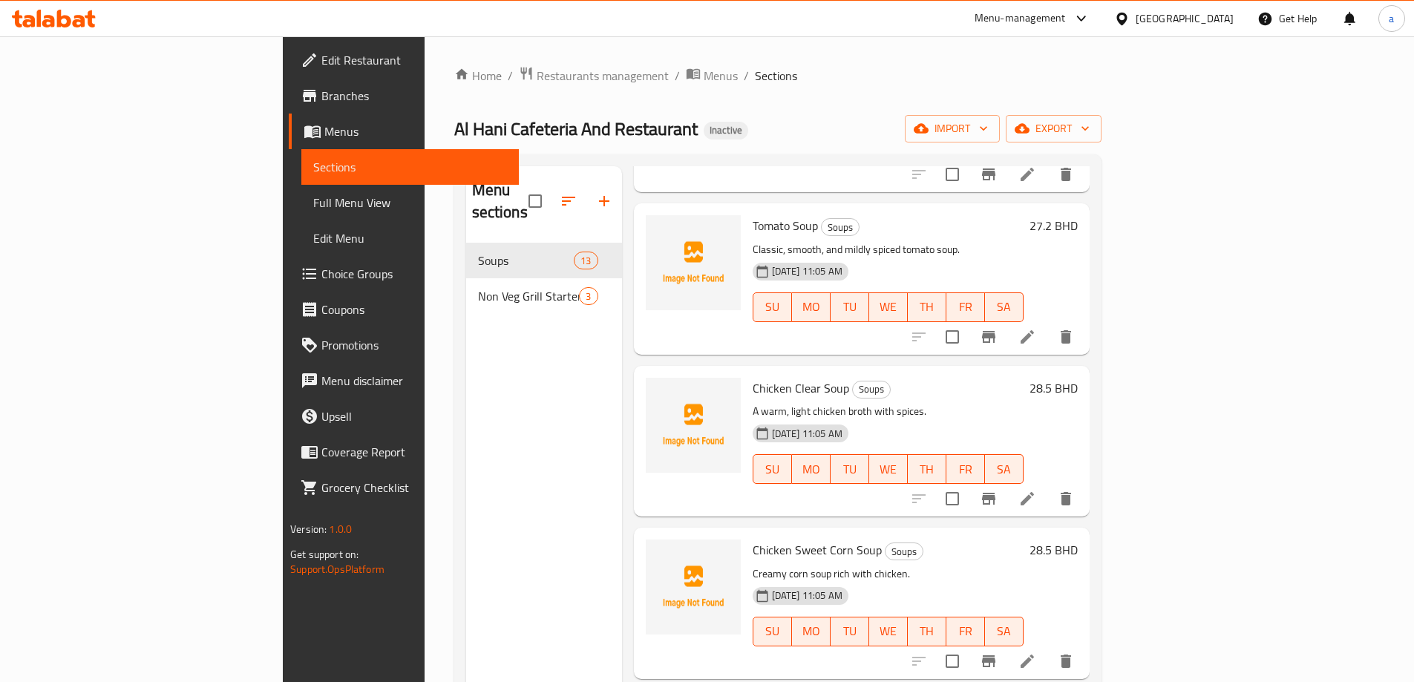
click at [1048, 324] on li at bounding box center [1028, 337] width 42 height 27
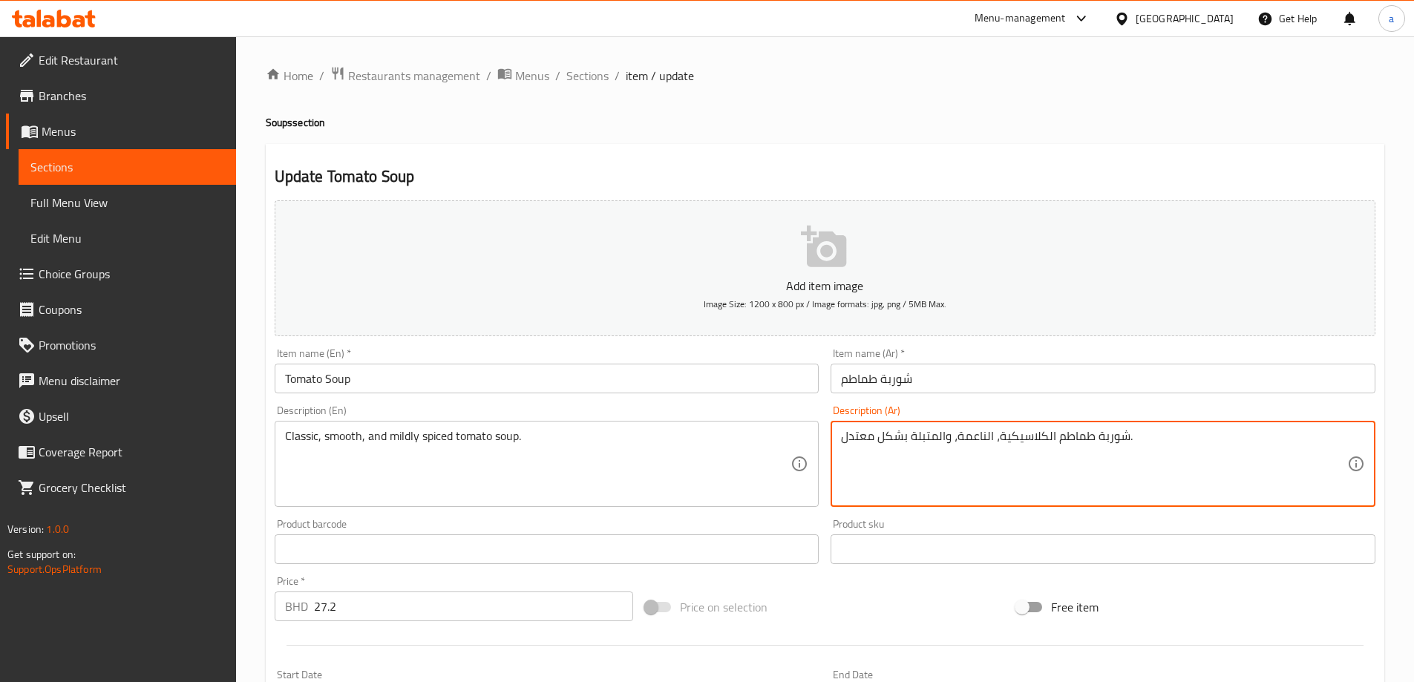
click at [1043, 437] on textarea "شوربة طماطم الكلاسيكية، الناعمة، والمتبلة بشكل معتدل." at bounding box center [1094, 464] width 506 height 71
click at [984, 437] on textarea "شوربة طماطم كلاسيكية، الناعمة، والمتبلة بشكل معتدل." at bounding box center [1094, 464] width 506 height 71
click at [937, 437] on textarea "شوربة طماطم كلاسيكية، ناعمة، والمتبلة بشكل معتدل." at bounding box center [1094, 464] width 506 height 71
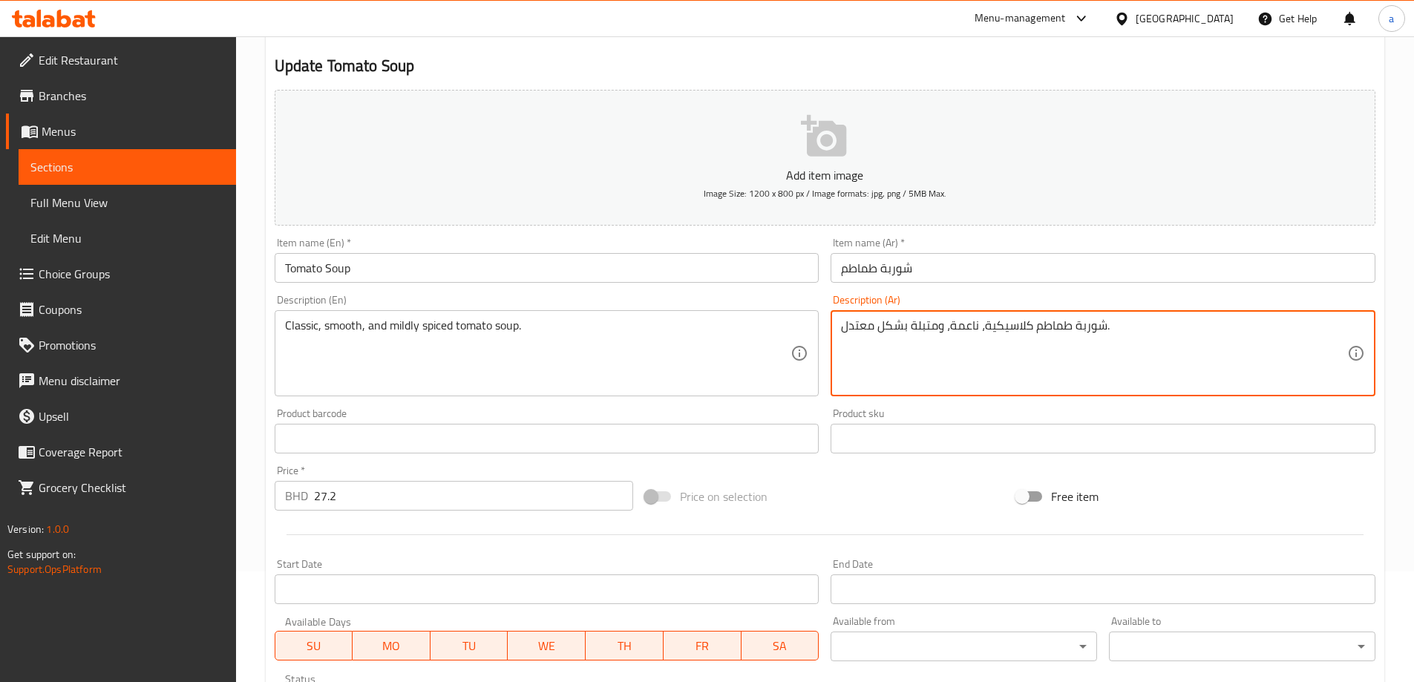
scroll to position [297, 0]
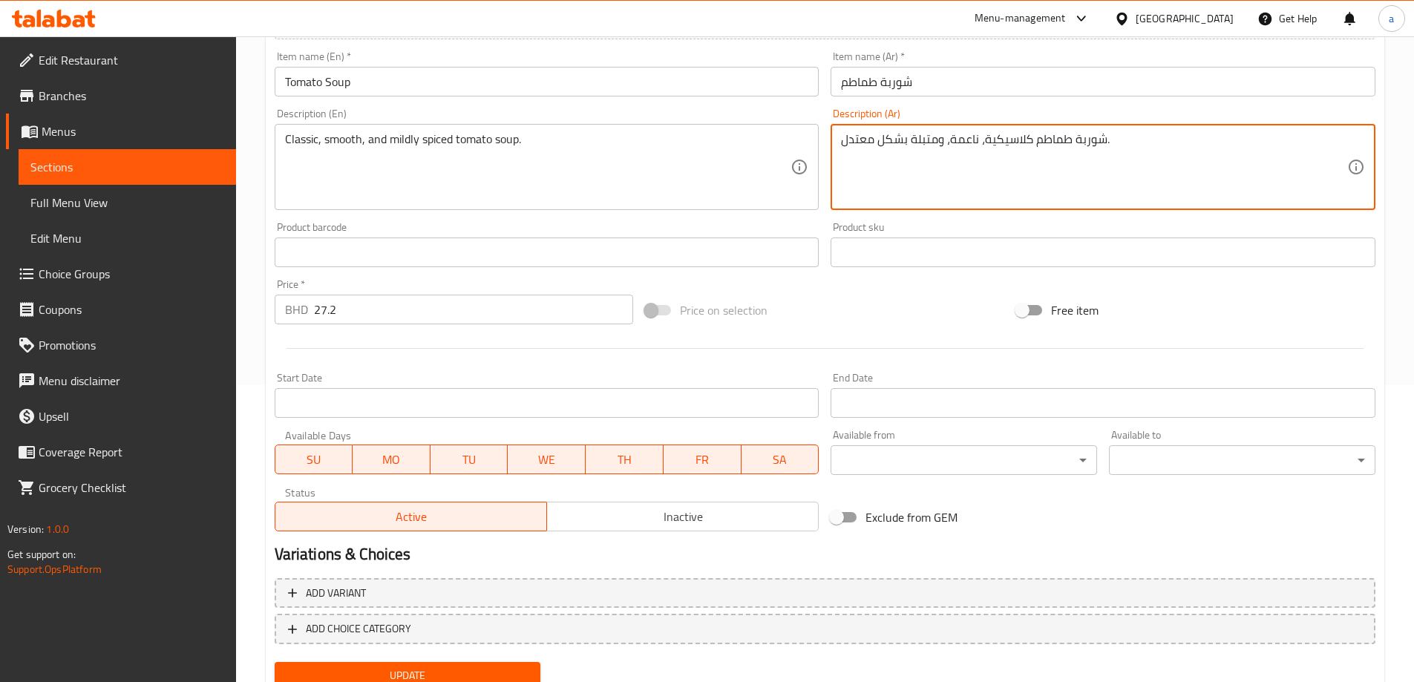
type textarea "شوربة طماطم كلاسيكية، ناعمة، ومتبلة بشكل معتدل."
click at [406, 662] on div "Update" at bounding box center [408, 675] width 278 height 39
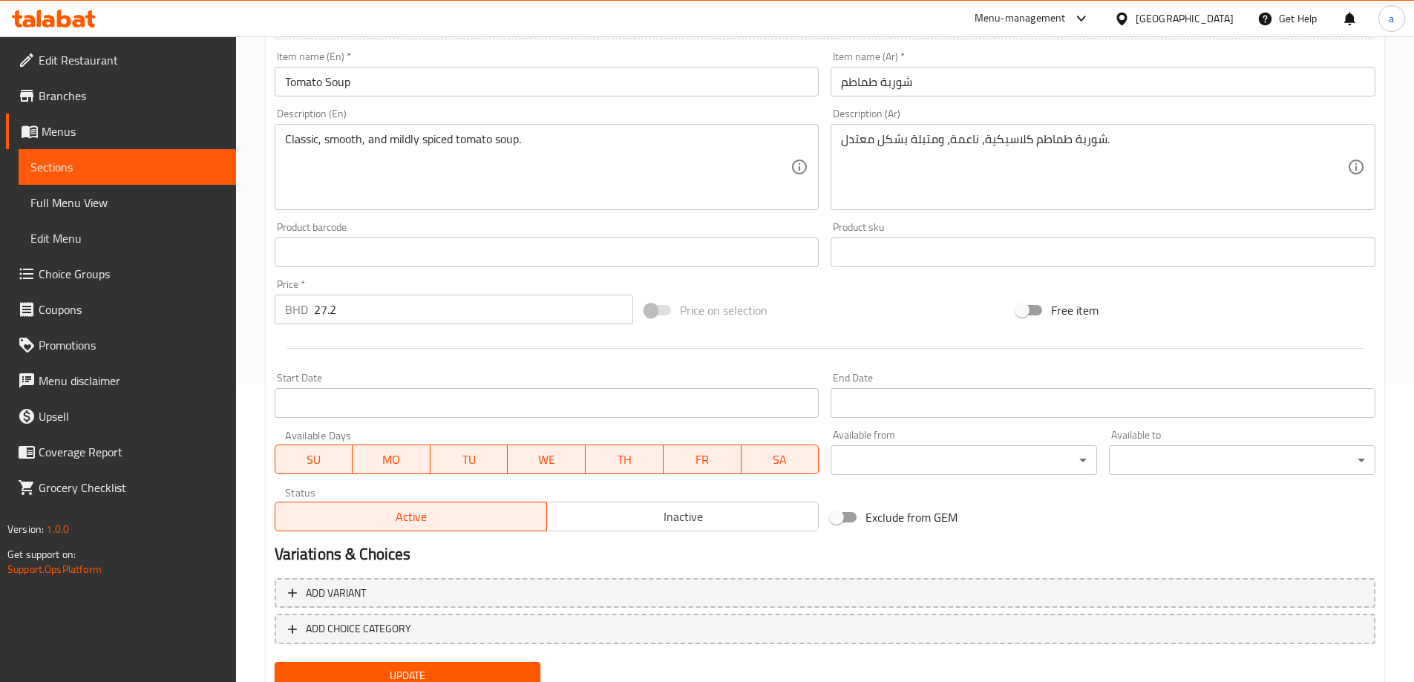
click at [408, 669] on span "Update" at bounding box center [408, 676] width 243 height 19
click at [172, 167] on span "Sections" at bounding box center [127, 167] width 194 height 18
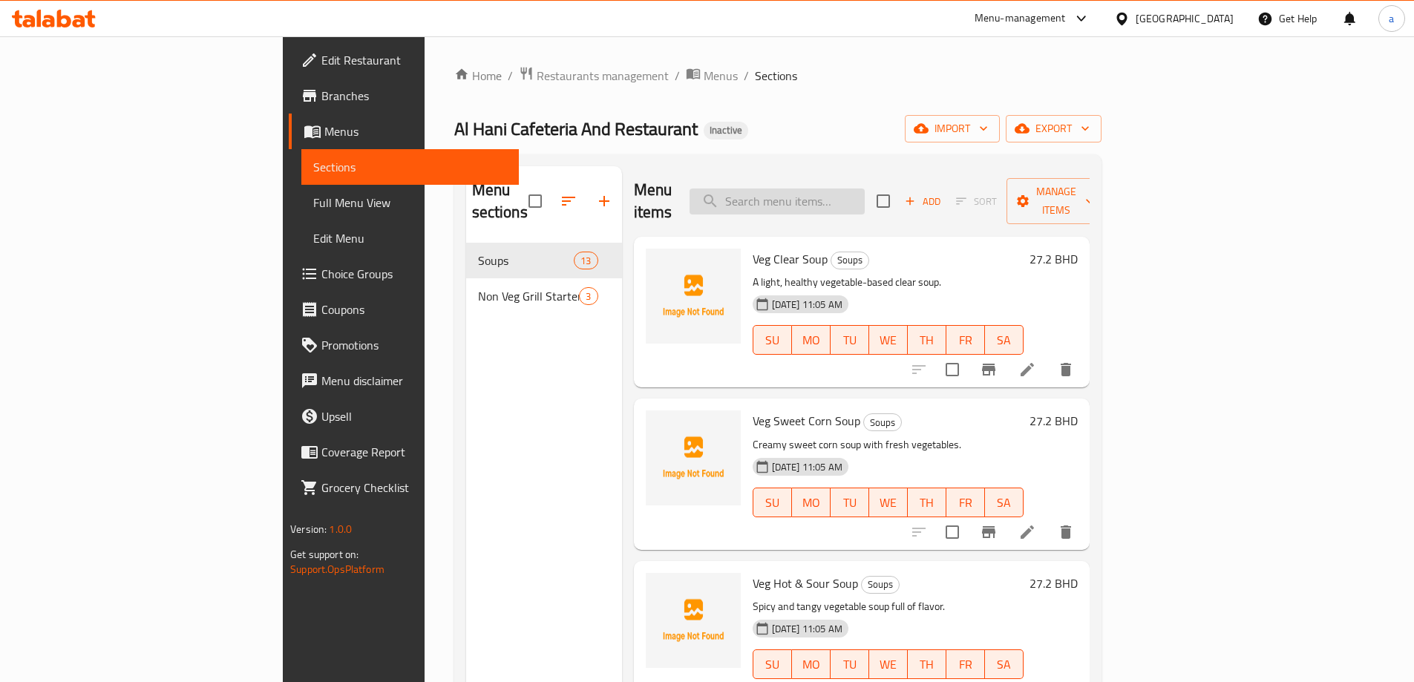
click at [816, 189] on input "search" at bounding box center [777, 202] width 175 height 26
paste input "Chicken Clear Soup"
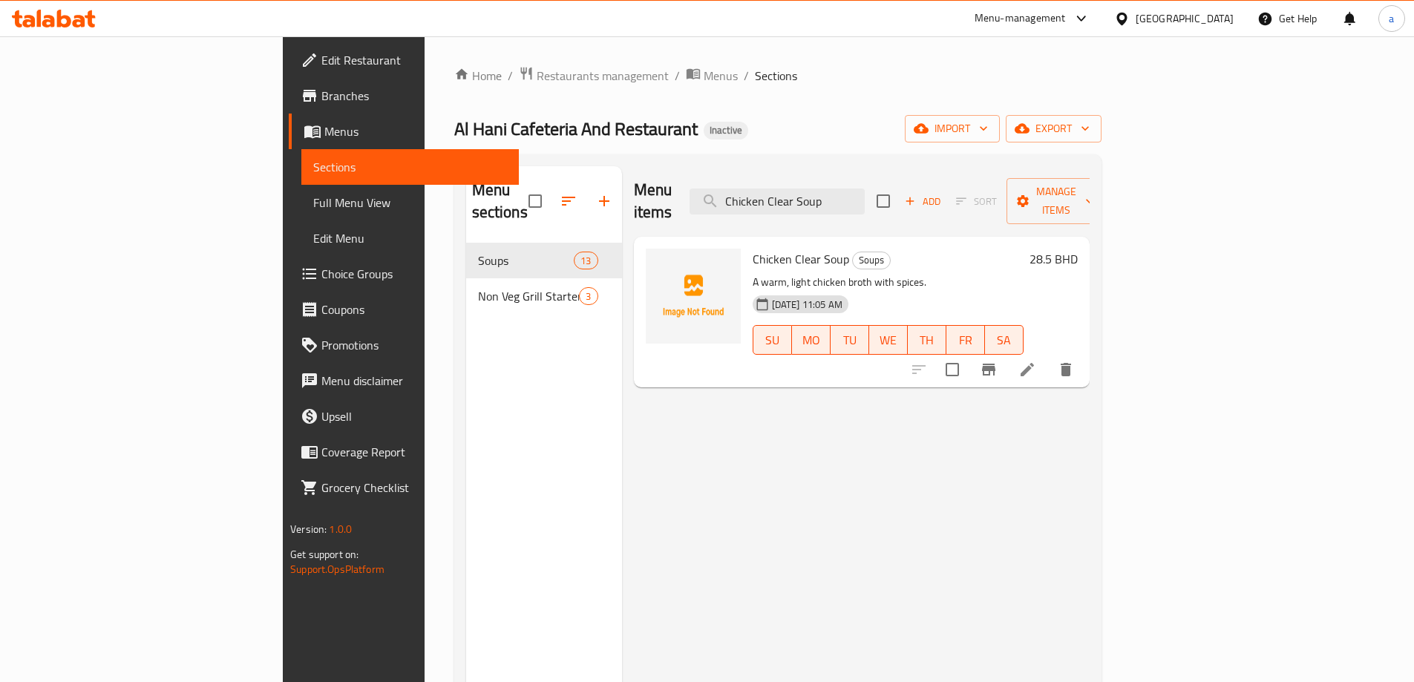
type input "Chicken Clear Soup"
click at [1036, 361] on icon at bounding box center [1028, 370] width 18 height 18
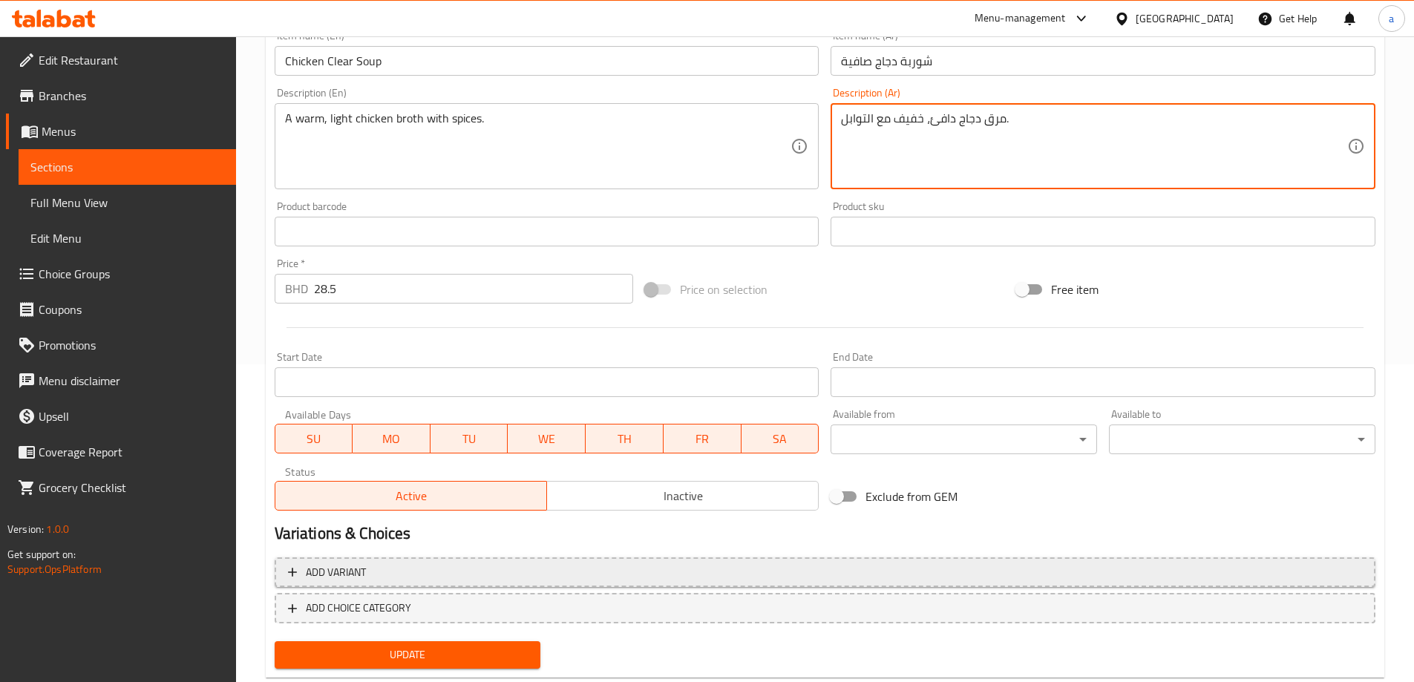
scroll to position [355, 0]
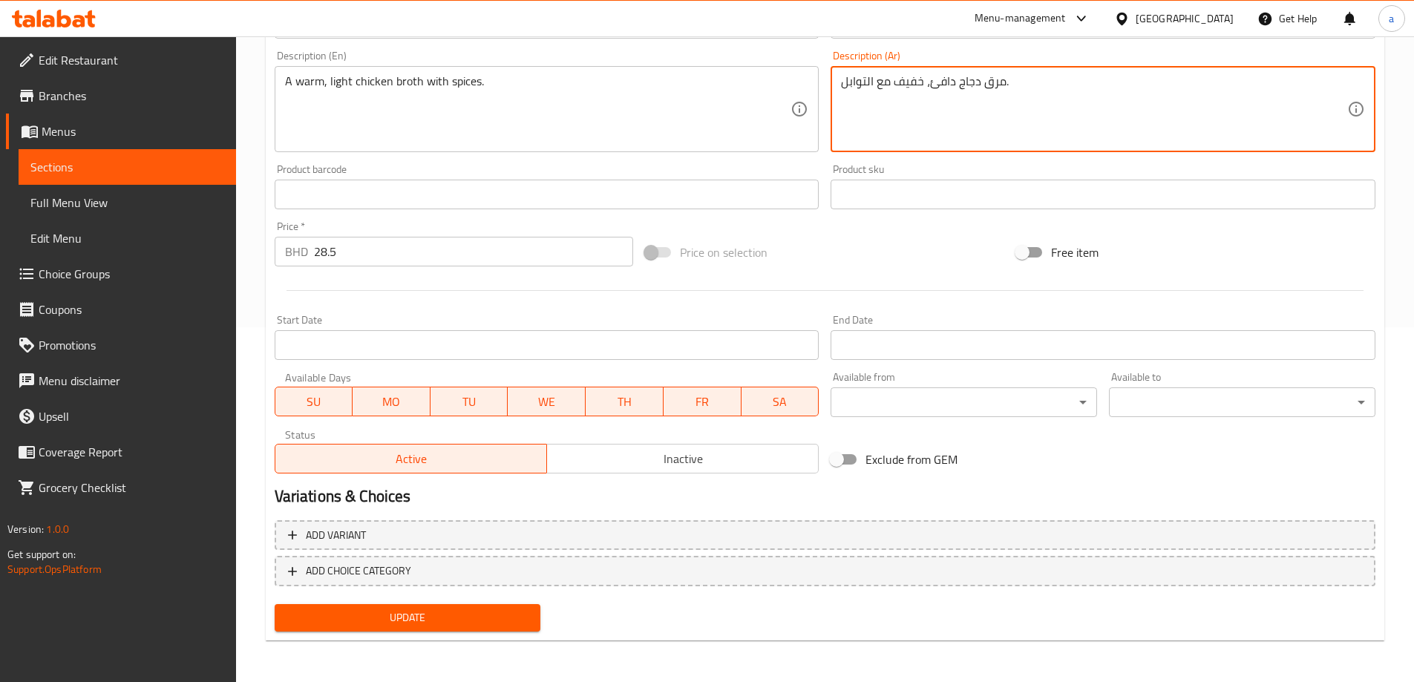
type textarea "مرق دجاج دافئ، خفيف مع التوابل."
click at [456, 613] on span "Update" at bounding box center [408, 618] width 243 height 19
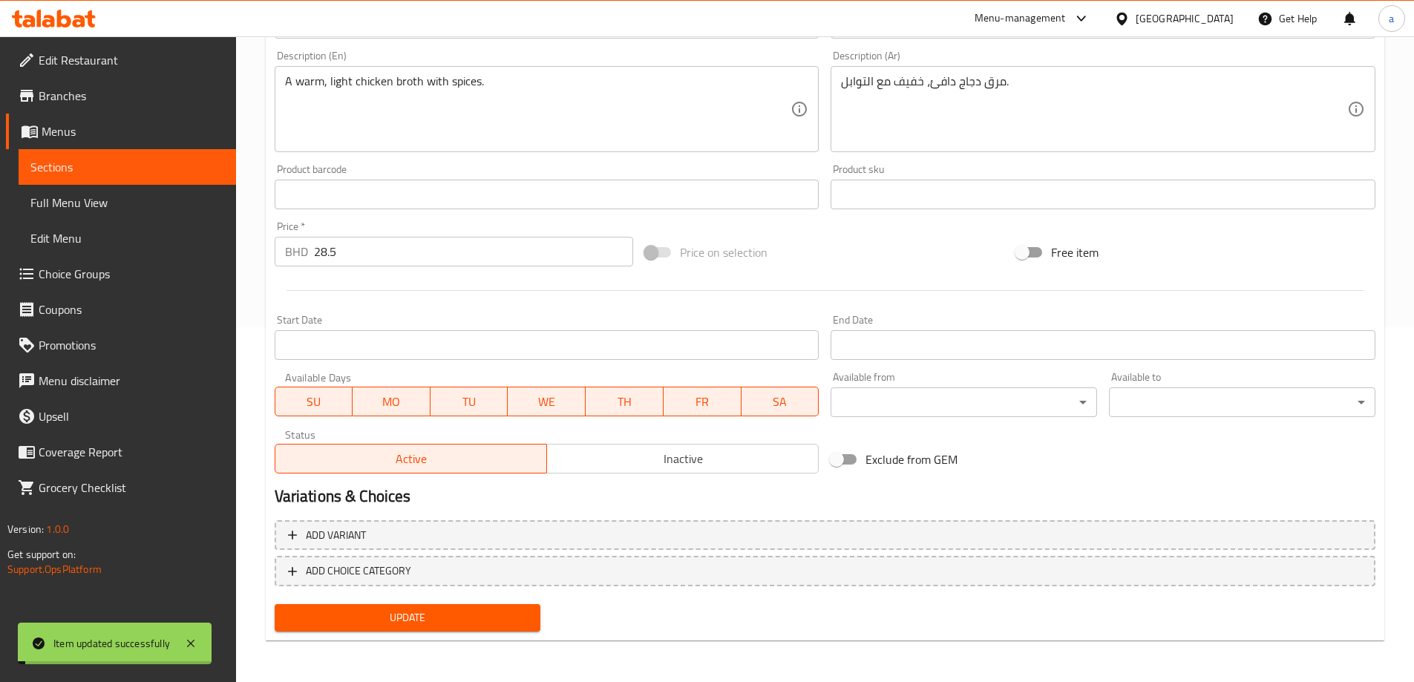
click at [99, 165] on span "Sections" at bounding box center [127, 167] width 194 height 18
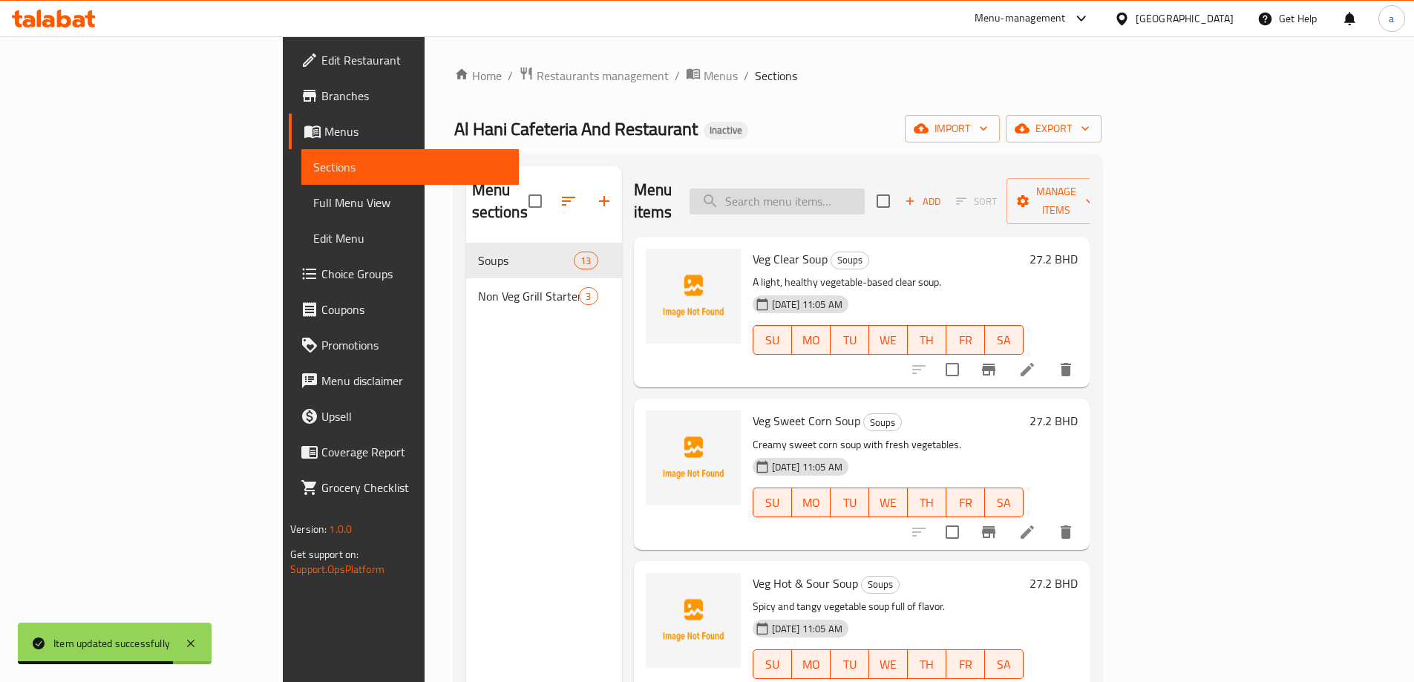
click at [813, 189] on input "search" at bounding box center [777, 202] width 175 height 26
paste input "Veg Hot & Sour Soup"
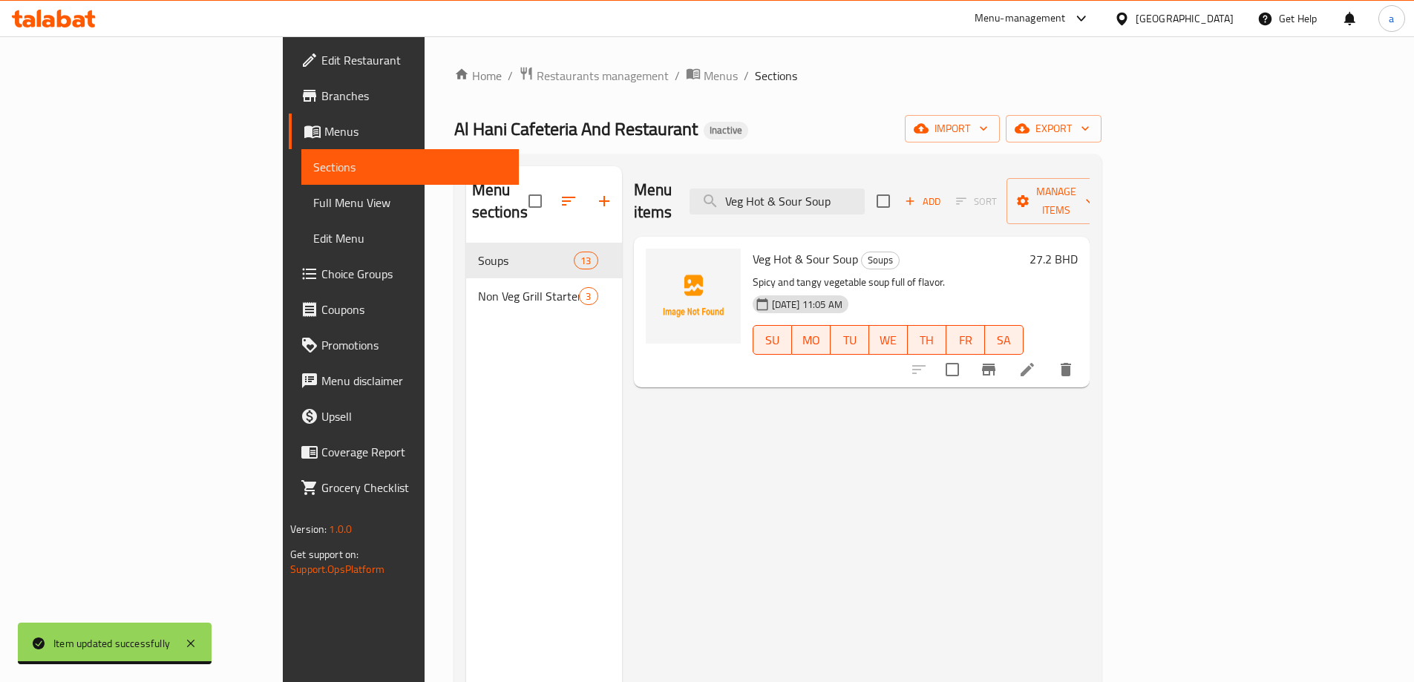
type input "Veg Hot & Sour Soup"
click at [1048, 356] on li at bounding box center [1028, 369] width 42 height 27
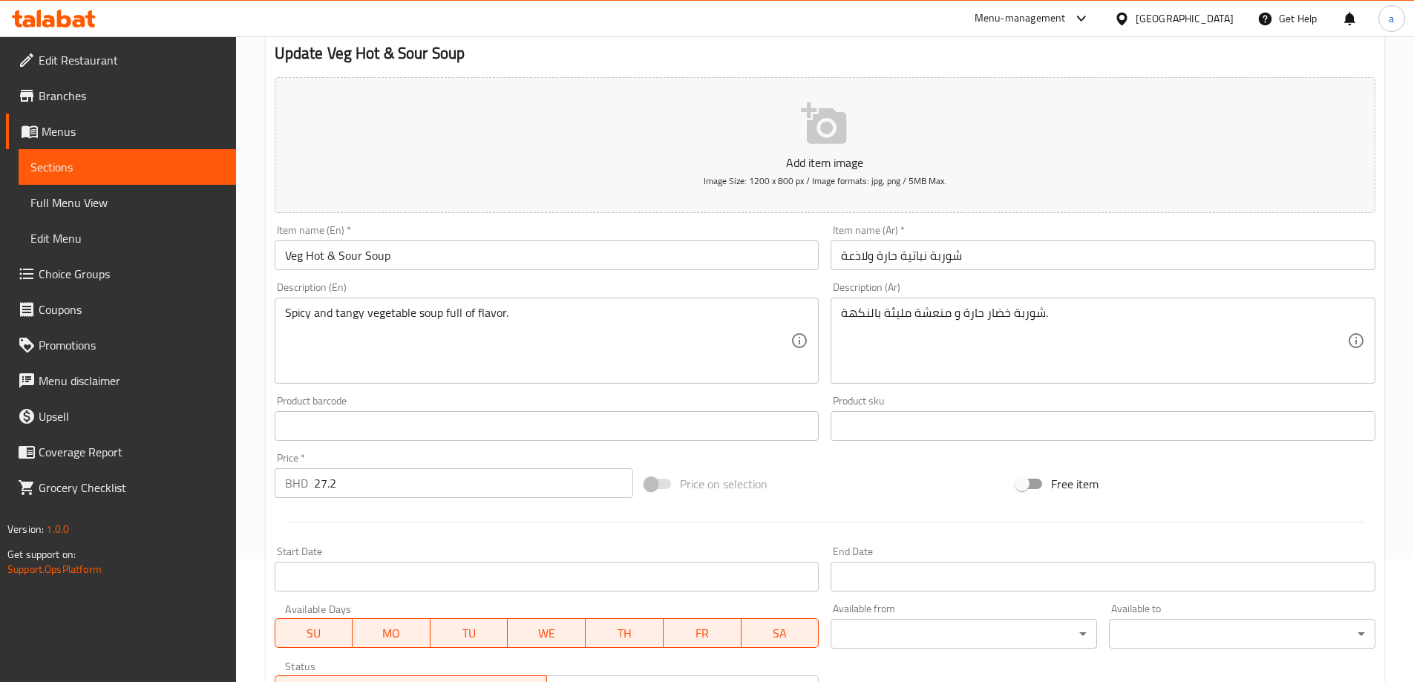
scroll to position [355, 0]
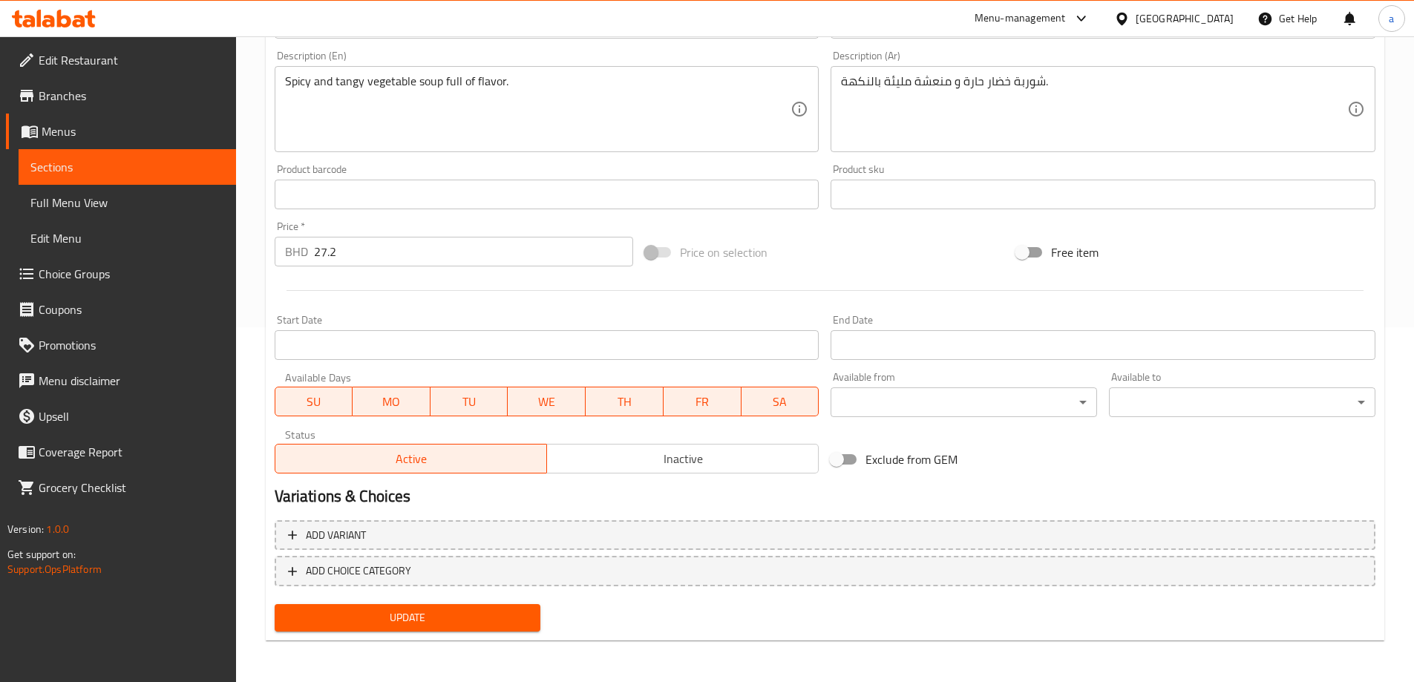
drag, startPoint x: 122, startPoint y: 162, endPoint x: 159, endPoint y: 1, distance: 165.3
click at [122, 162] on span "Sections" at bounding box center [127, 167] width 194 height 18
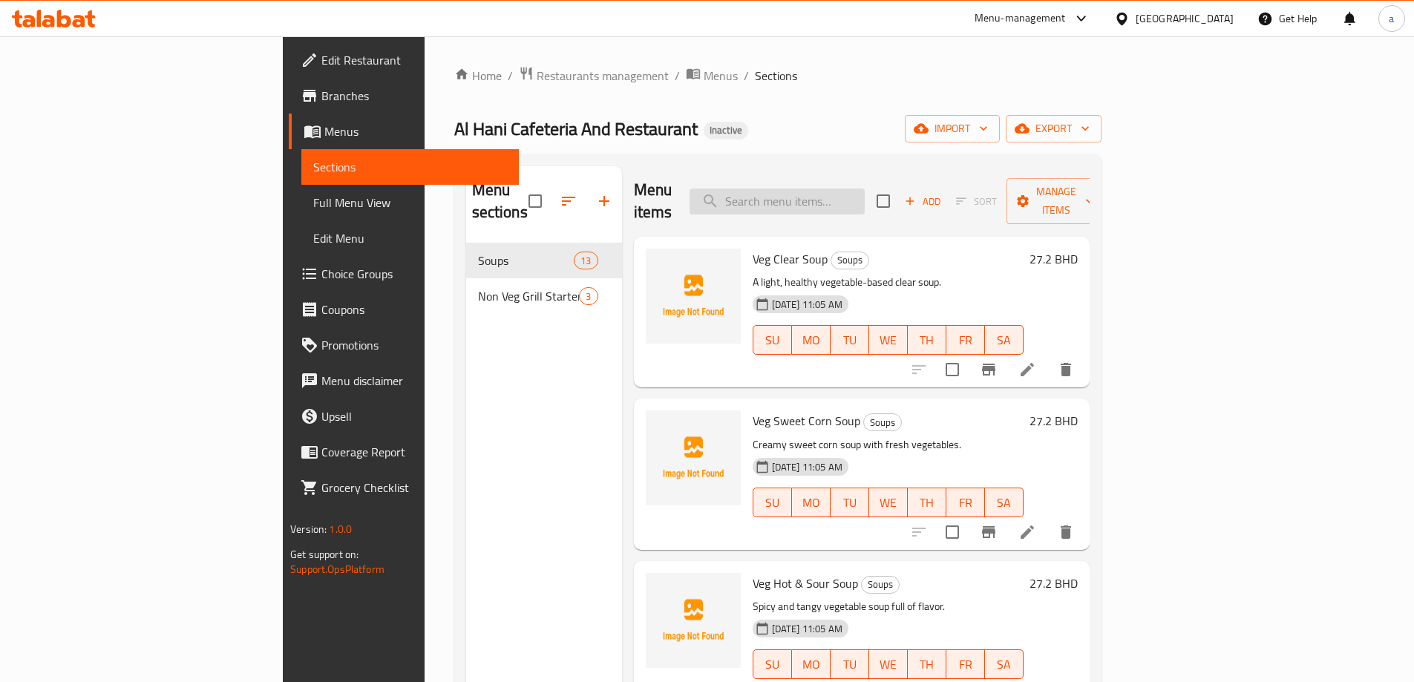
click at [865, 195] on input "search" at bounding box center [777, 202] width 175 height 26
paste input "Chicken Hot & Sour Soup"
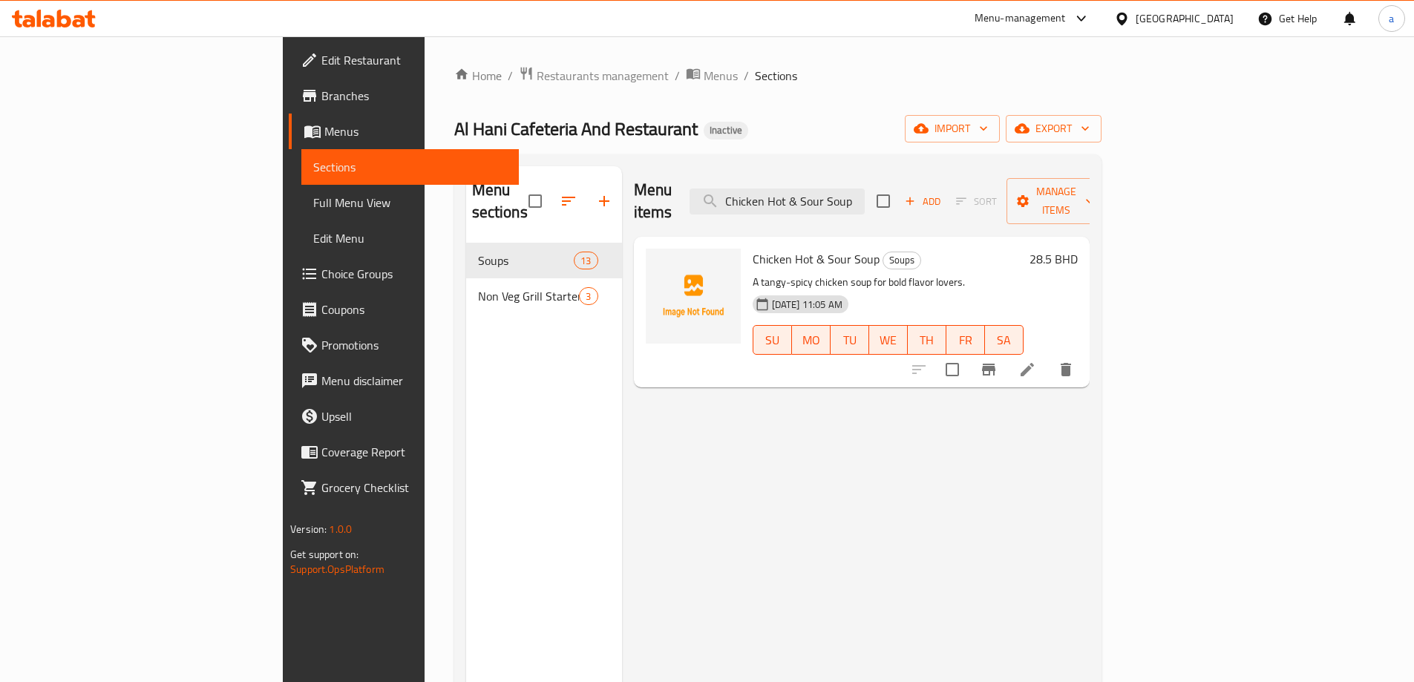
type input "Chicken Hot & Sour Soup"
click at [1034, 363] on icon at bounding box center [1027, 369] width 13 height 13
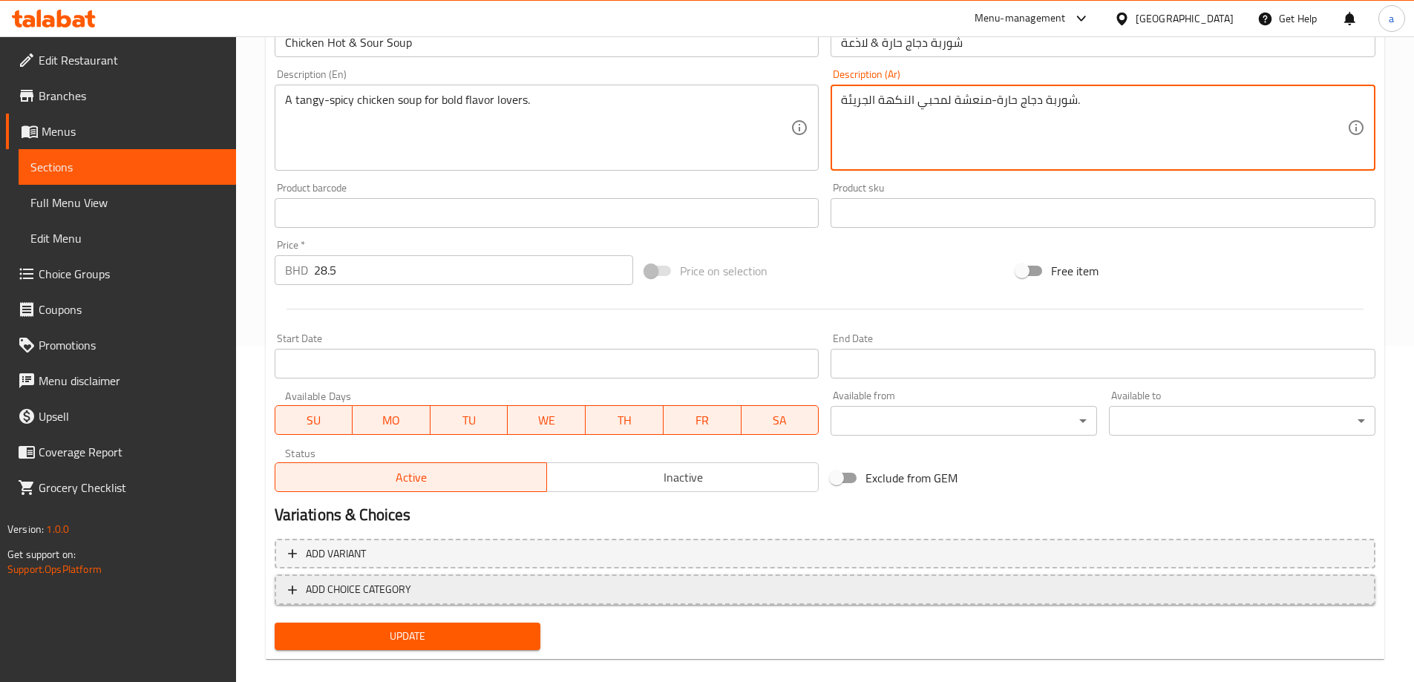
scroll to position [355, 0]
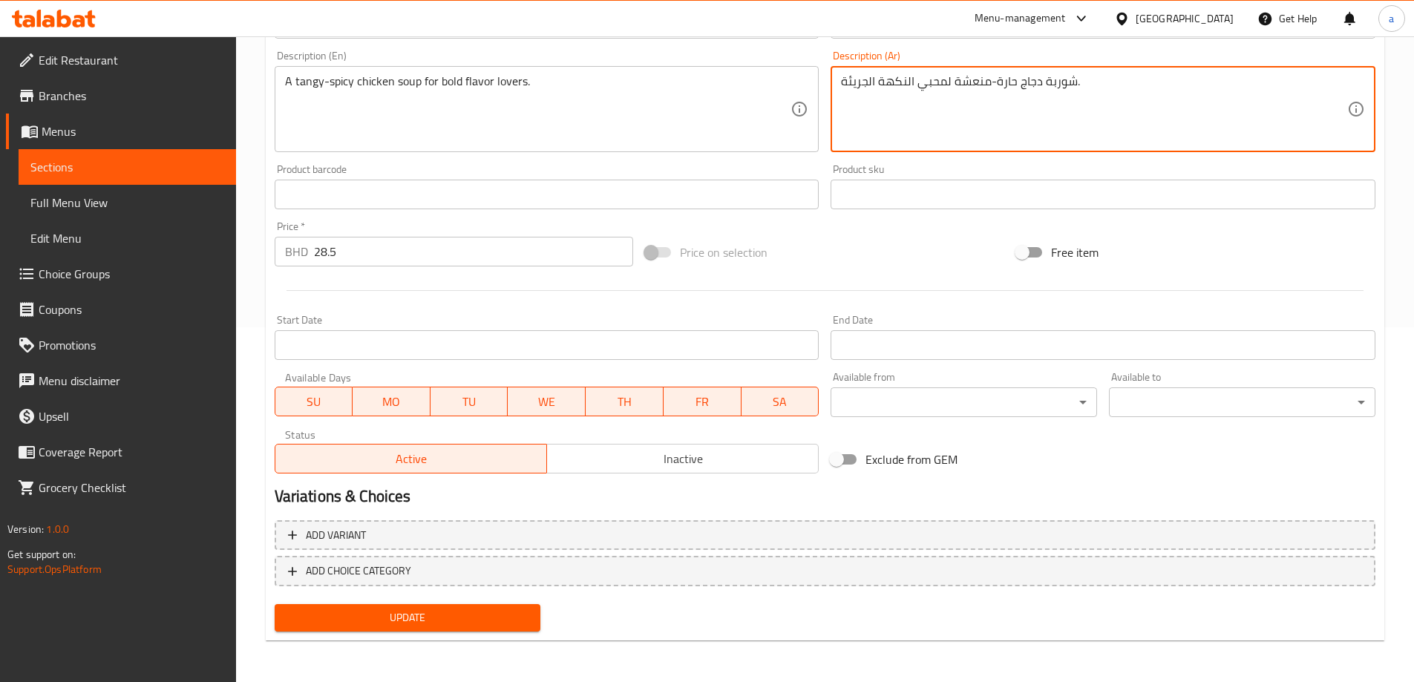
type textarea "شوربة دجاج حارة-منعشة لمحبي النكهة الجريئة."
click at [442, 608] on button "Update" at bounding box center [408, 617] width 267 height 27
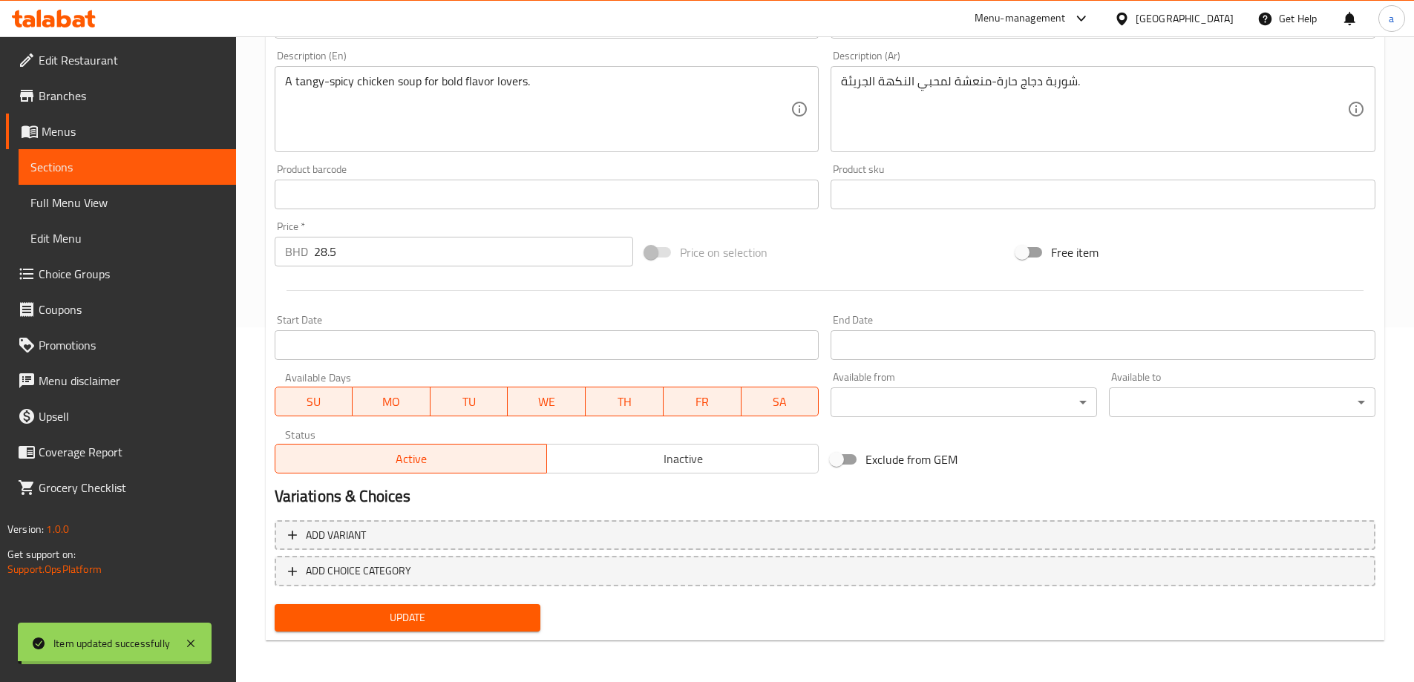
drag, startPoint x: 145, startPoint y: 160, endPoint x: 135, endPoint y: 14, distance: 146.6
click at [145, 161] on span "Sections" at bounding box center [127, 167] width 194 height 18
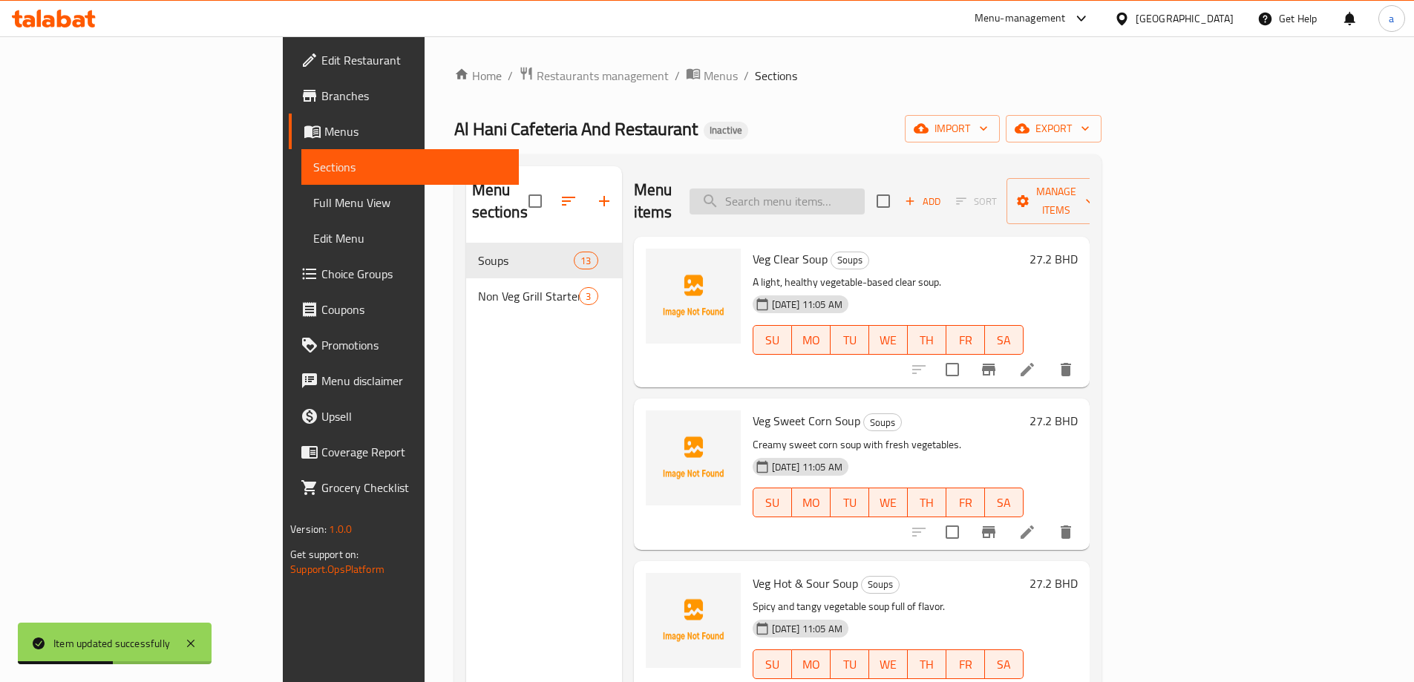
click at [865, 192] on input "search" at bounding box center [777, 202] width 175 height 26
paste input "Mutton Clear Soup"
type input "Mutton Clear Soup"
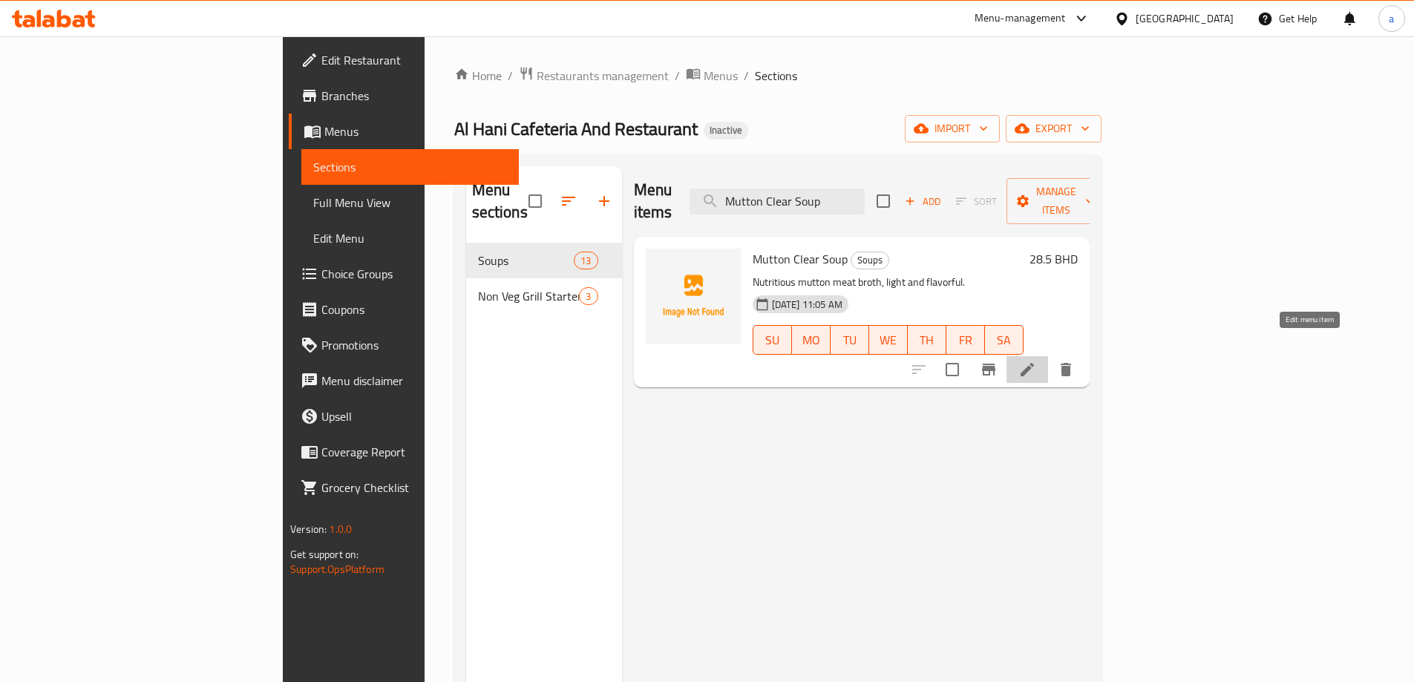
click at [1036, 361] on icon at bounding box center [1028, 370] width 18 height 18
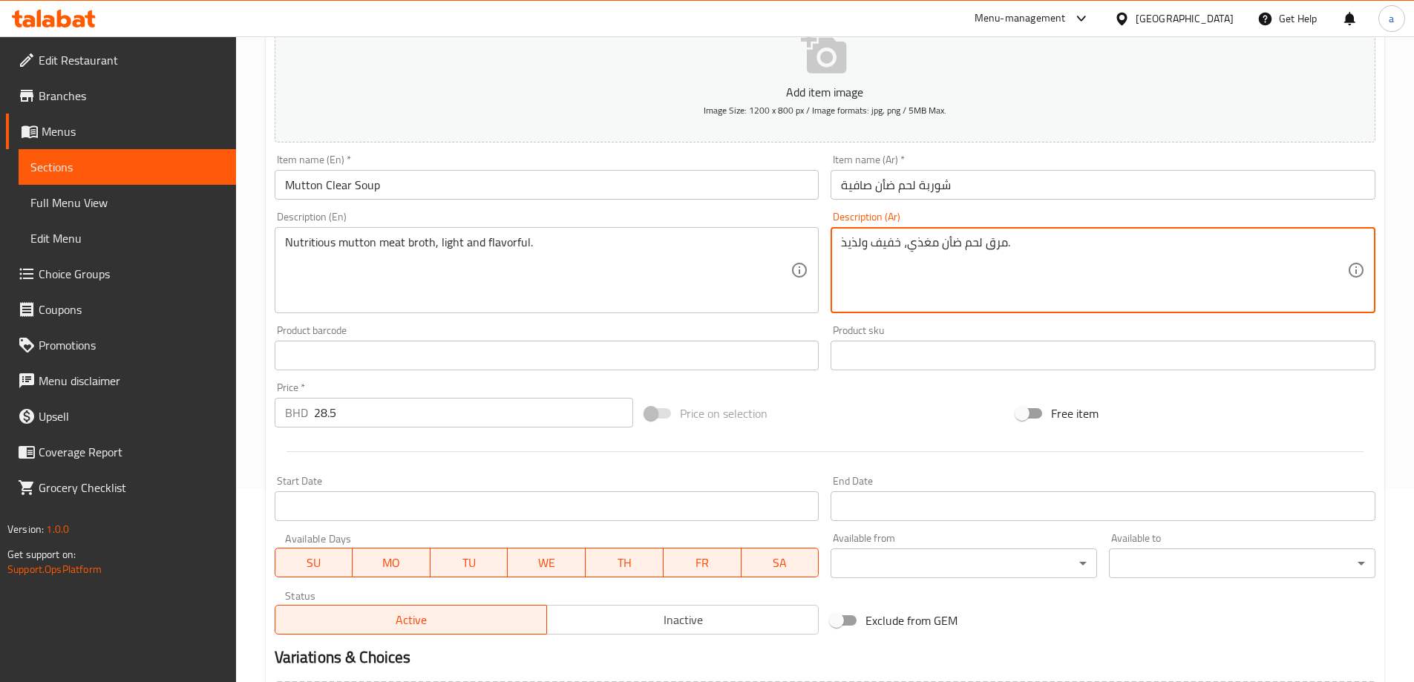
scroll to position [355, 0]
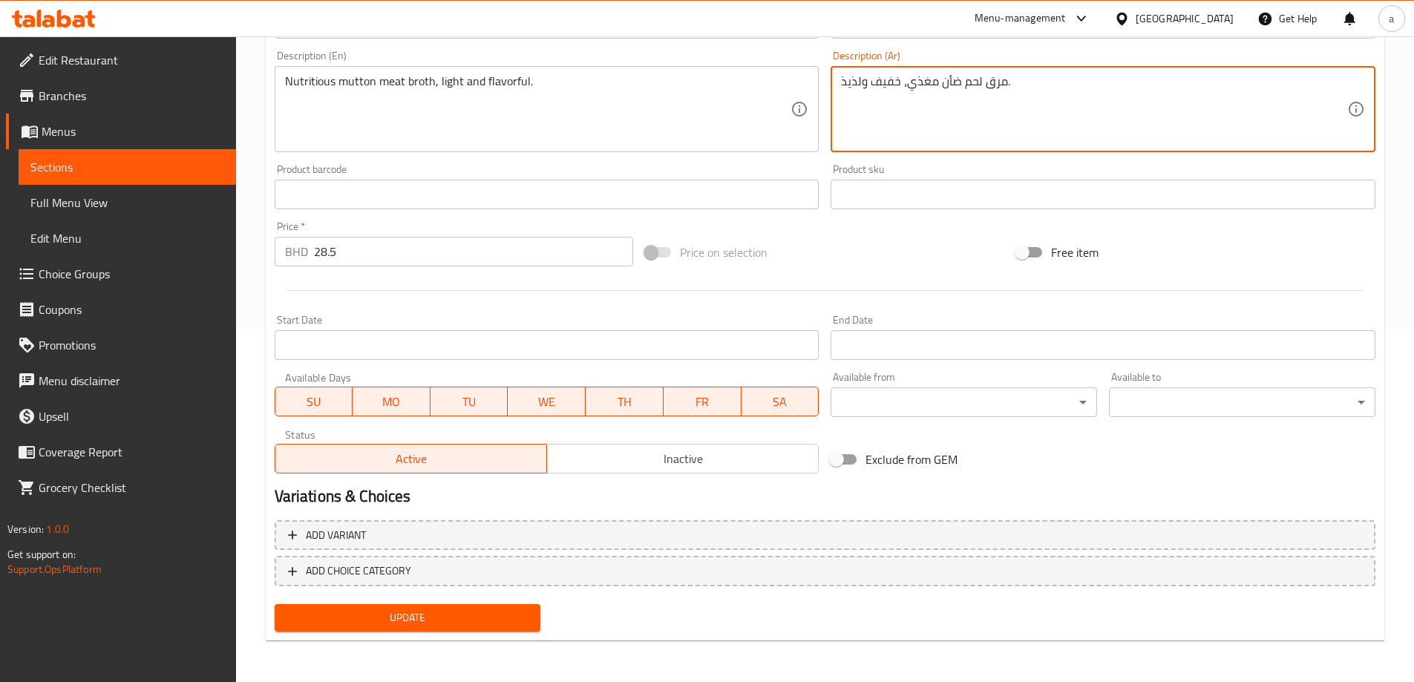
type textarea "مرق لحم ضأن مغذي، خفيف ولذيذ."
click at [453, 606] on button "Update" at bounding box center [408, 617] width 267 height 27
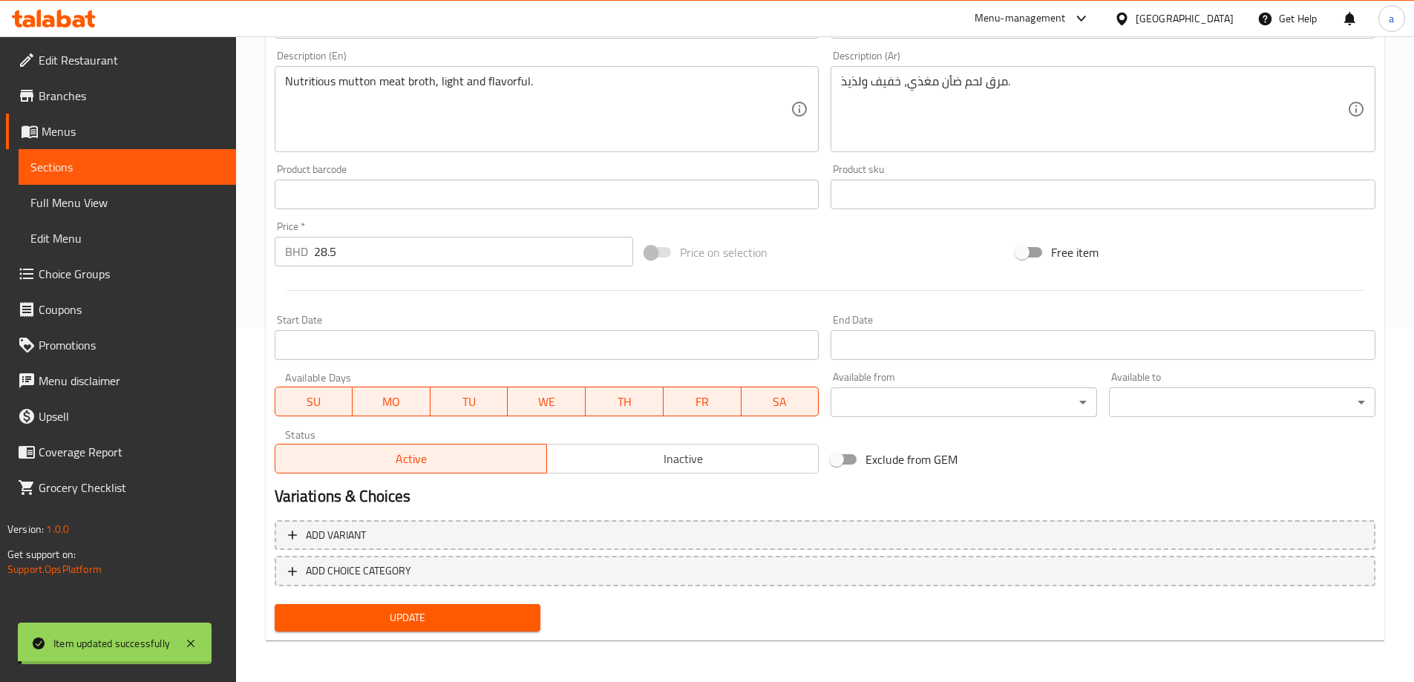
click at [148, 169] on span "Sections" at bounding box center [127, 167] width 194 height 18
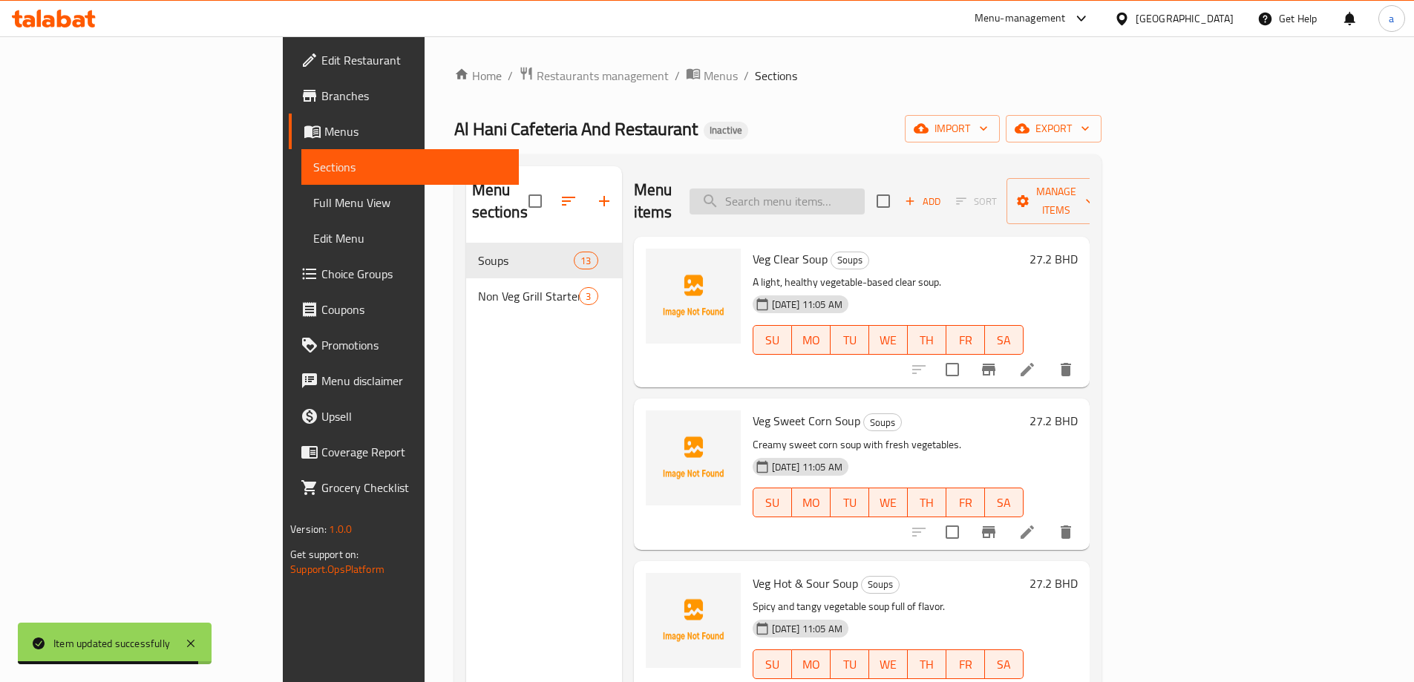
click at [865, 190] on input "search" at bounding box center [777, 202] width 175 height 26
paste input "Mutton Manchow Soup"
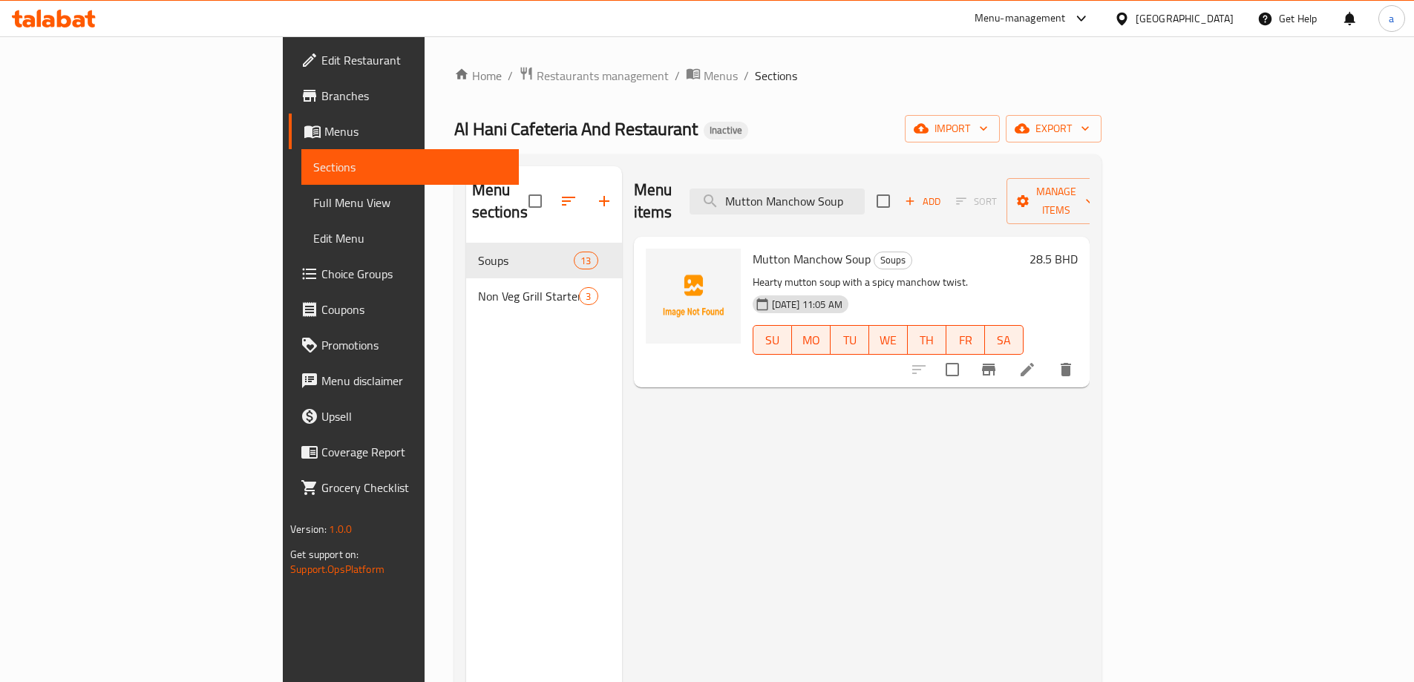
type input "Mutton Manchow Soup"
click at [1048, 356] on li at bounding box center [1028, 369] width 42 height 27
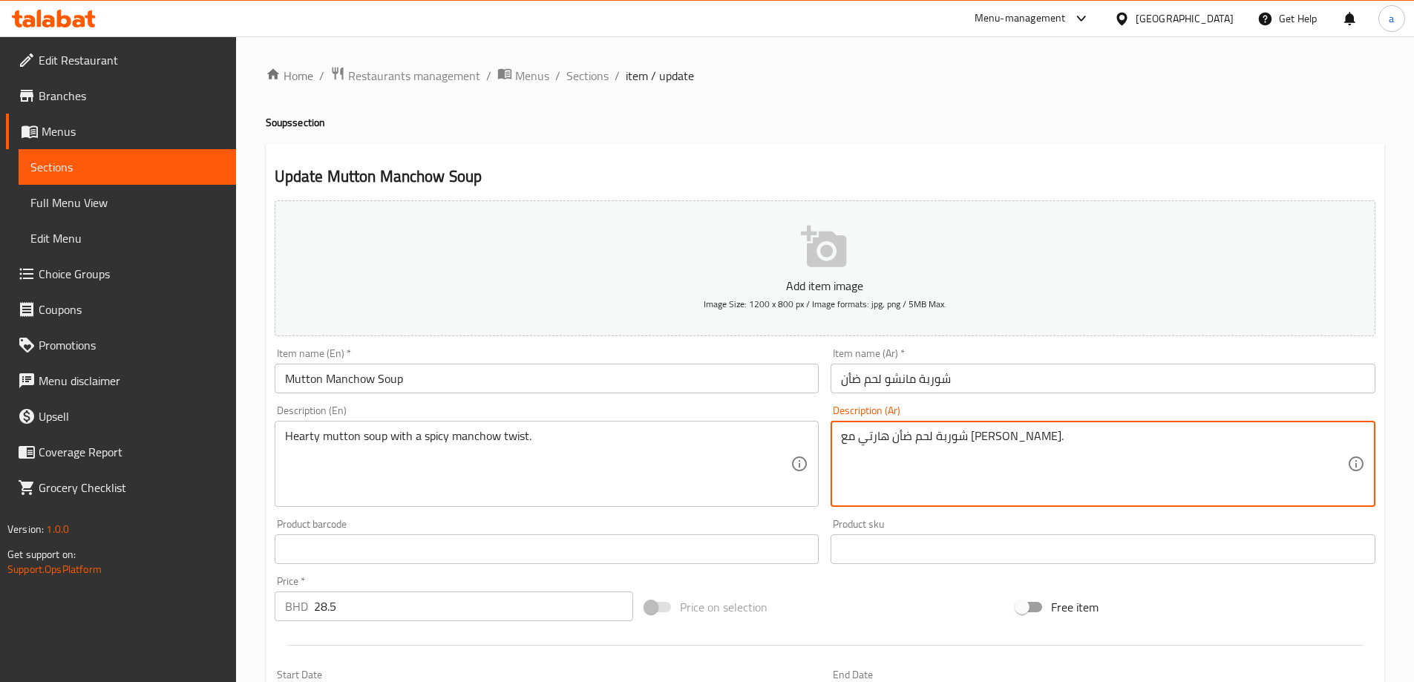
type textarea "شوربة لحم ضأن هارتي مع تويست مانشو حار."
click at [1007, 324] on button "Add item image Image Size: 1200 x 800 px / Image formats: jpg, png / 5MB Max." at bounding box center [825, 268] width 1101 height 136
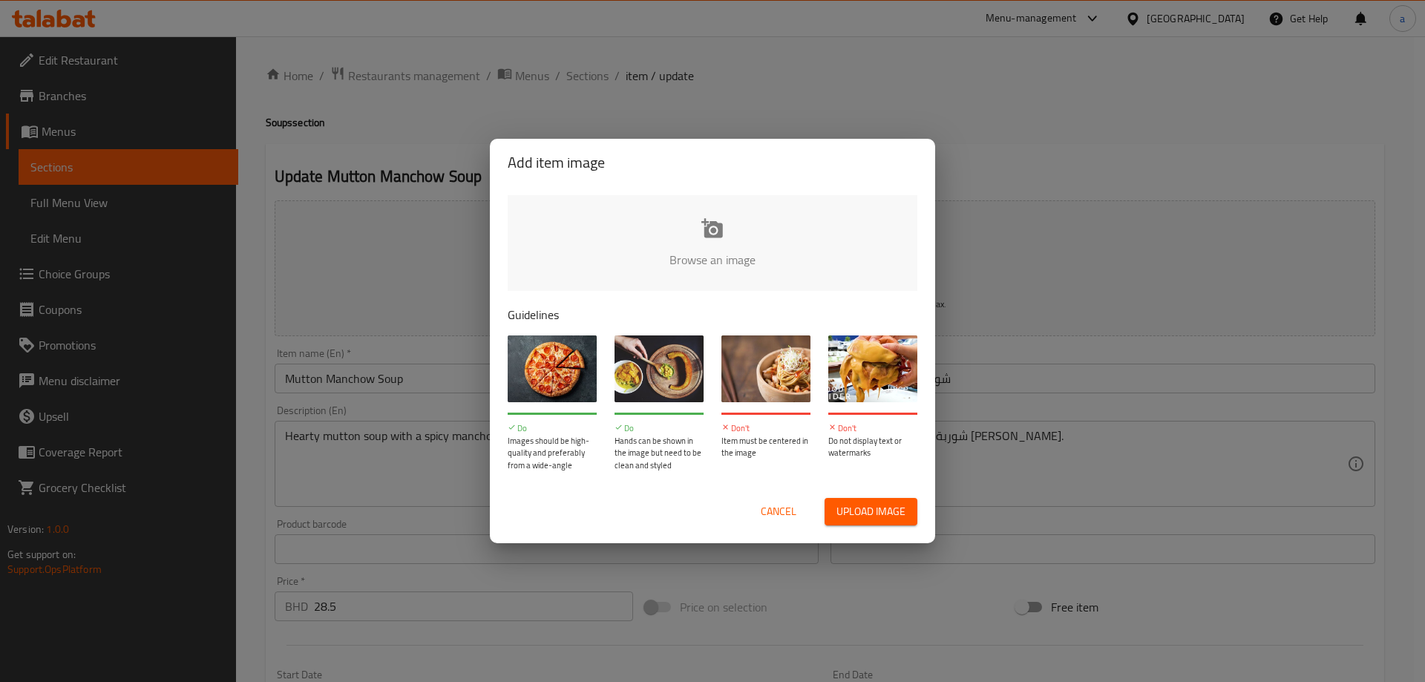
click at [788, 517] on span "Cancel" at bounding box center [779, 512] width 36 height 19
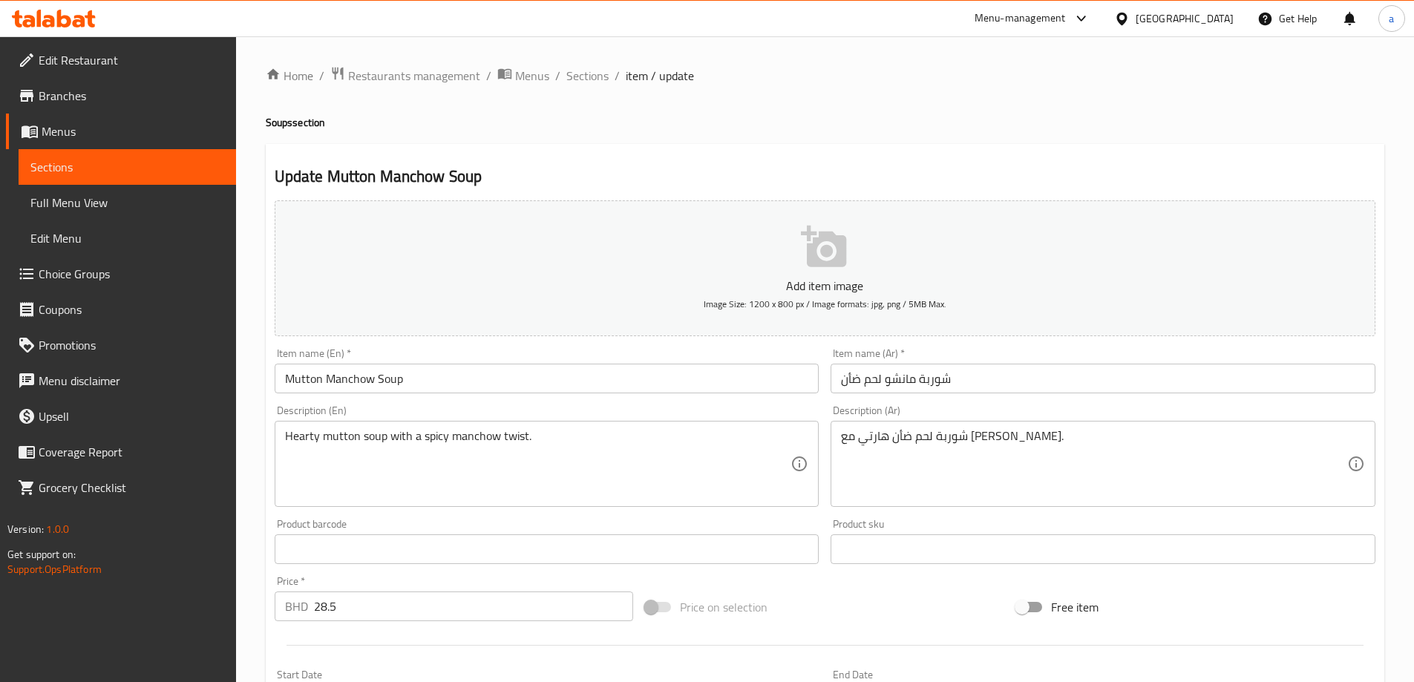
click at [928, 287] on p "Add item image" at bounding box center [825, 286] width 1055 height 18
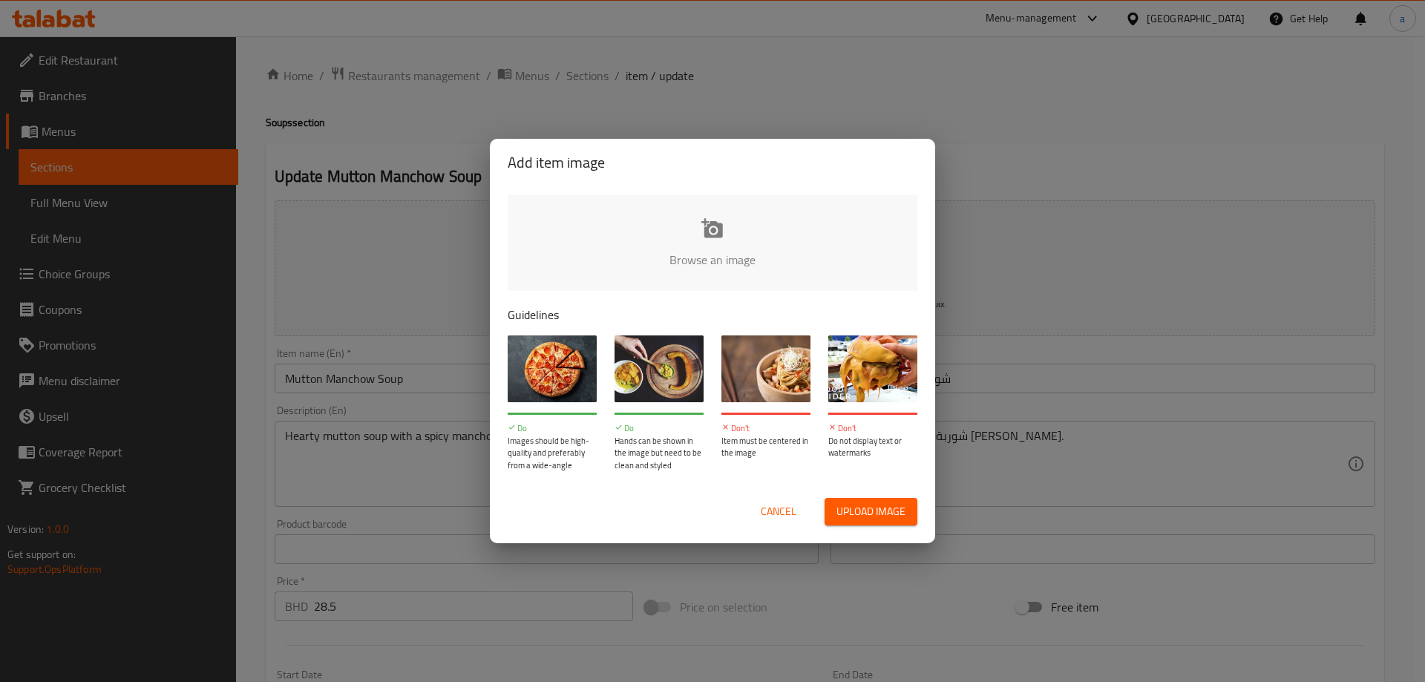
click at [778, 511] on span "Cancel" at bounding box center [779, 512] width 36 height 19
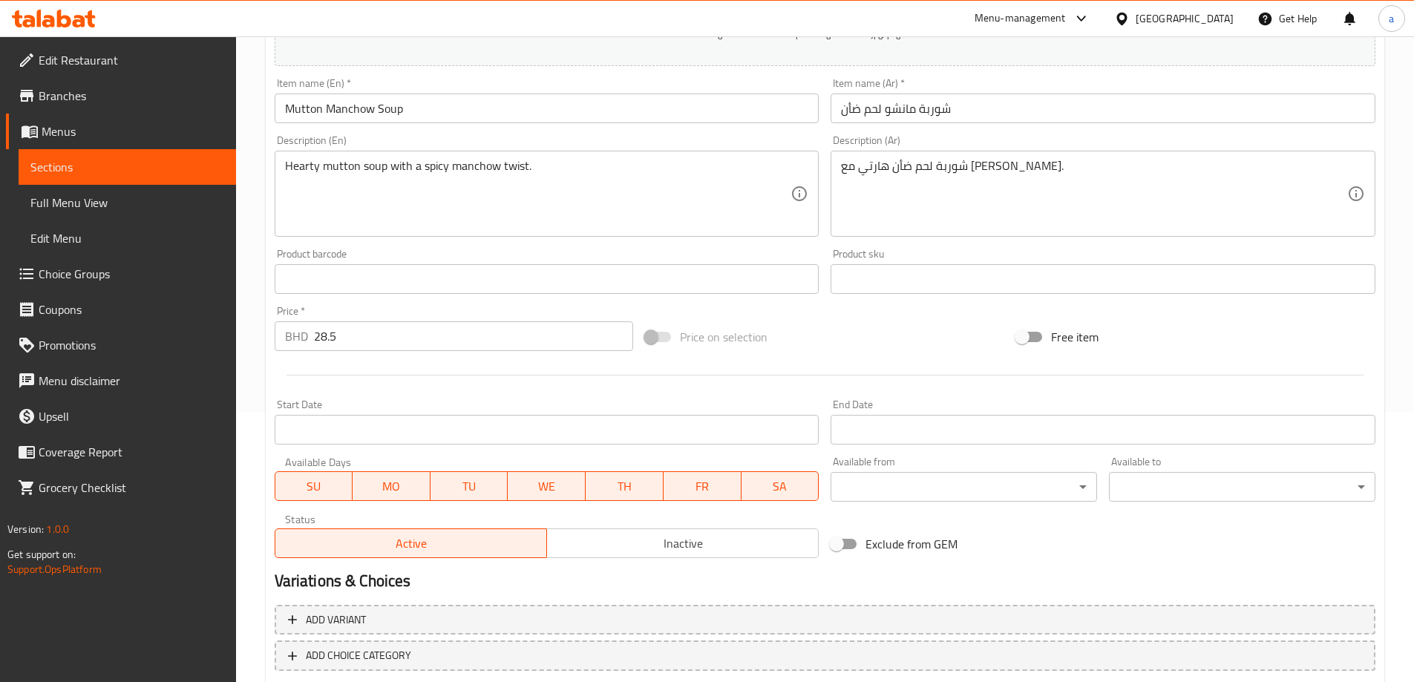
scroll to position [355, 0]
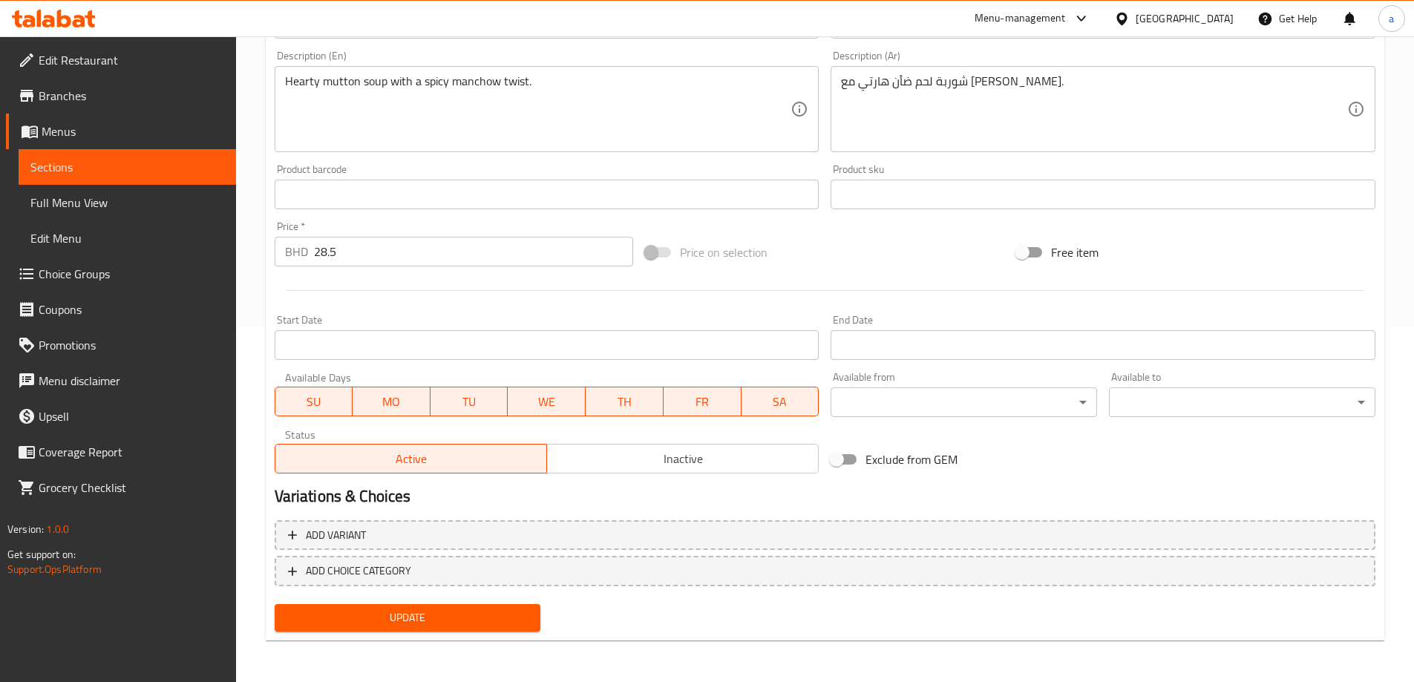
click at [445, 607] on button "Update" at bounding box center [408, 617] width 267 height 27
click at [148, 165] on span "Sections" at bounding box center [127, 167] width 194 height 18
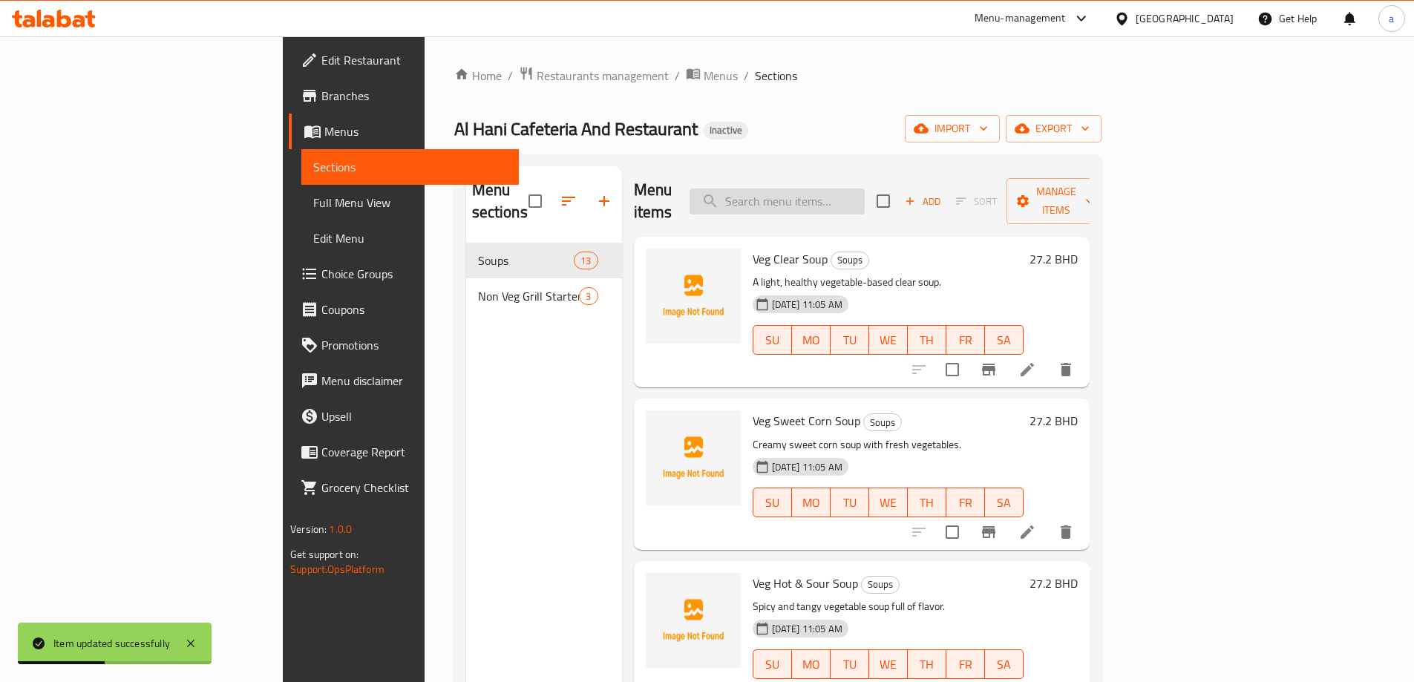
click at [865, 189] on input "search" at bounding box center [777, 202] width 175 height 26
paste input "Chicken Hot & Sour Soup"
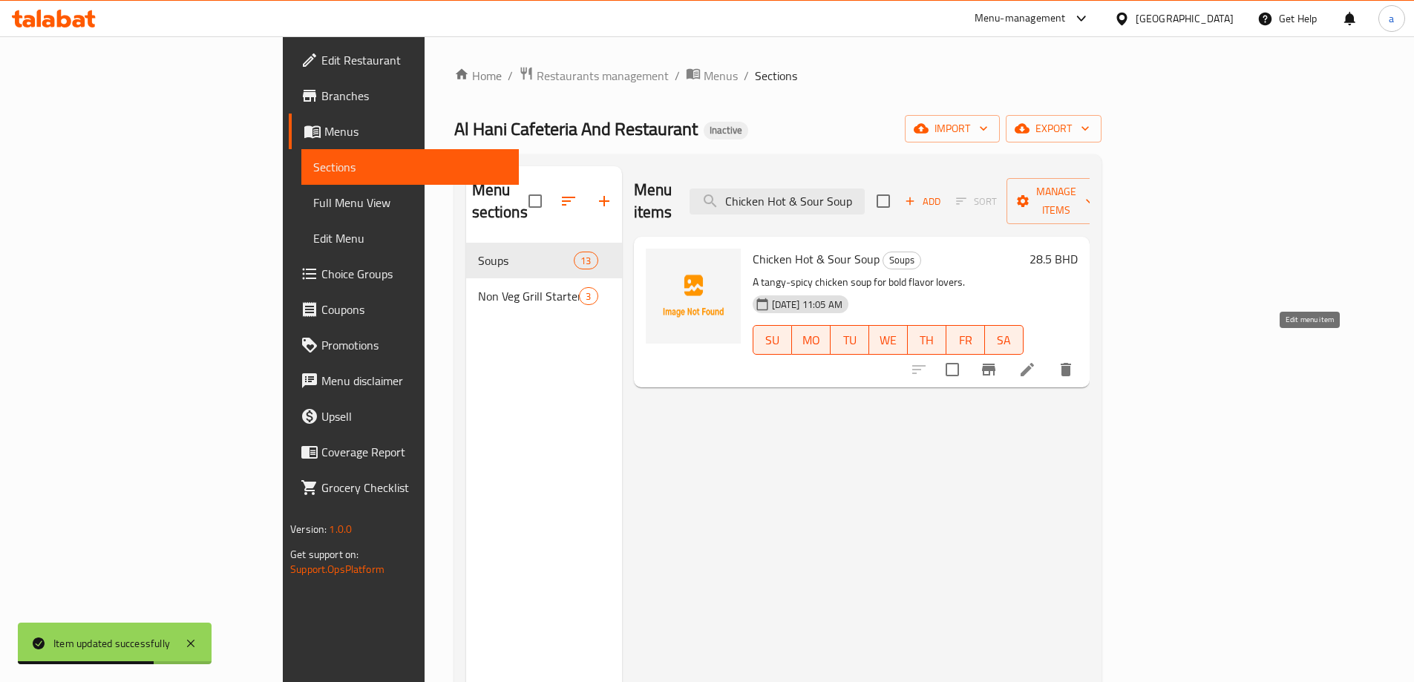
type input "Chicken Hot & Sour Soup"
click at [1036, 361] on icon at bounding box center [1028, 370] width 18 height 18
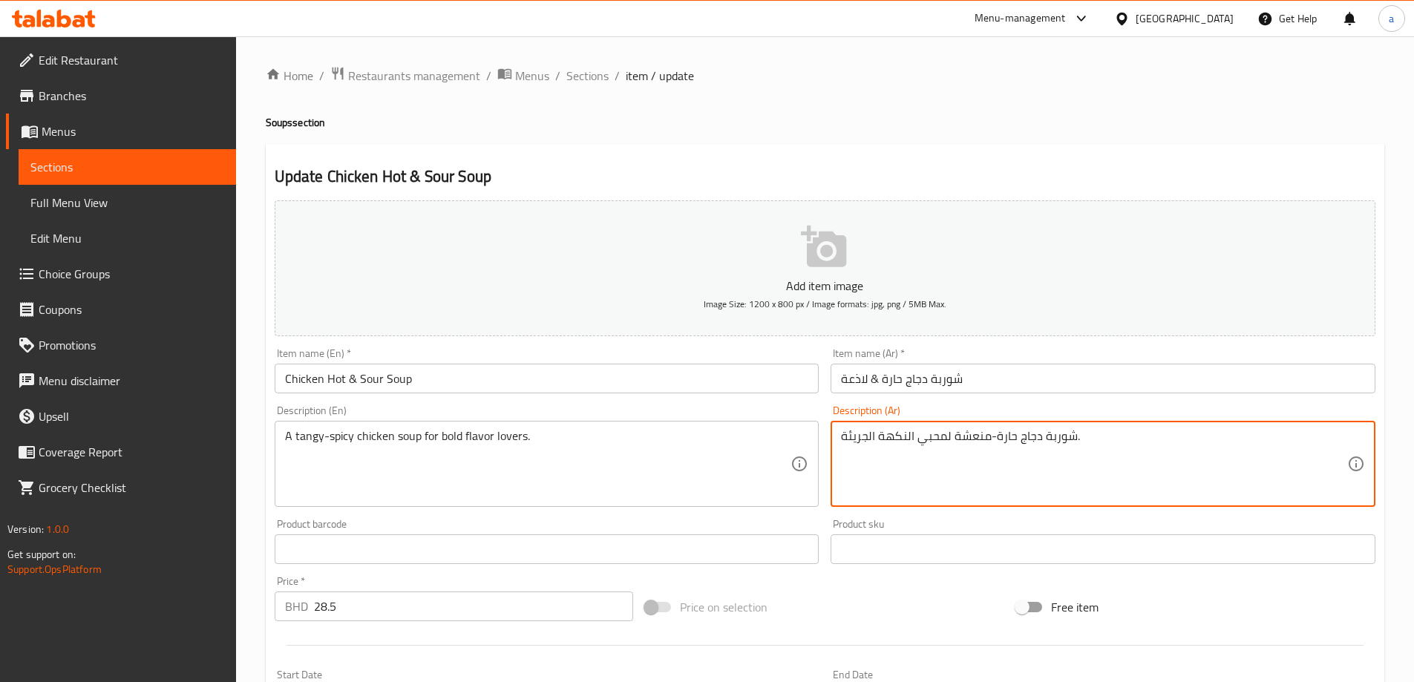
drag, startPoint x: 844, startPoint y: 437, endPoint x: 866, endPoint y: 443, distance: 23.3
type textarea "شوربة دجاج حارة-منعشة لمحبي النكهة البولد."
click at [825, 416] on div "Description (Ar) شوربة دجاج حارة-منعشة لمحبي النكهة البولد. Description (Ar)" at bounding box center [1103, 456] width 557 height 114
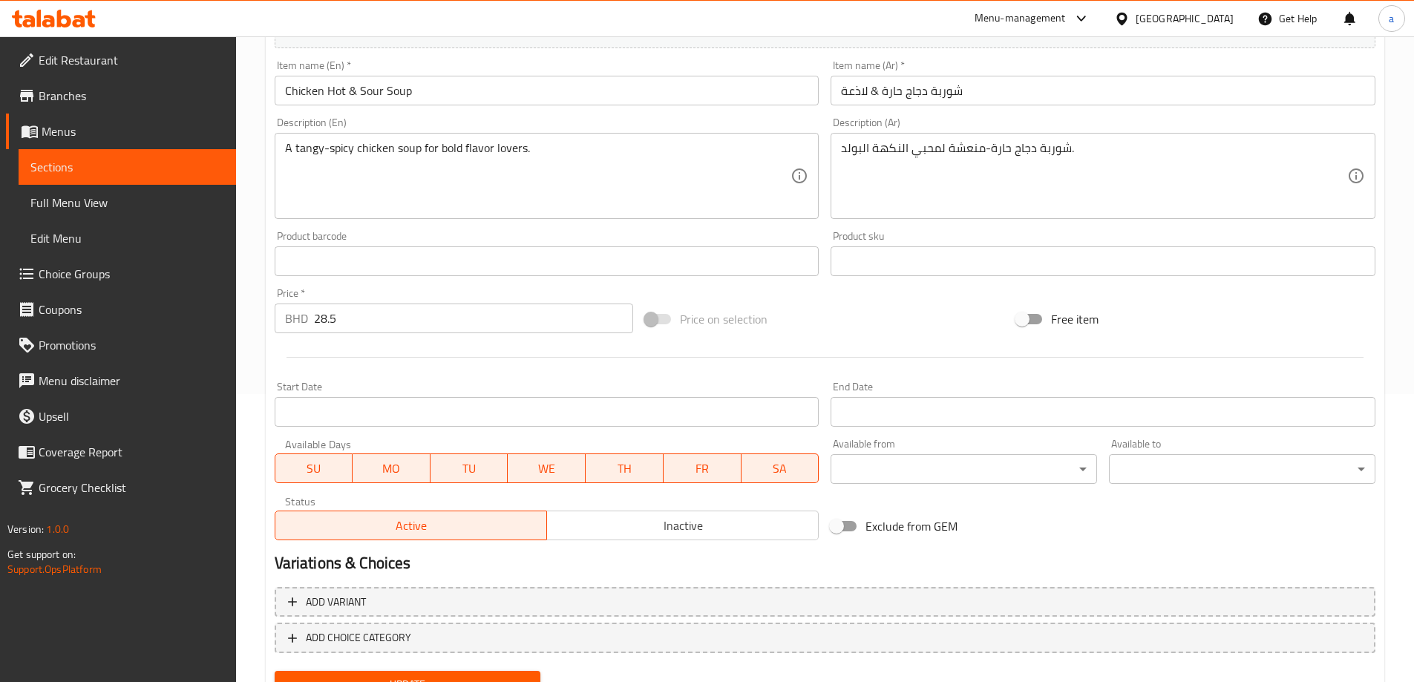
scroll to position [355, 0]
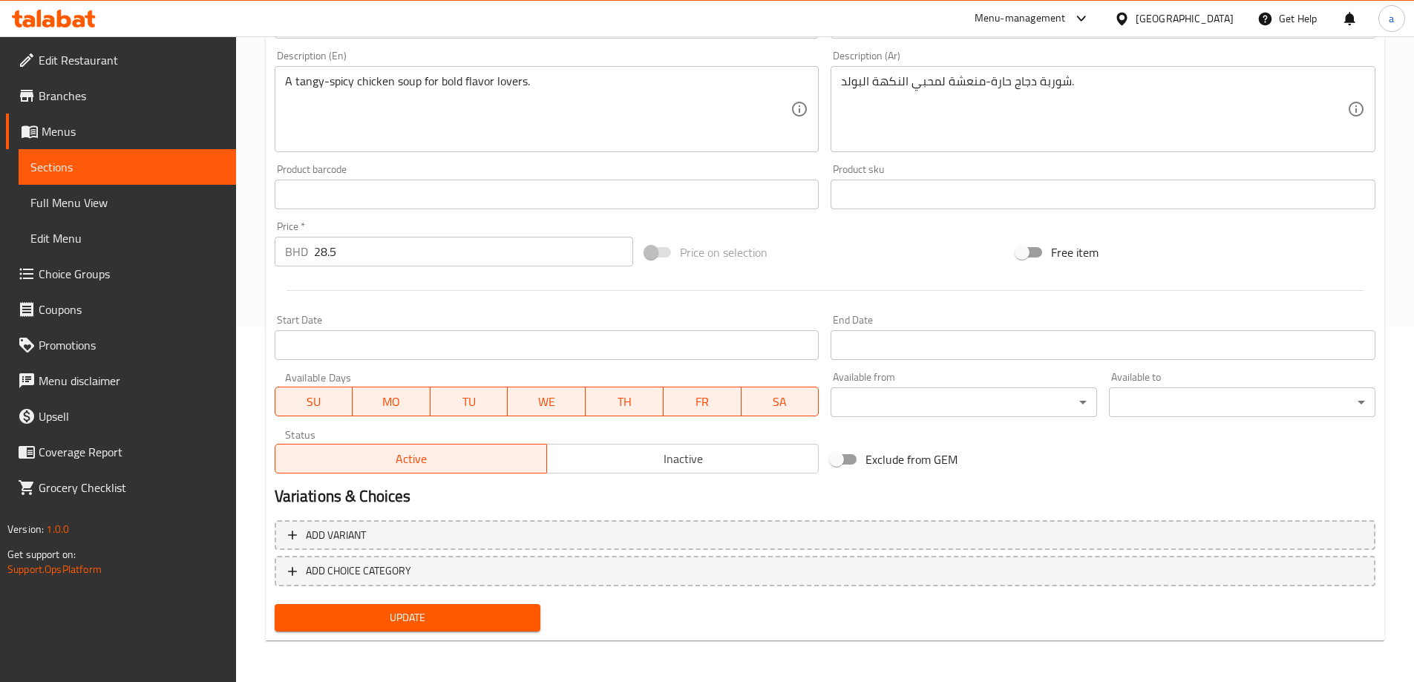
click at [523, 615] on span "Update" at bounding box center [408, 618] width 243 height 19
click at [128, 167] on span "Sections" at bounding box center [127, 167] width 194 height 18
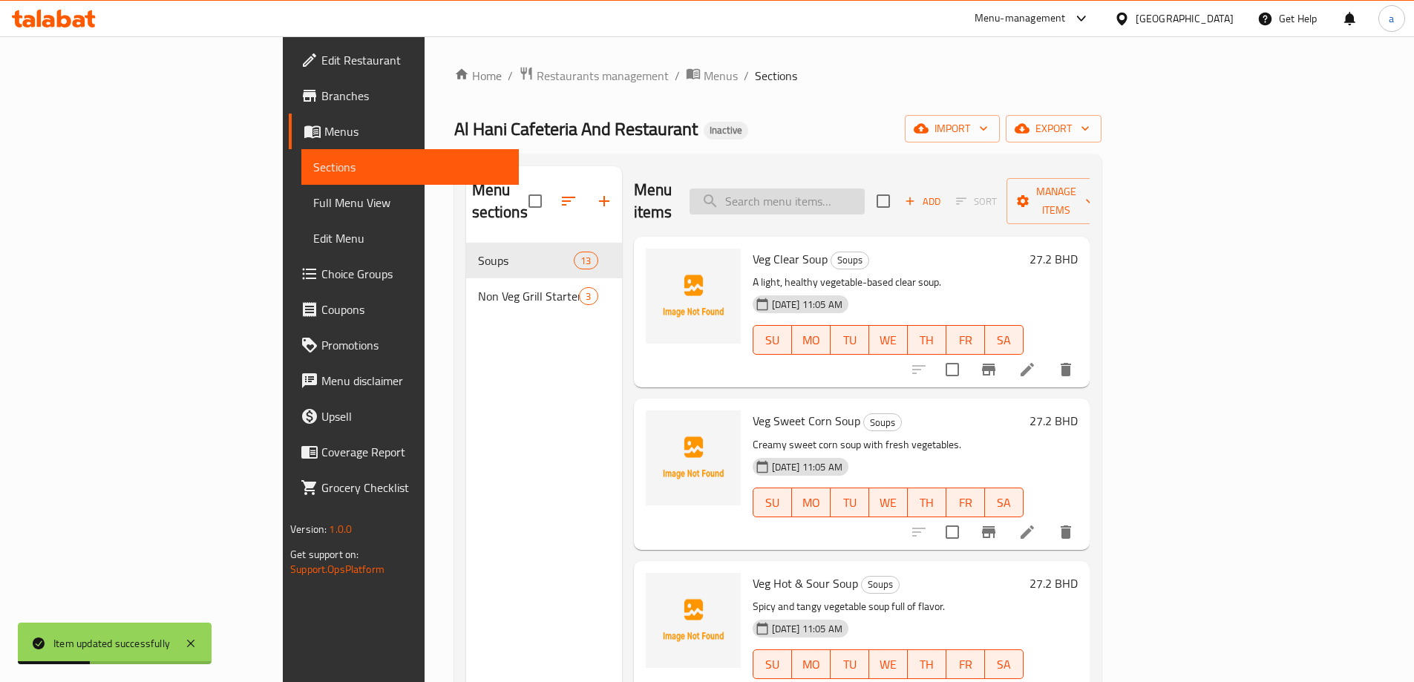
click at [836, 191] on input "search" at bounding box center [777, 202] width 175 height 26
paste input "Mutton Hot & Sour Soup"
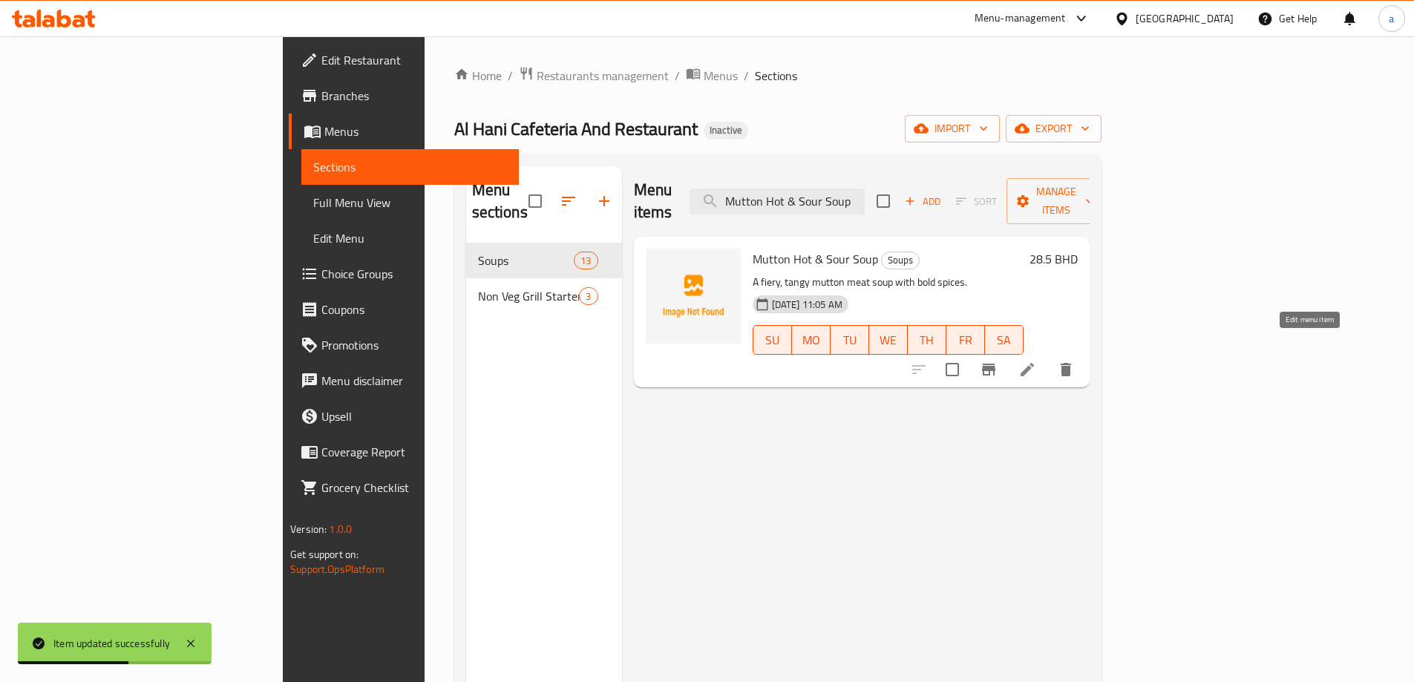
type input "Mutton Hot & Sour Soup"
click at [1034, 363] on icon at bounding box center [1027, 369] width 13 height 13
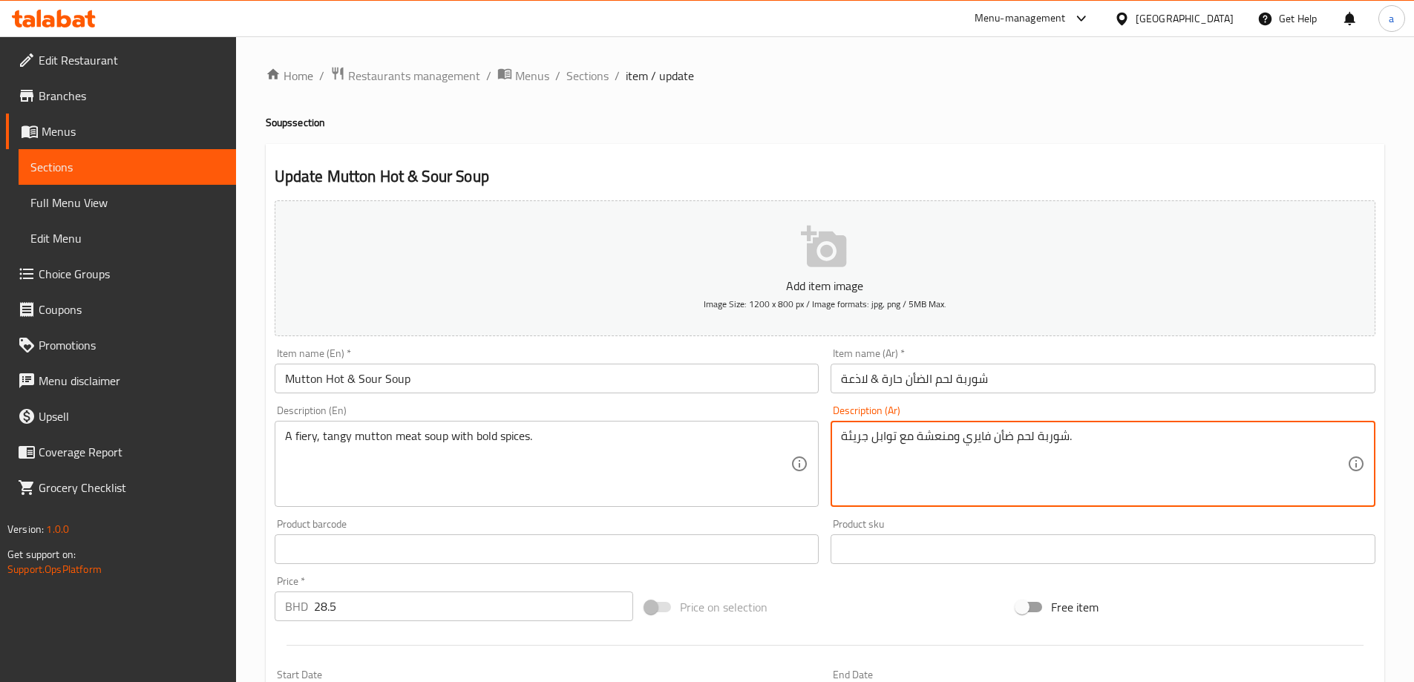
click at [858, 434] on textarea "شوربة لحم ضأن فايري ومنعشة مع توابل جريئة." at bounding box center [1094, 464] width 506 height 71
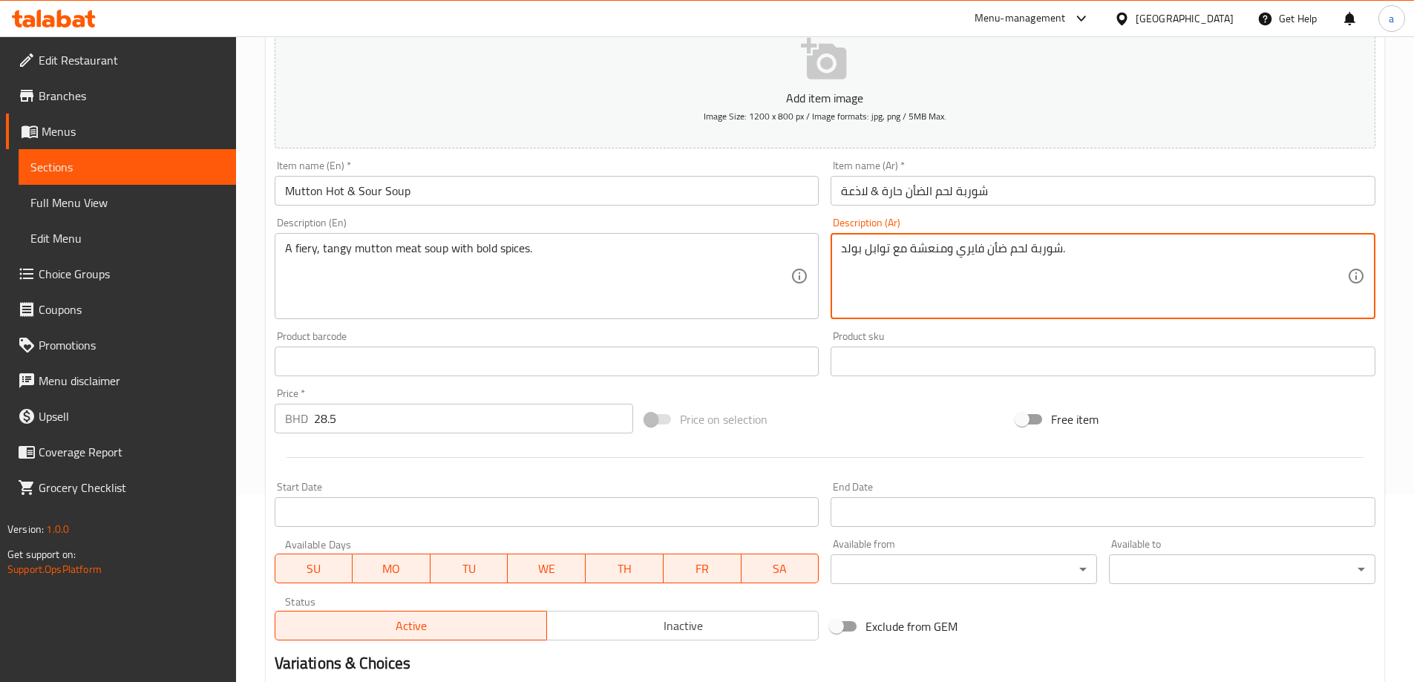
scroll to position [355, 0]
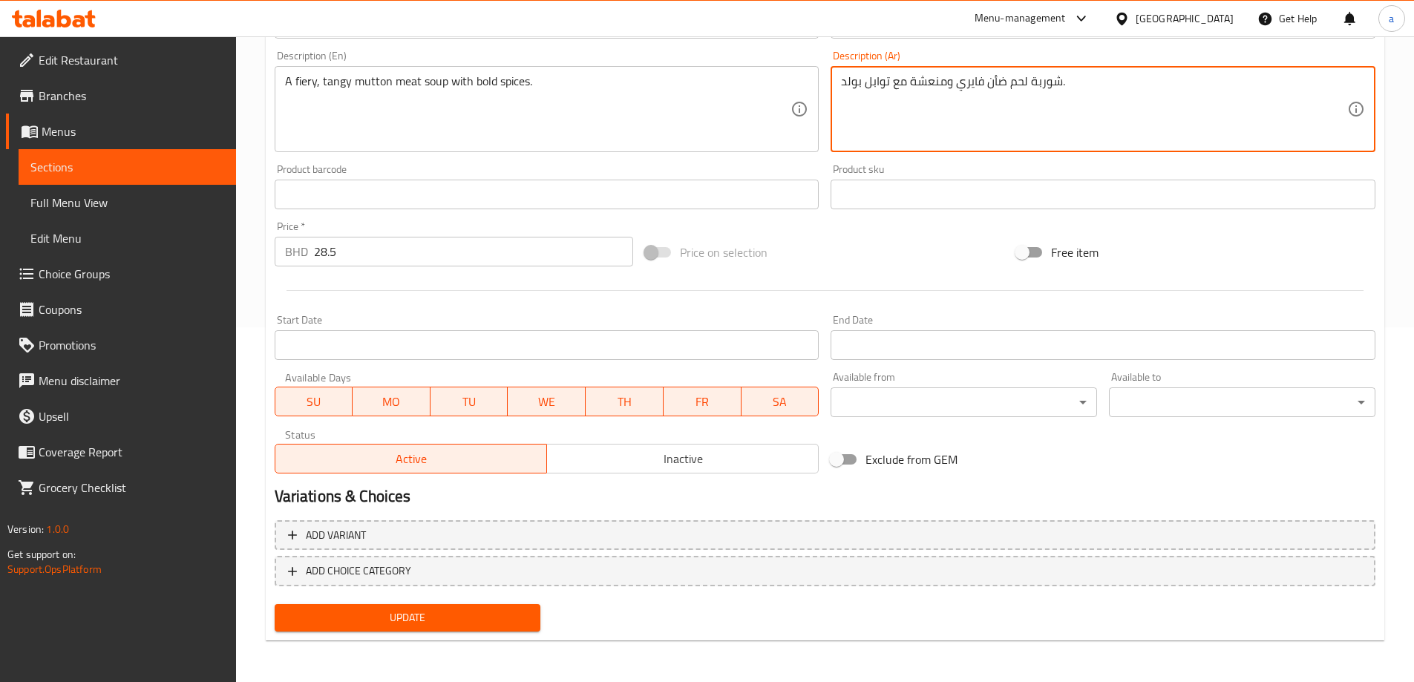
type textarea "شوربة لحم ضأن فايري ومنعشة مع توابل بولد."
click at [464, 613] on span "Update" at bounding box center [408, 618] width 243 height 19
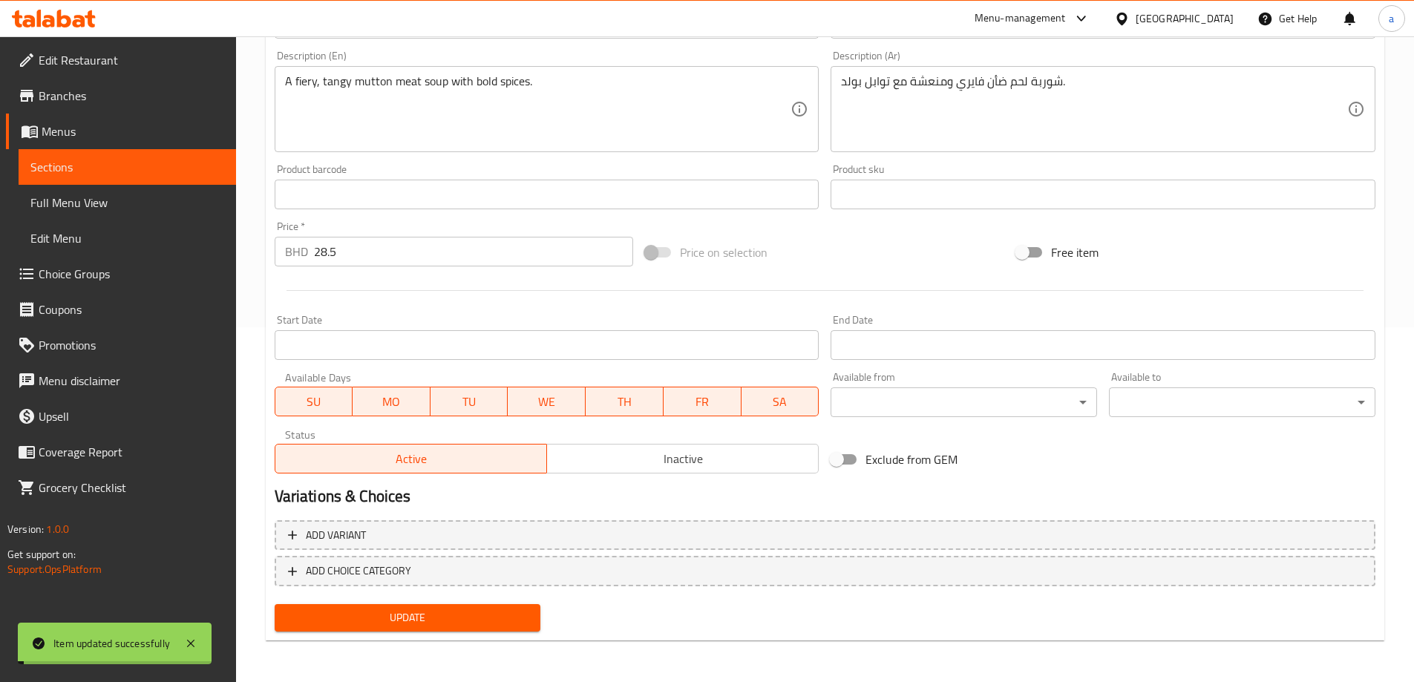
click at [144, 166] on span "Sections" at bounding box center [127, 167] width 194 height 18
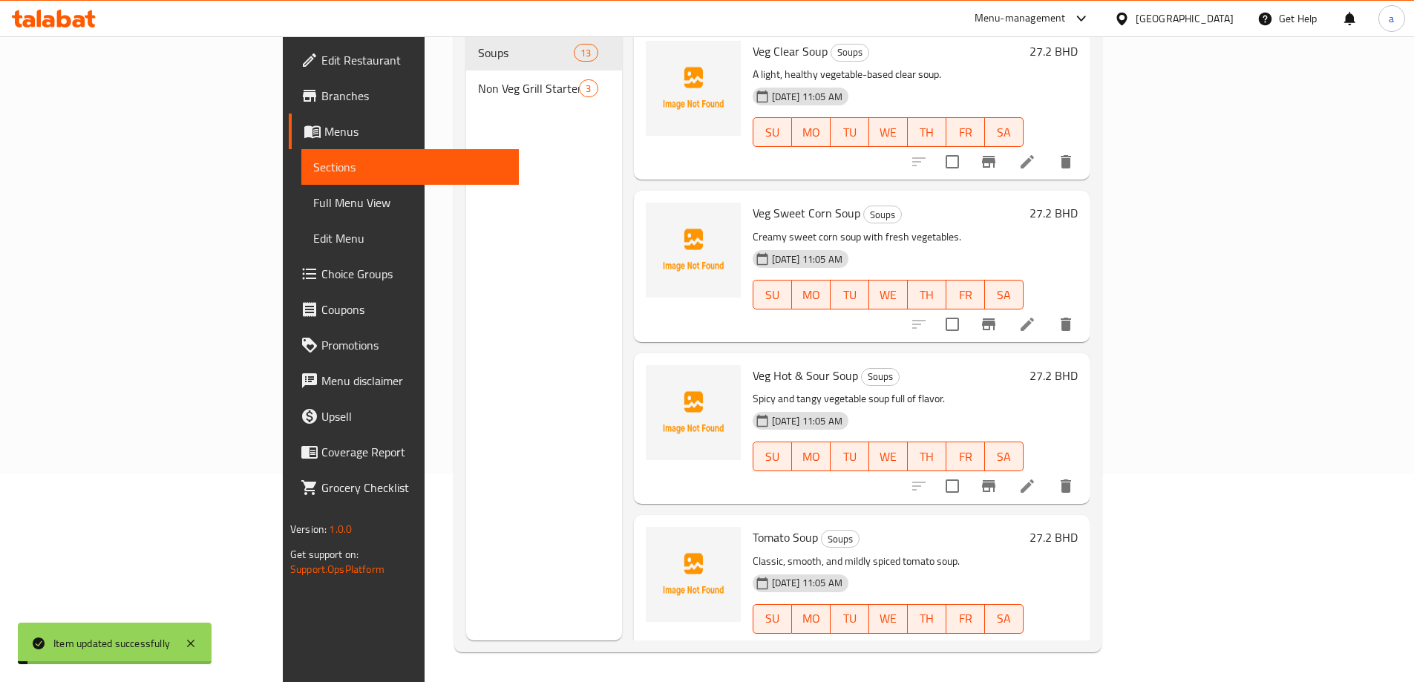
scroll to position [208, 0]
click at [321, 94] on span "Branches" at bounding box center [414, 96] width 186 height 18
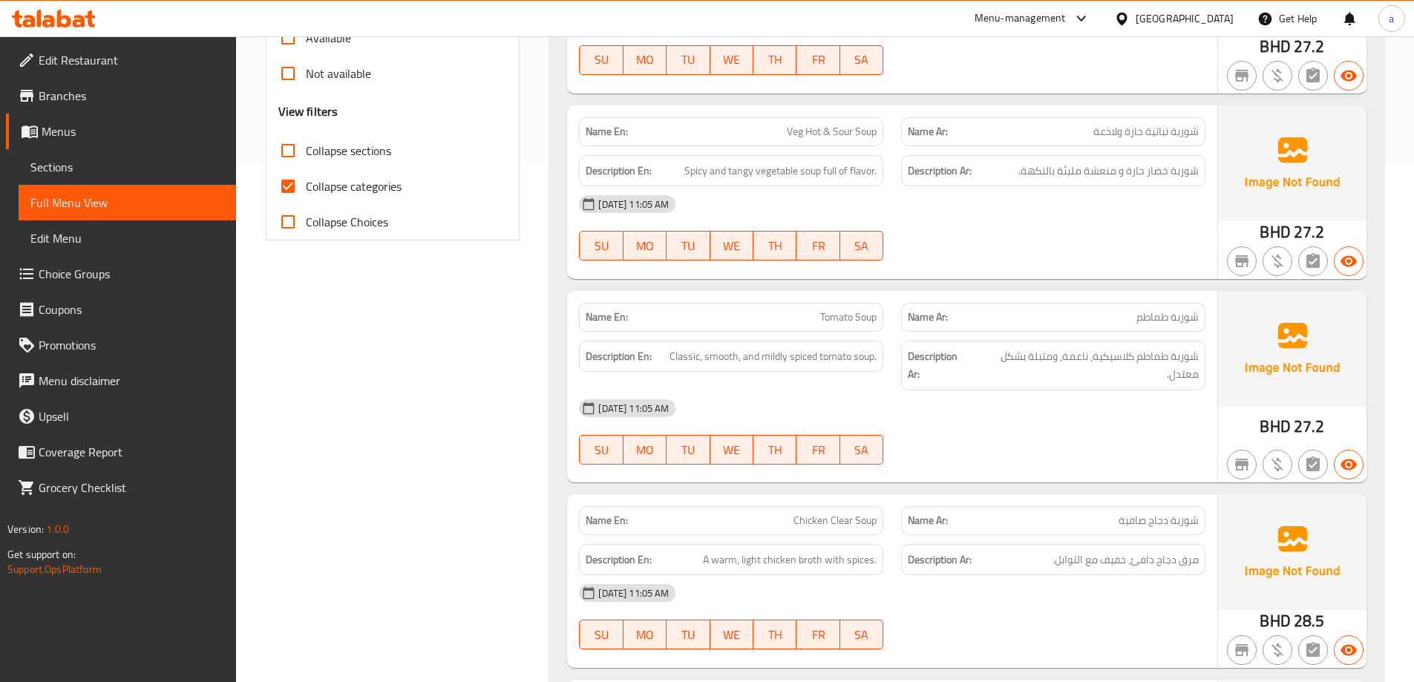
click at [364, 190] on span "Collapse categories" at bounding box center [354, 186] width 96 height 18
click at [306, 190] on input "Collapse categories" at bounding box center [288, 187] width 36 height 36
checkbox input "false"
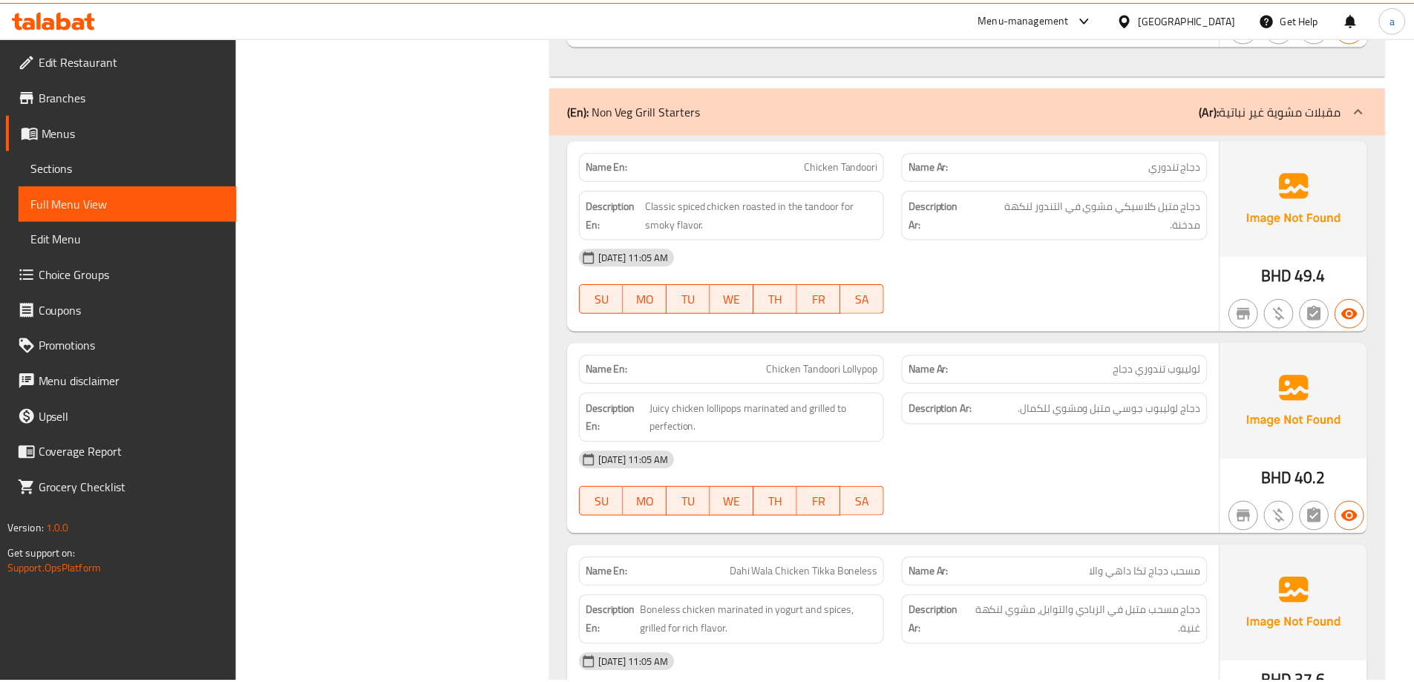
scroll to position [2780, 0]
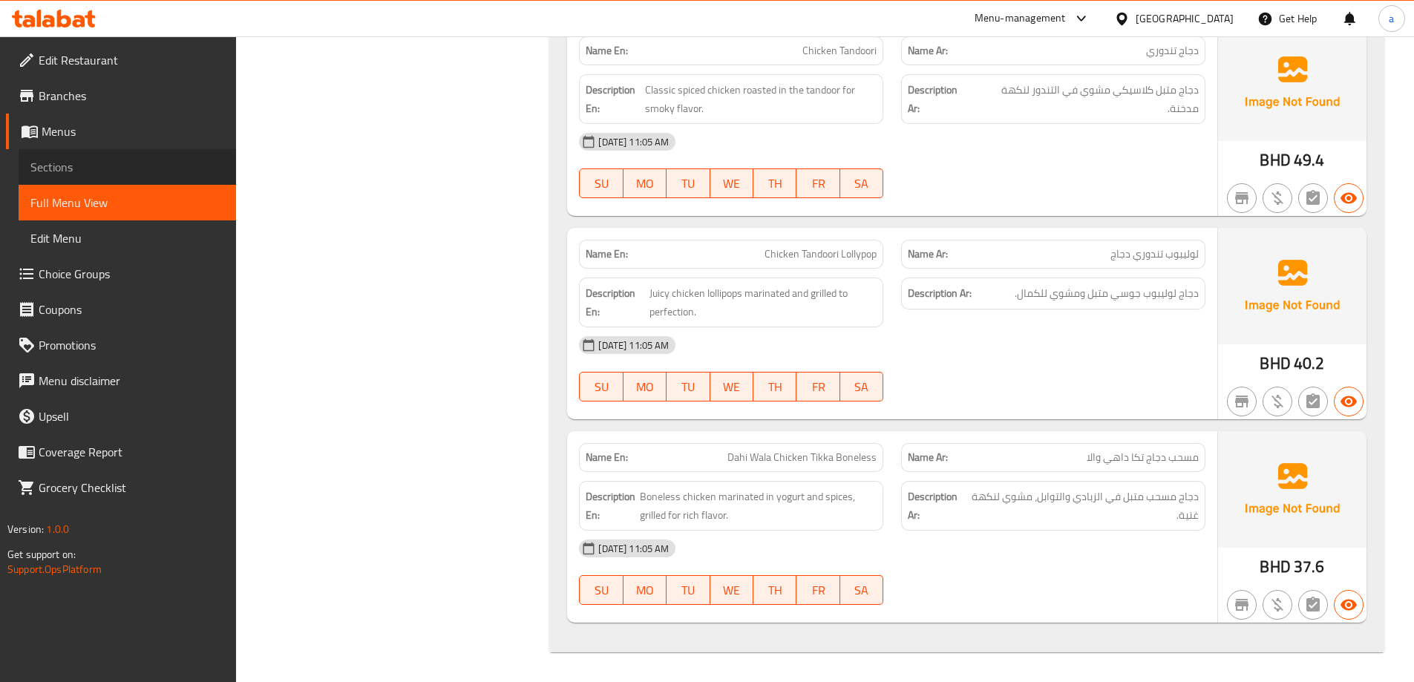
click at [146, 167] on span "Sections" at bounding box center [127, 167] width 194 height 18
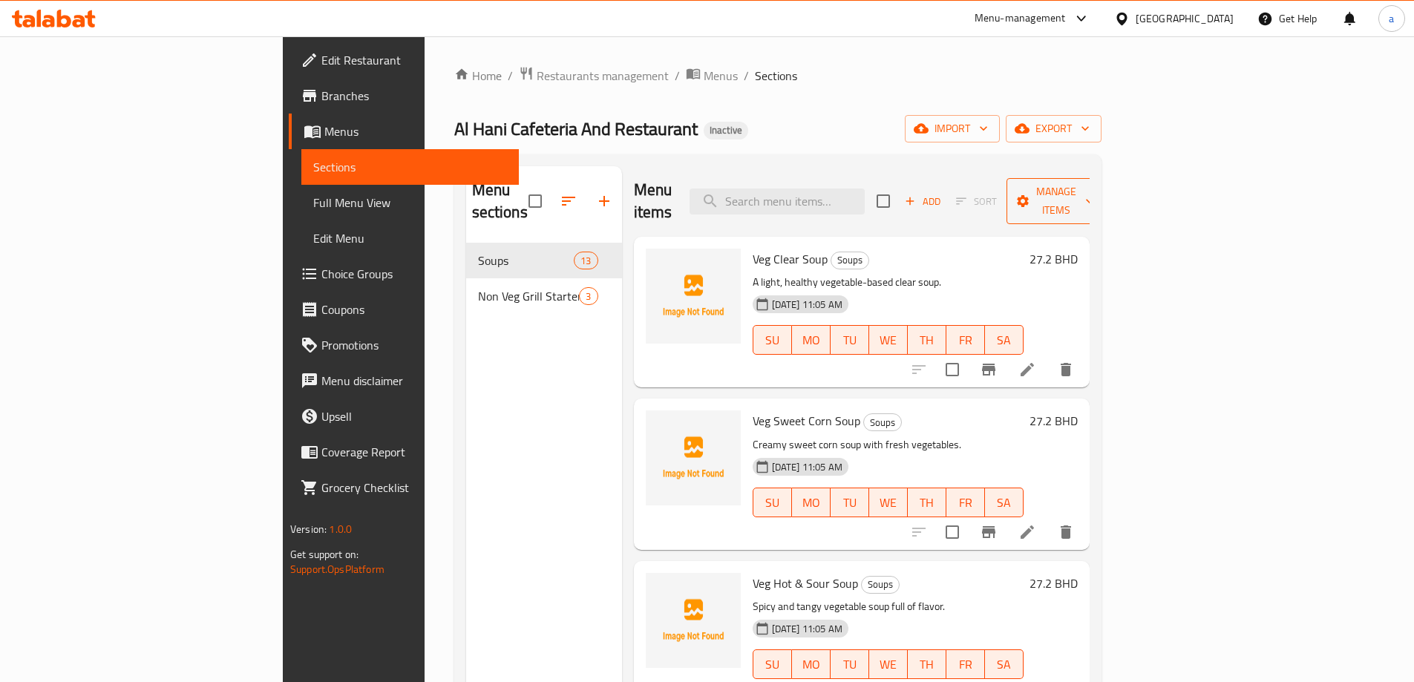
click at [1094, 199] on span "Manage items" at bounding box center [1057, 201] width 76 height 37
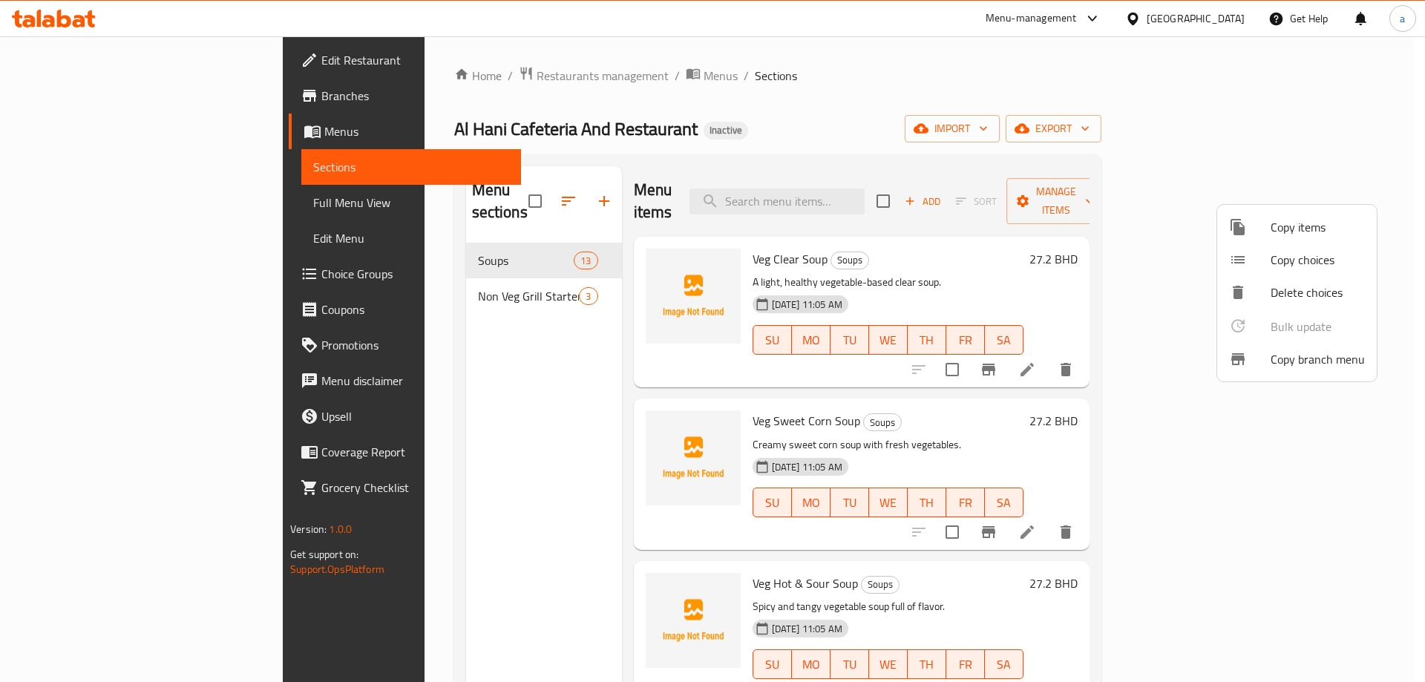
click at [1324, 135] on div at bounding box center [712, 341] width 1425 height 682
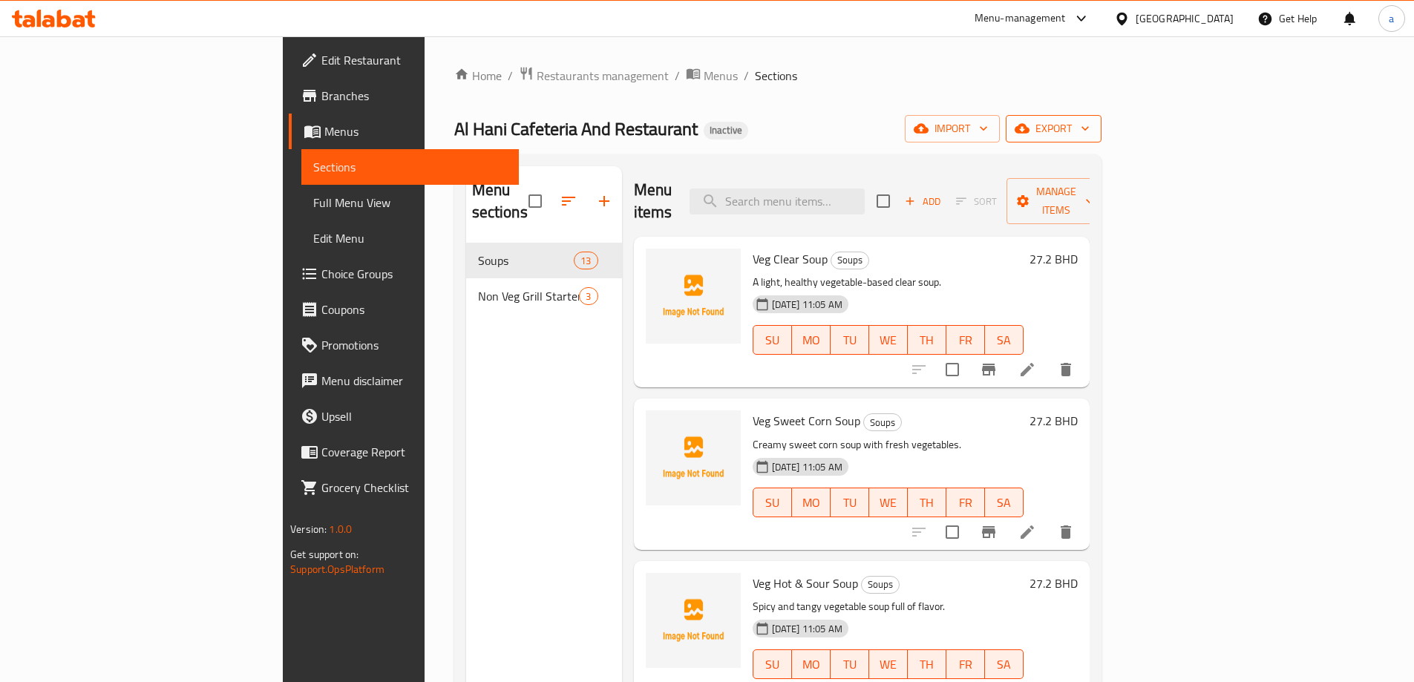
click at [1090, 132] on span "export" at bounding box center [1054, 129] width 72 height 19
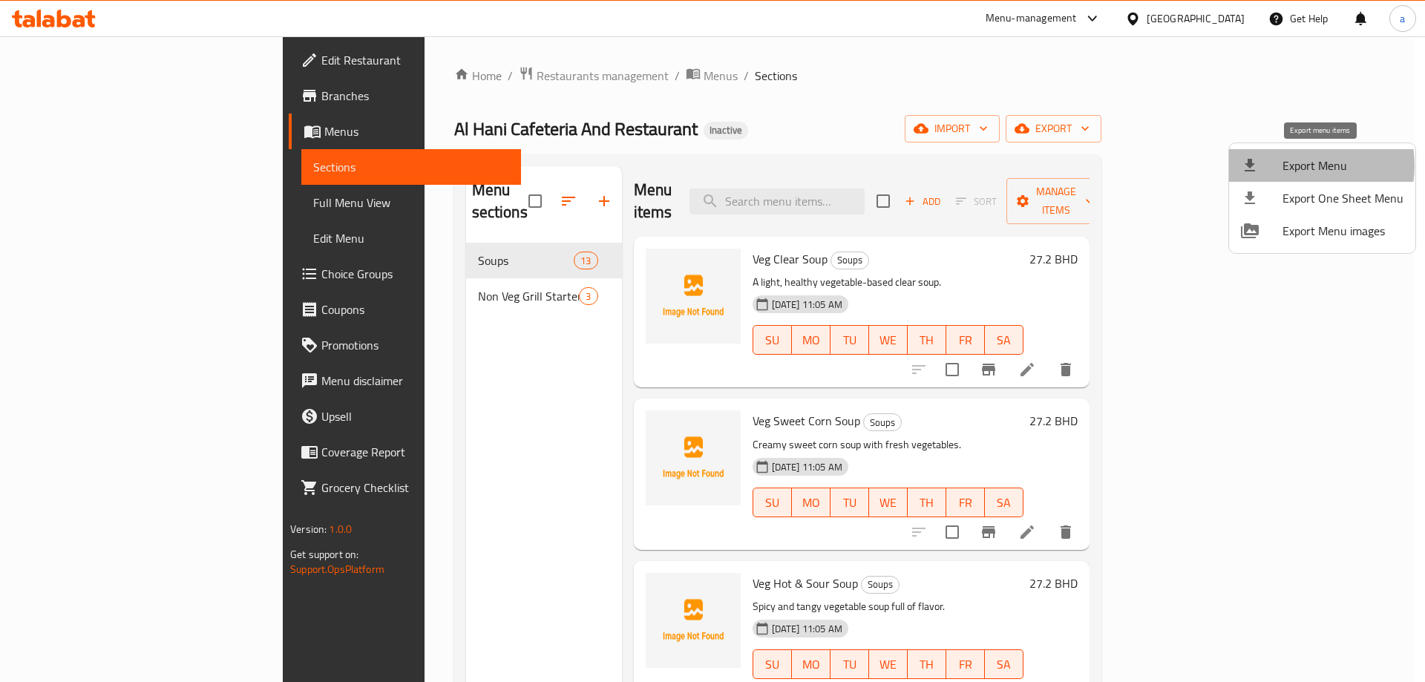
click at [1299, 166] on span "Export Menu" at bounding box center [1343, 166] width 121 height 18
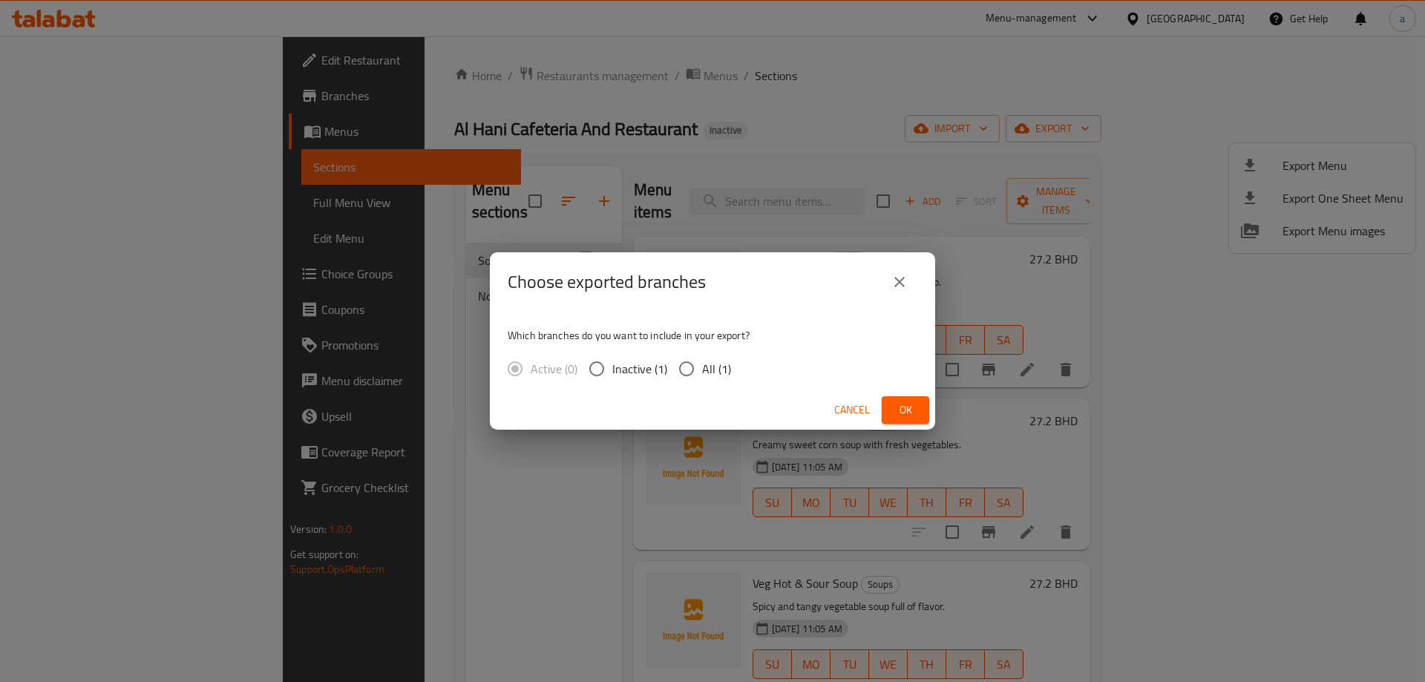
click at [711, 371] on span "All (1)" at bounding box center [716, 369] width 29 height 18
click at [702, 371] on input "All (1)" at bounding box center [686, 368] width 31 height 31
radio input "true"
click at [913, 414] on span "Ok" at bounding box center [906, 410] width 24 height 19
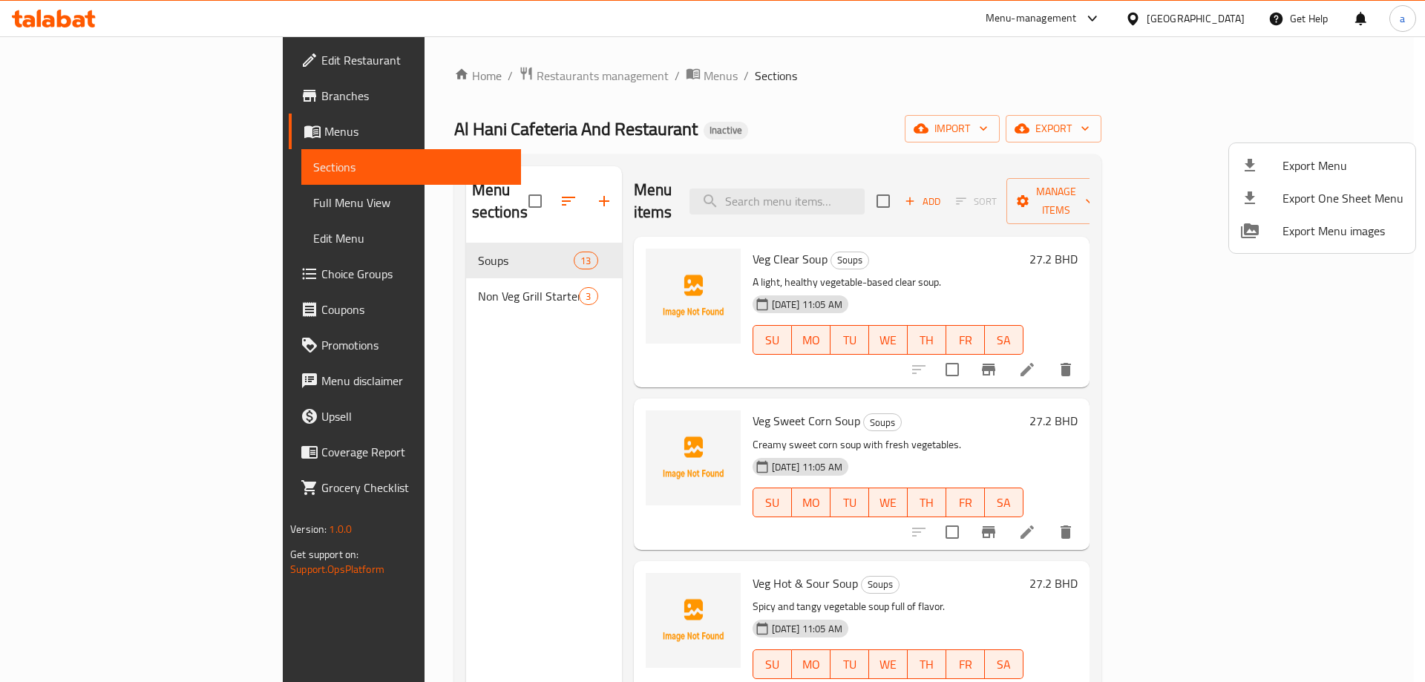
click at [112, 198] on div at bounding box center [712, 341] width 1425 height 682
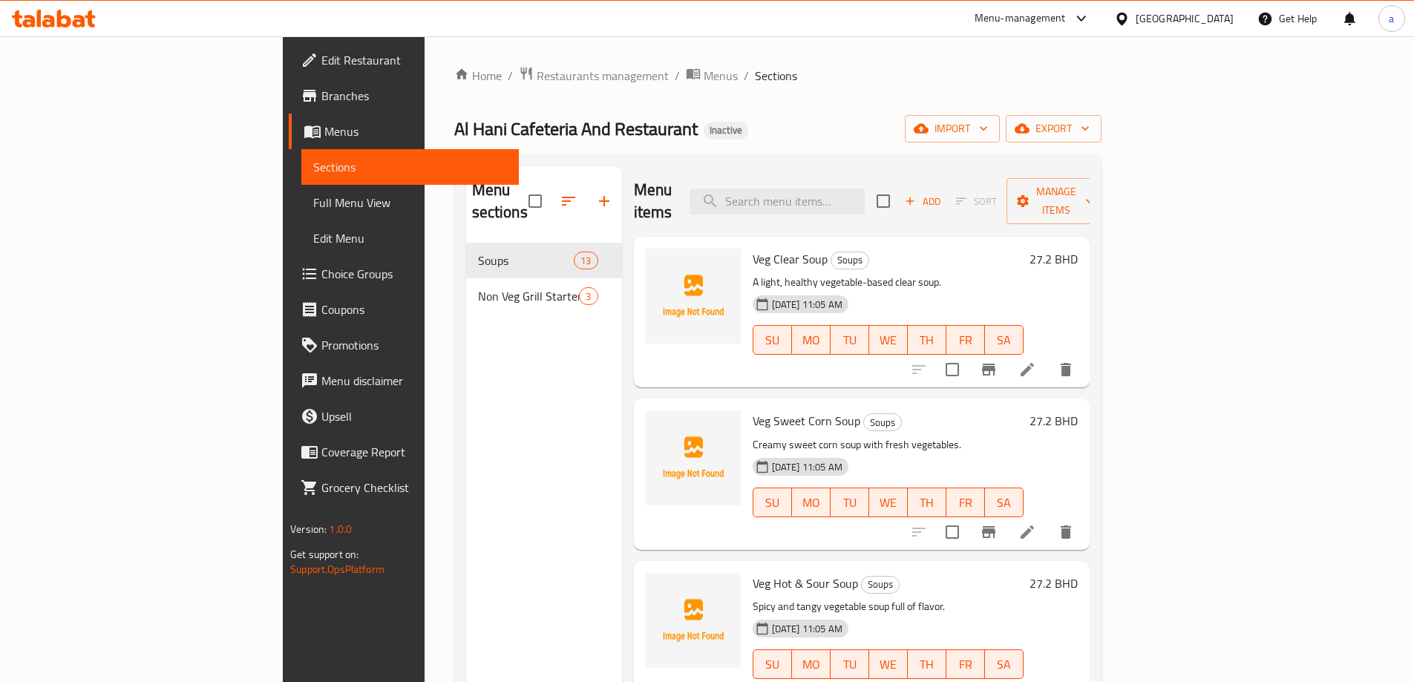
click at [928, 249] on h6 "Veg Clear Soup Soups" at bounding box center [888, 259] width 271 height 21
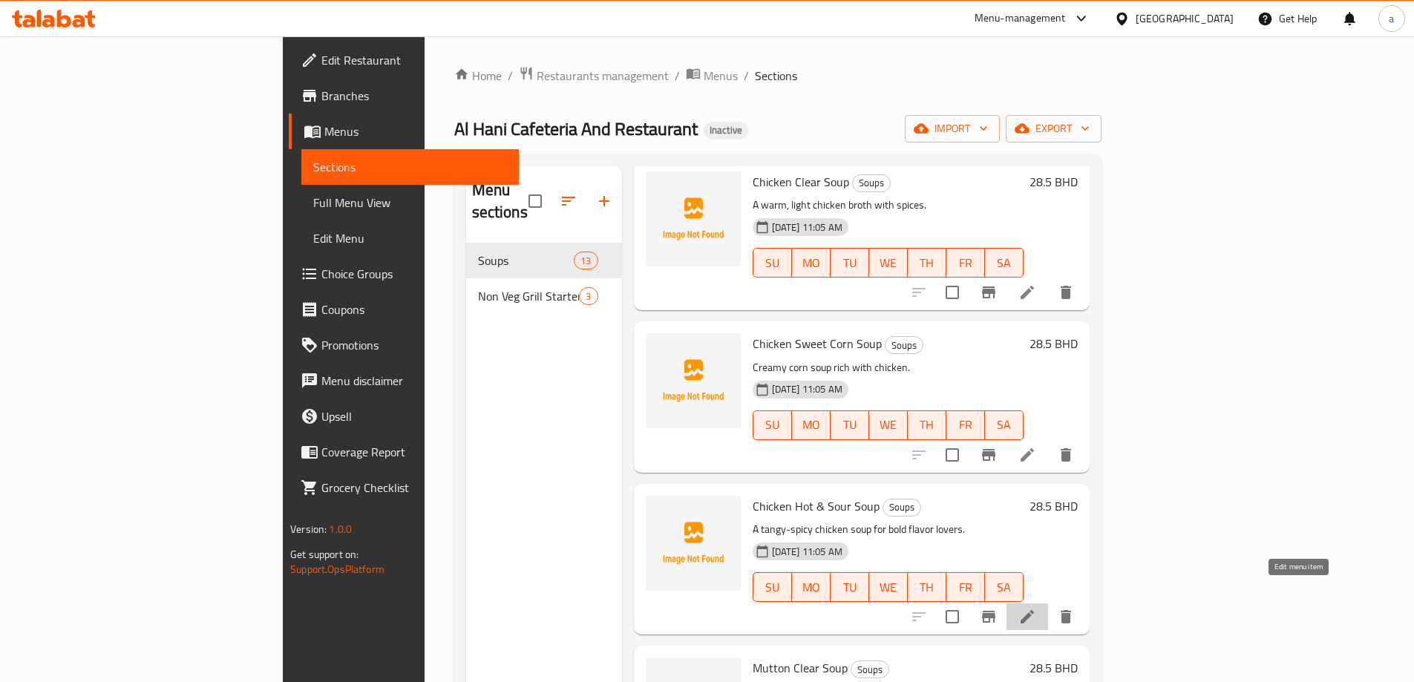
click at [1036, 608] on icon at bounding box center [1028, 617] width 18 height 18
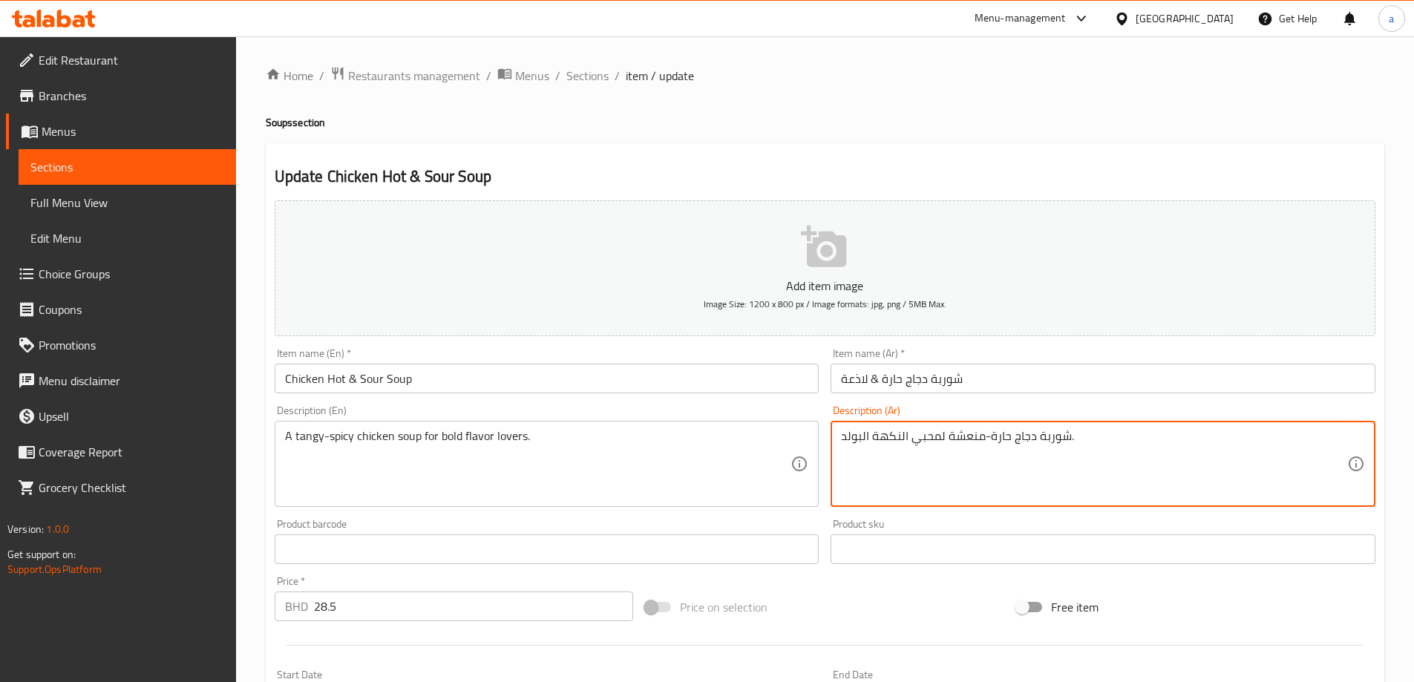
click at [858, 433] on textarea "شوربة دجاج حارة-منعشة لمحبي النكهة البولد." at bounding box center [1094, 464] width 506 height 71
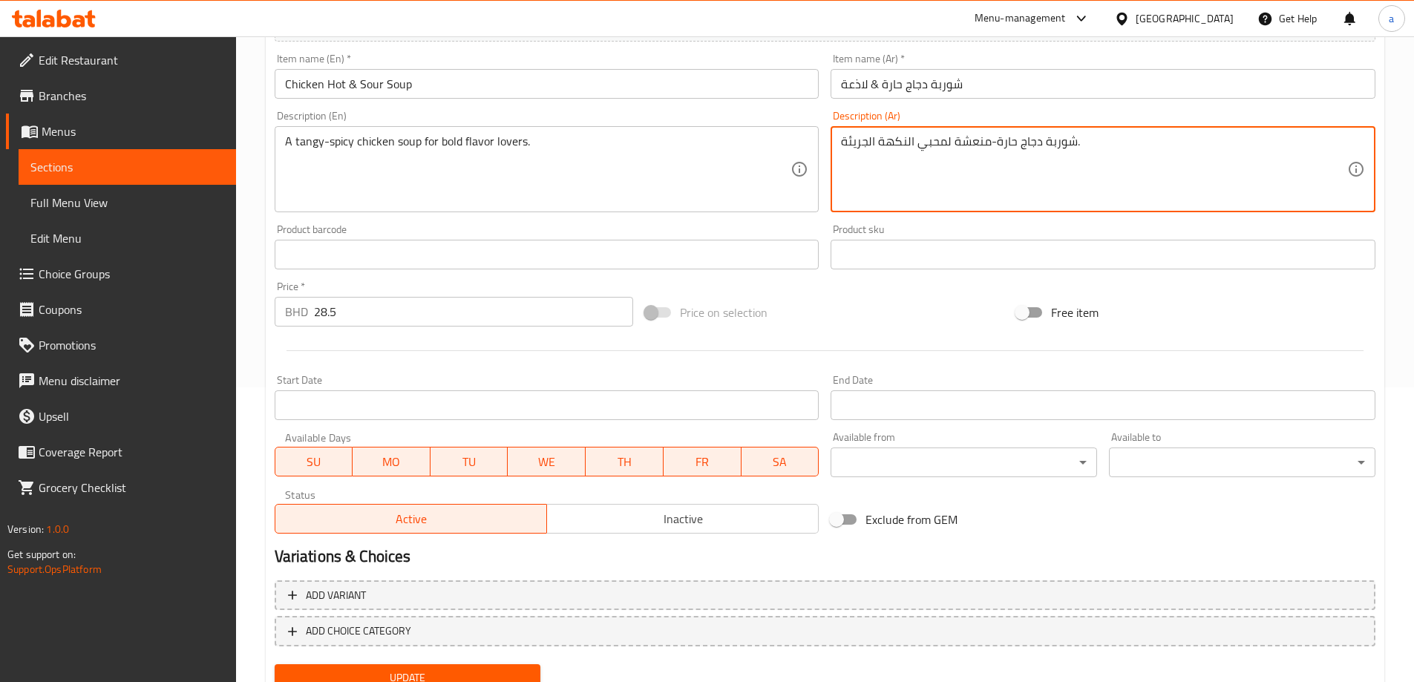
scroll to position [355, 0]
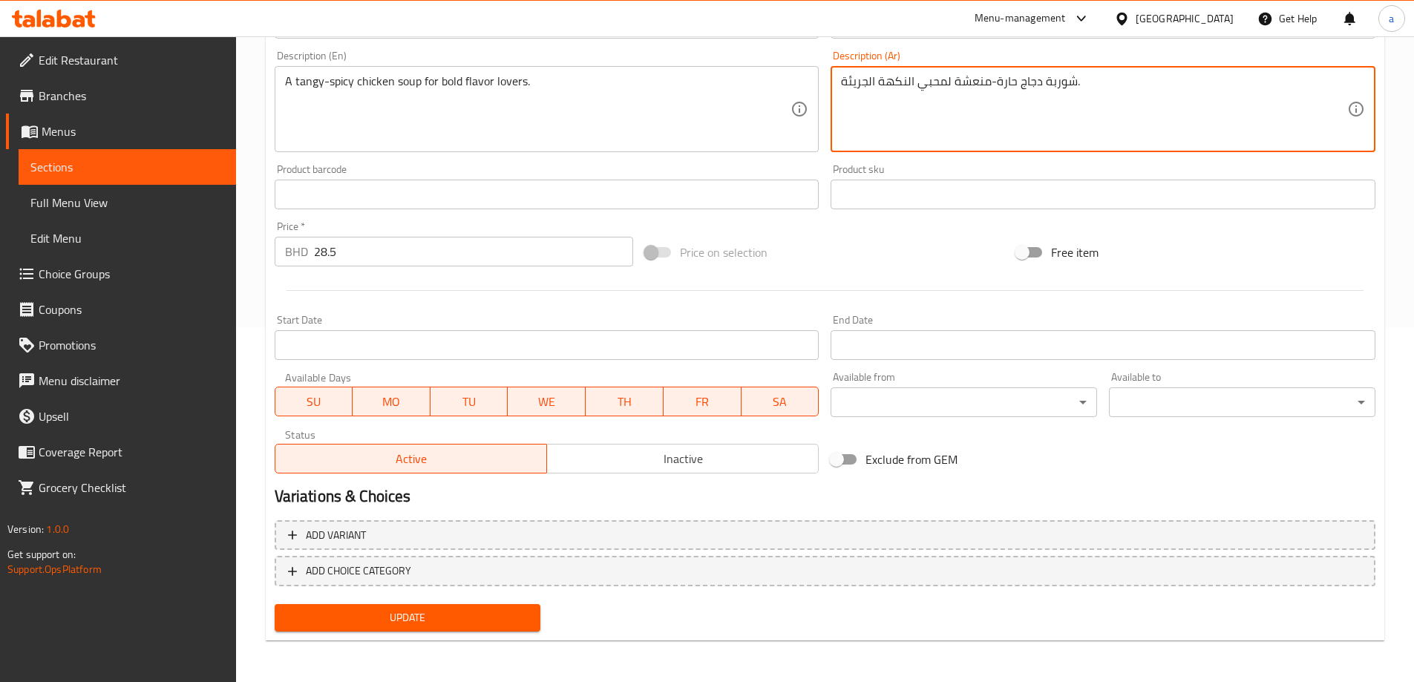
type textarea "شوربة دجاج حارة-منعشة لمحبي النكهة الجريئة."
click at [421, 622] on span "Update" at bounding box center [408, 618] width 243 height 19
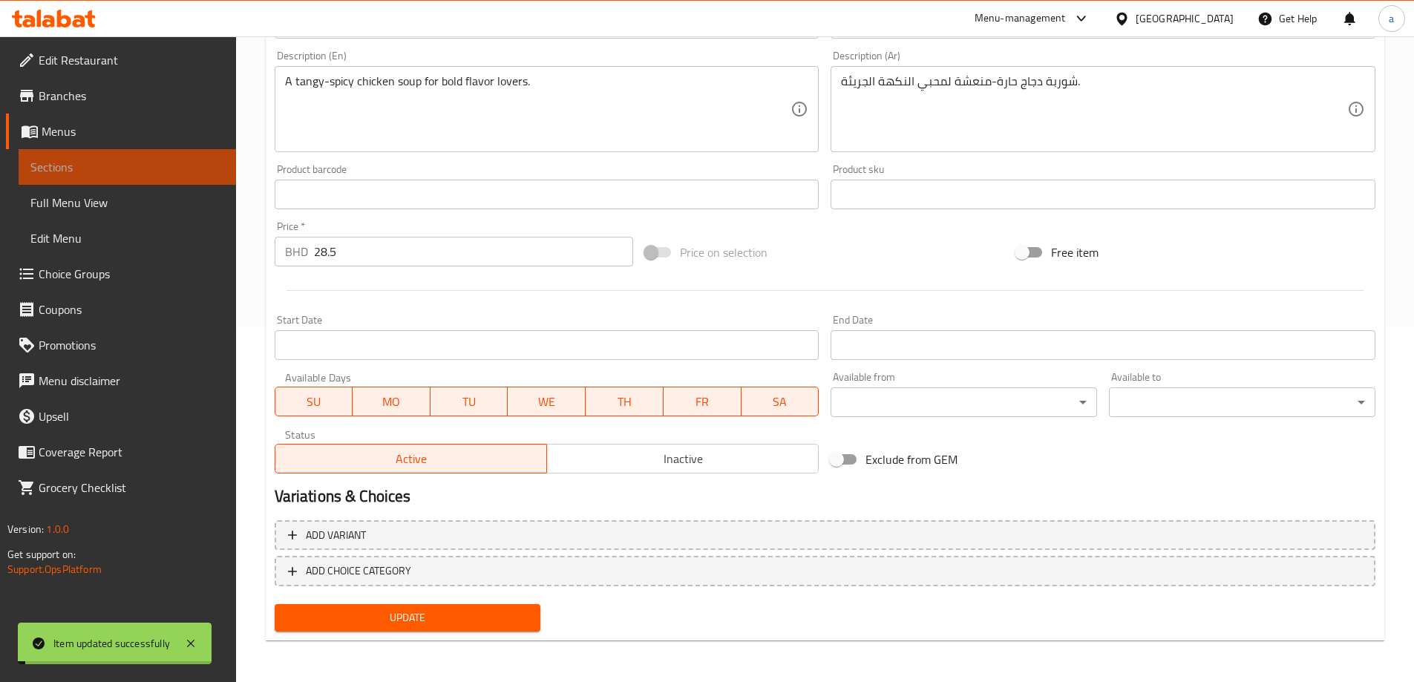
click at [183, 168] on span "Sections" at bounding box center [127, 167] width 194 height 18
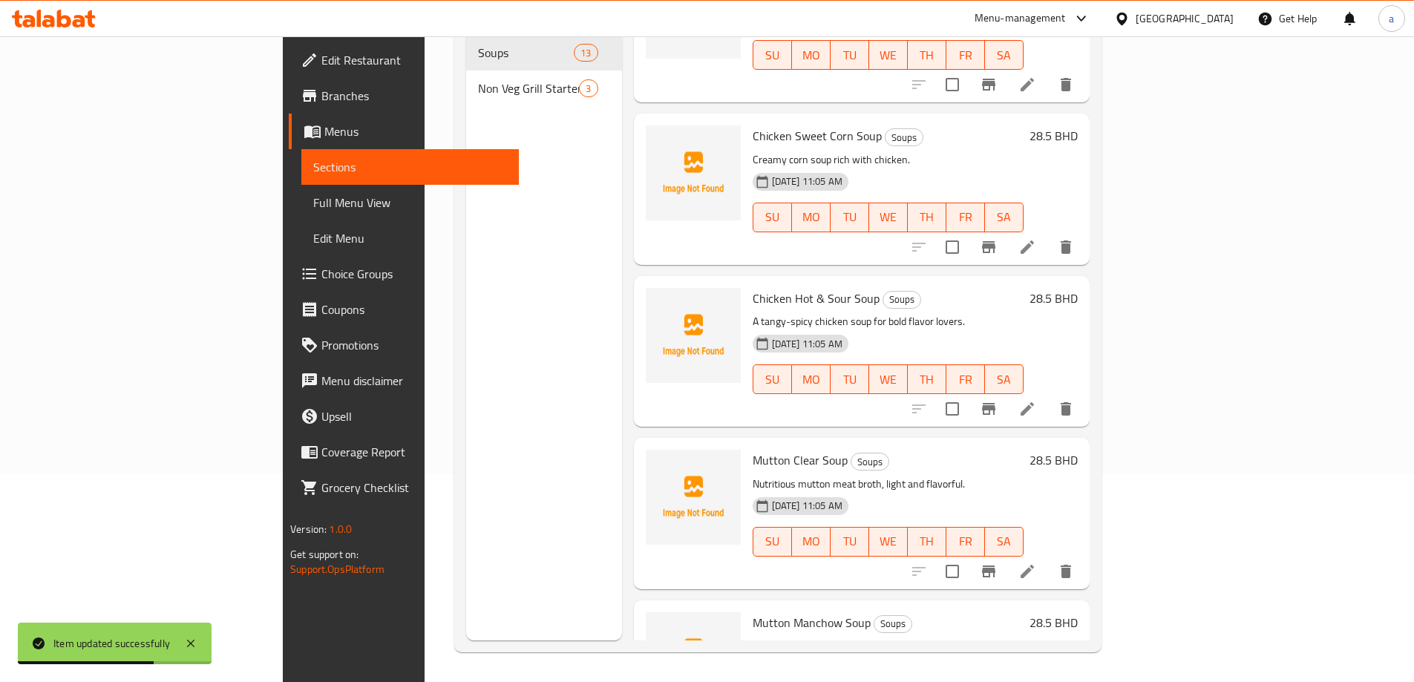
scroll to position [1375, 0]
click at [1036, 400] on icon at bounding box center [1028, 409] width 18 height 18
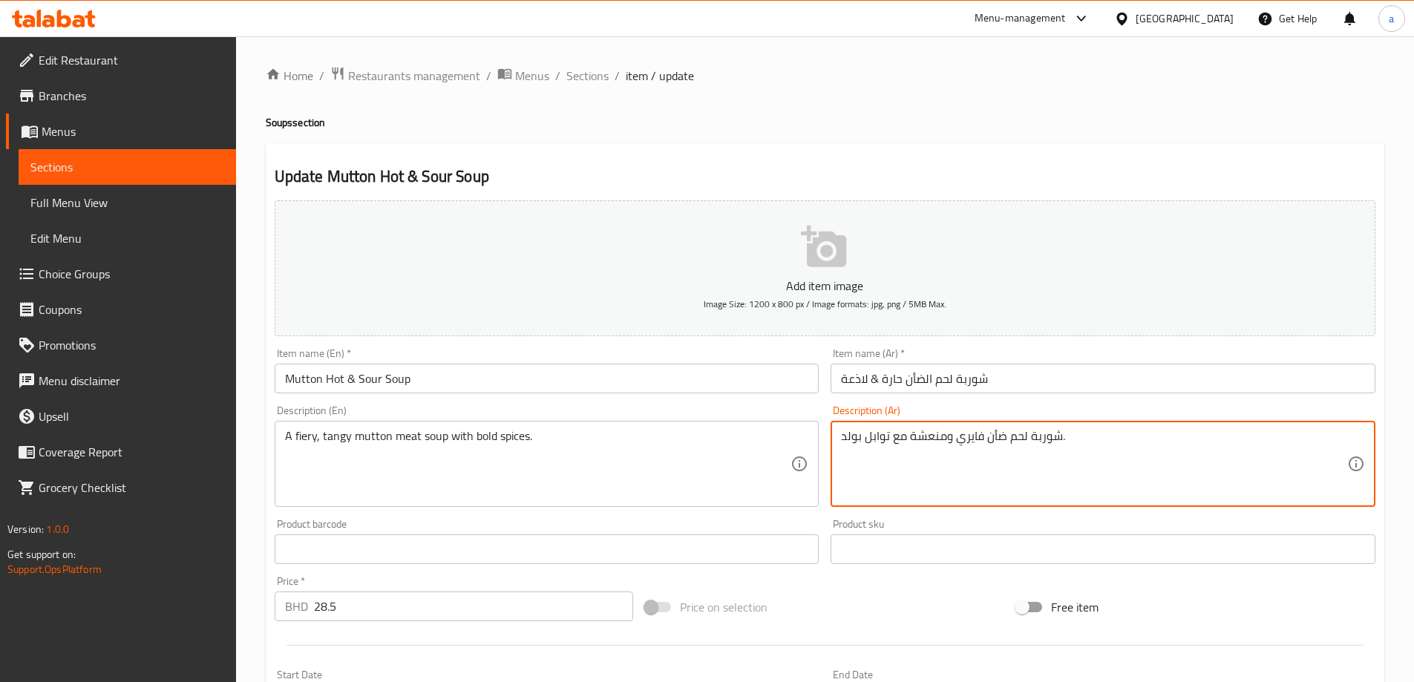
click at [854, 438] on textarea "شوربة لحم ضأن فايري ومنعشة مع توابل بولد." at bounding box center [1094, 464] width 506 height 71
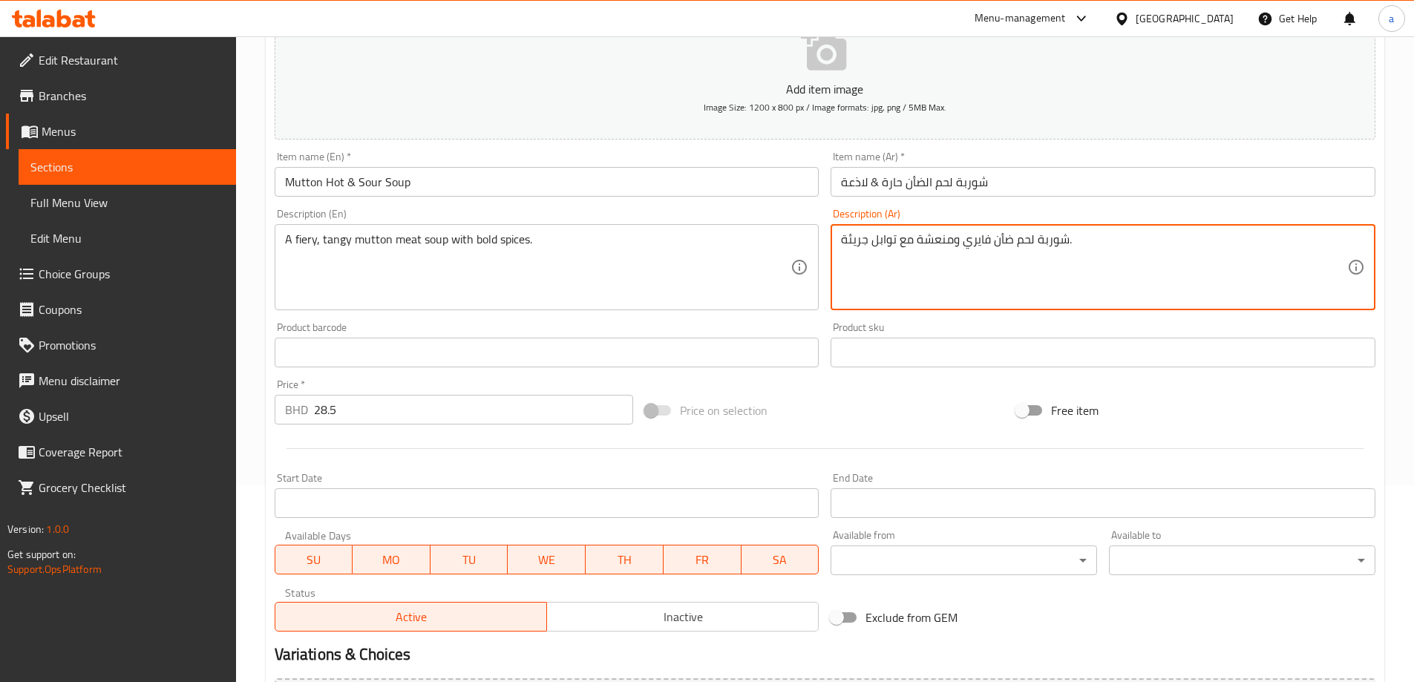
scroll to position [355, 0]
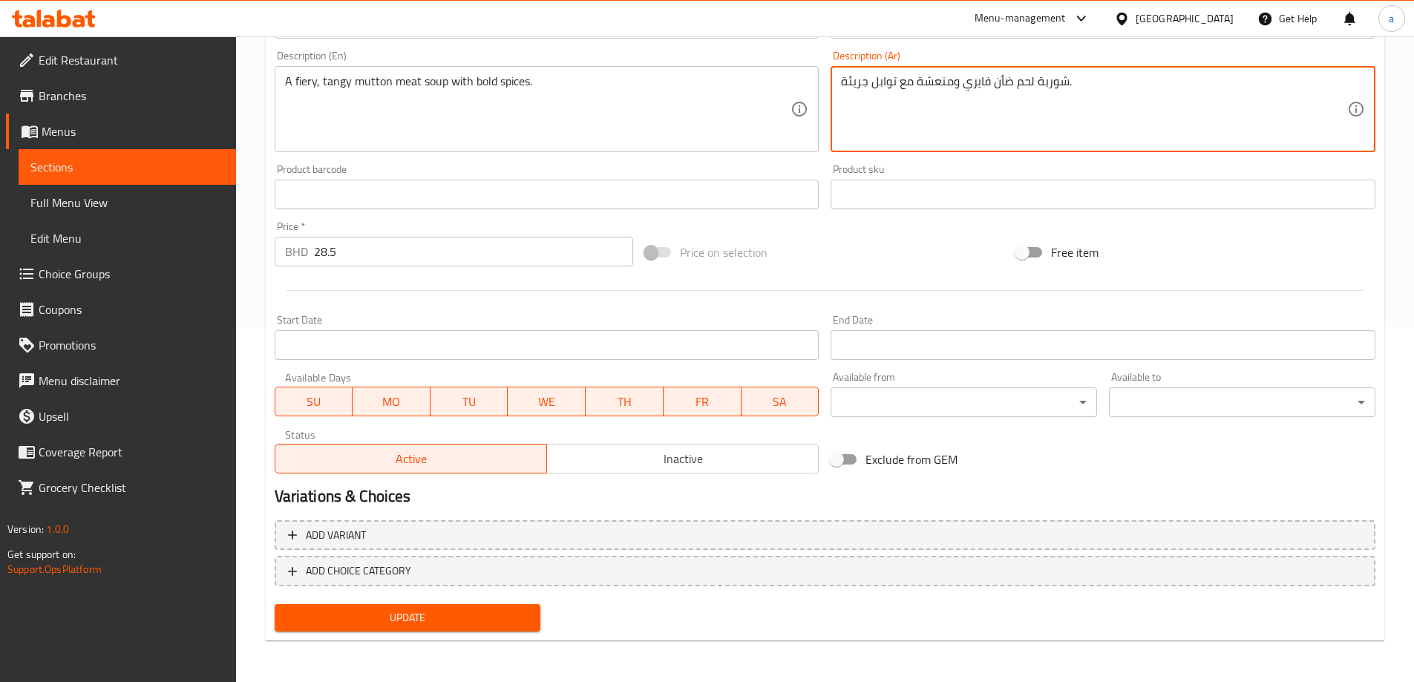
type textarea "شوربة لحم ضأن فايري ومنعشة مع توابل جريئة."
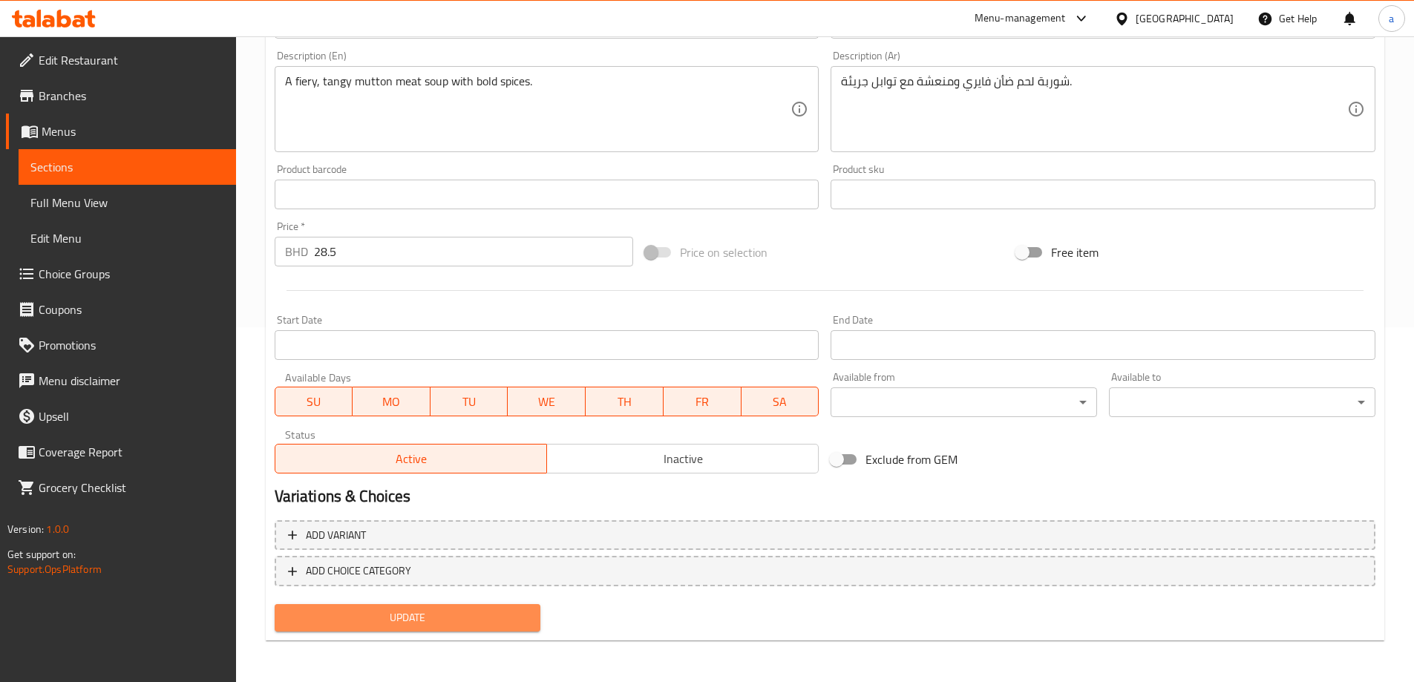
click at [506, 610] on span "Update" at bounding box center [408, 618] width 243 height 19
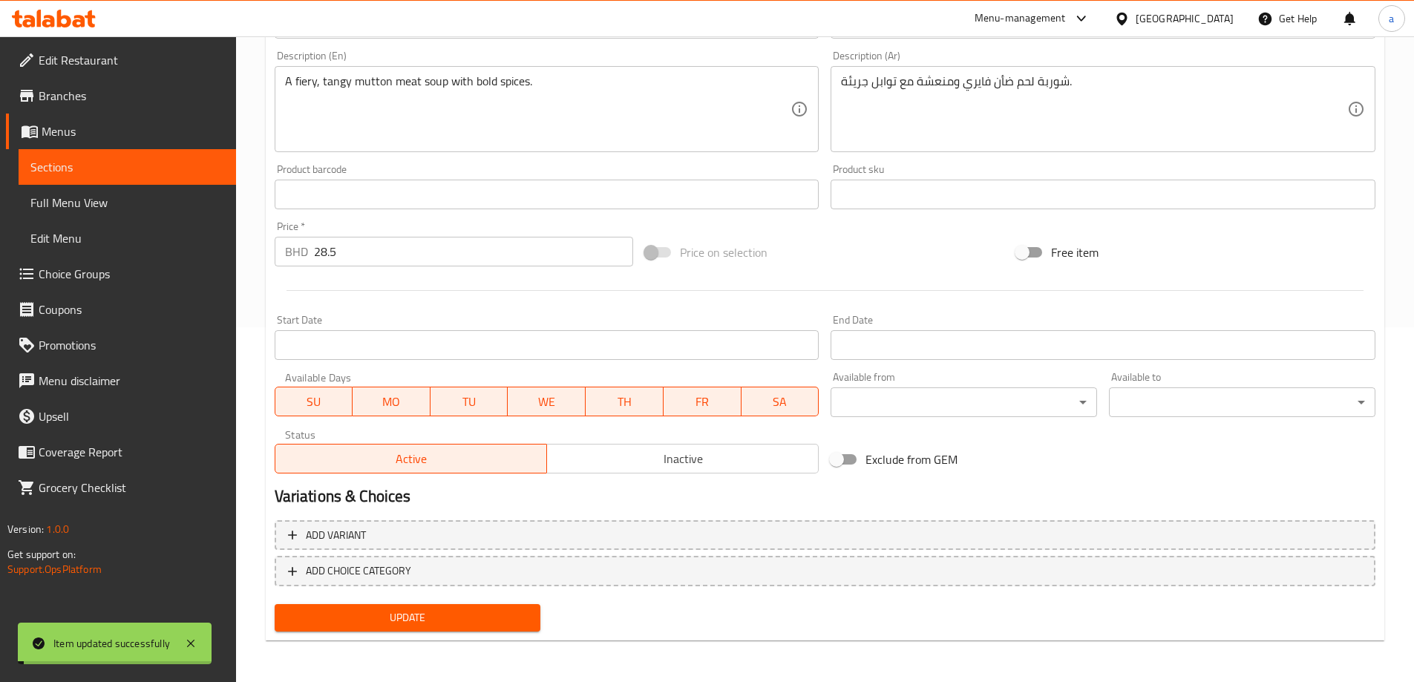
click at [138, 208] on span "Full Menu View" at bounding box center [127, 203] width 194 height 18
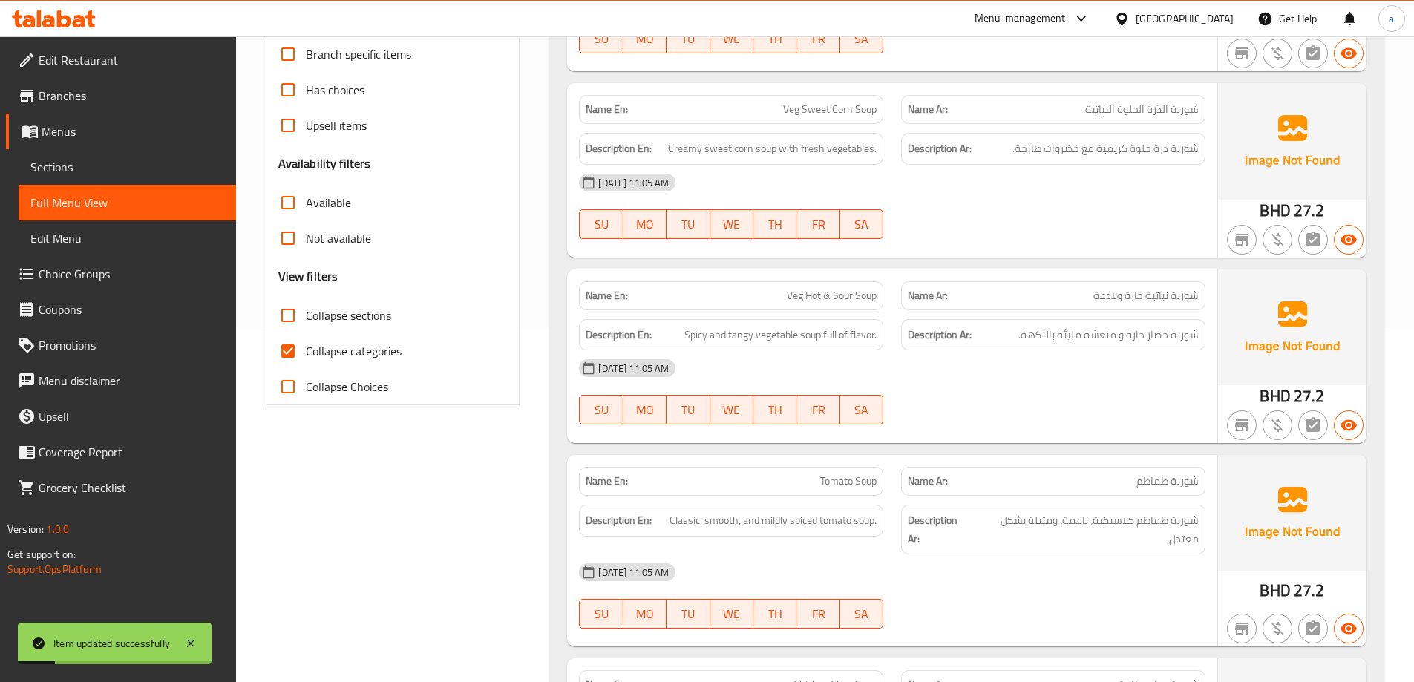
click at [324, 346] on span "Collapse categories" at bounding box center [354, 351] width 96 height 18
click at [306, 346] on input "Collapse categories" at bounding box center [288, 351] width 36 height 36
checkbox input "false"
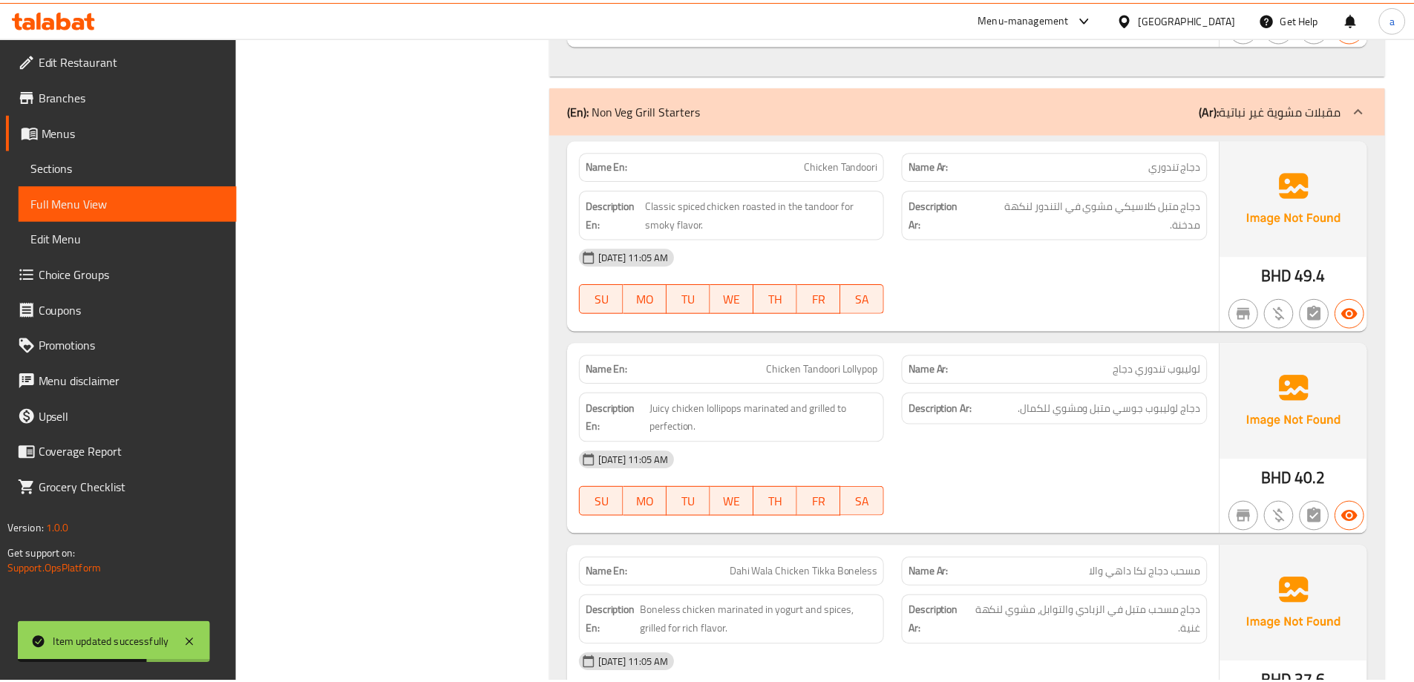
scroll to position [2780, 0]
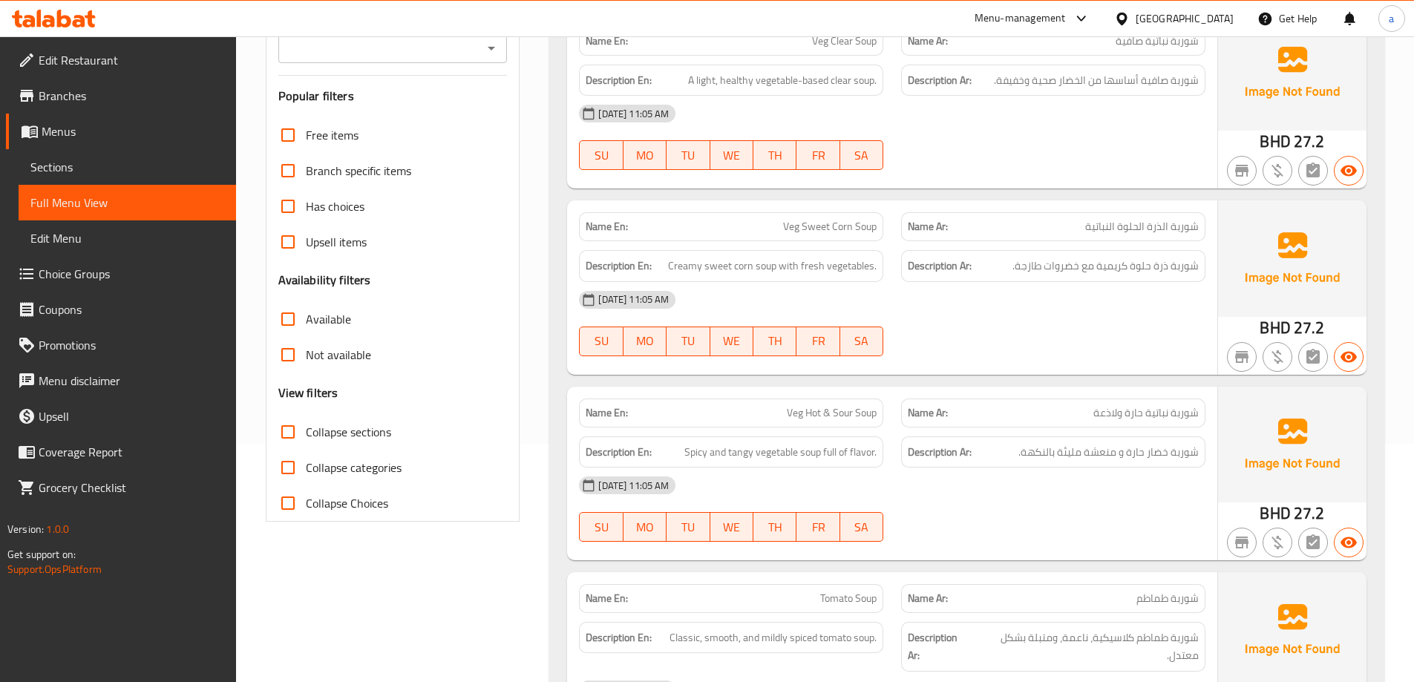
scroll to position [297, 0]
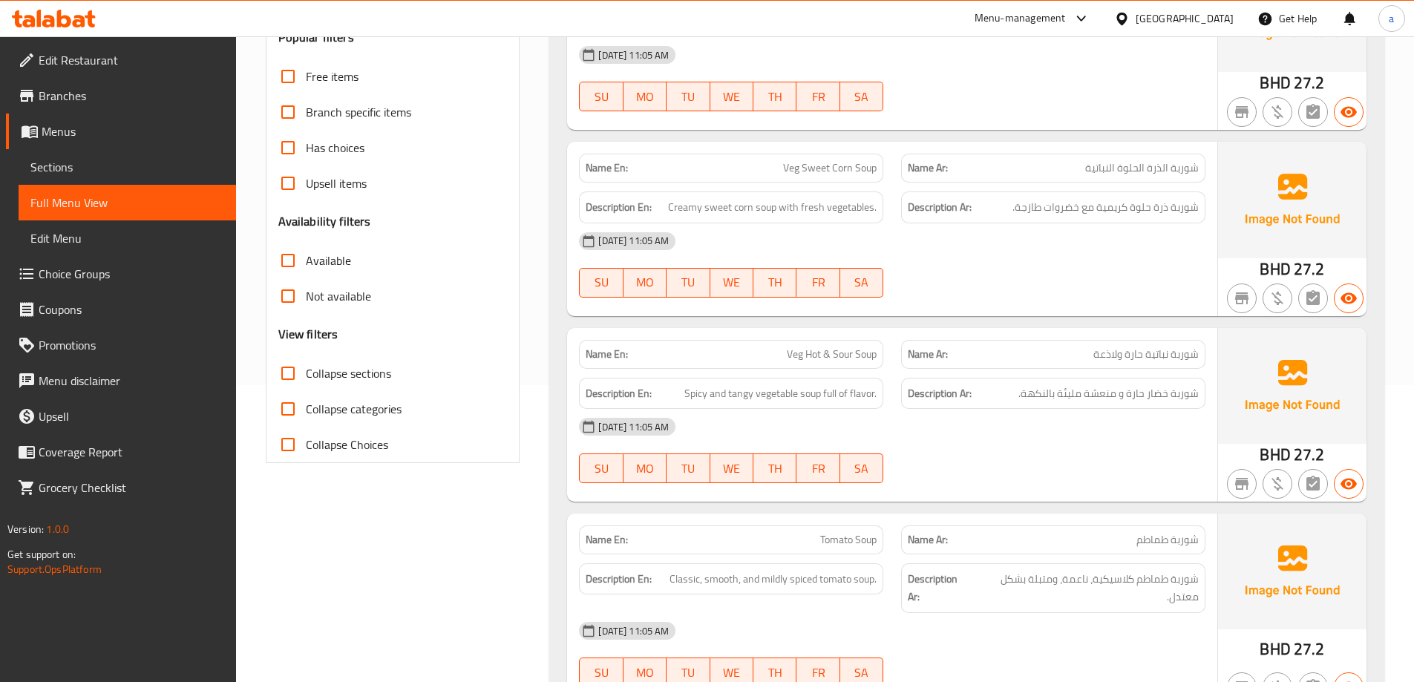
click at [123, 66] on span "Edit Restaurant" at bounding box center [132, 60] width 186 height 18
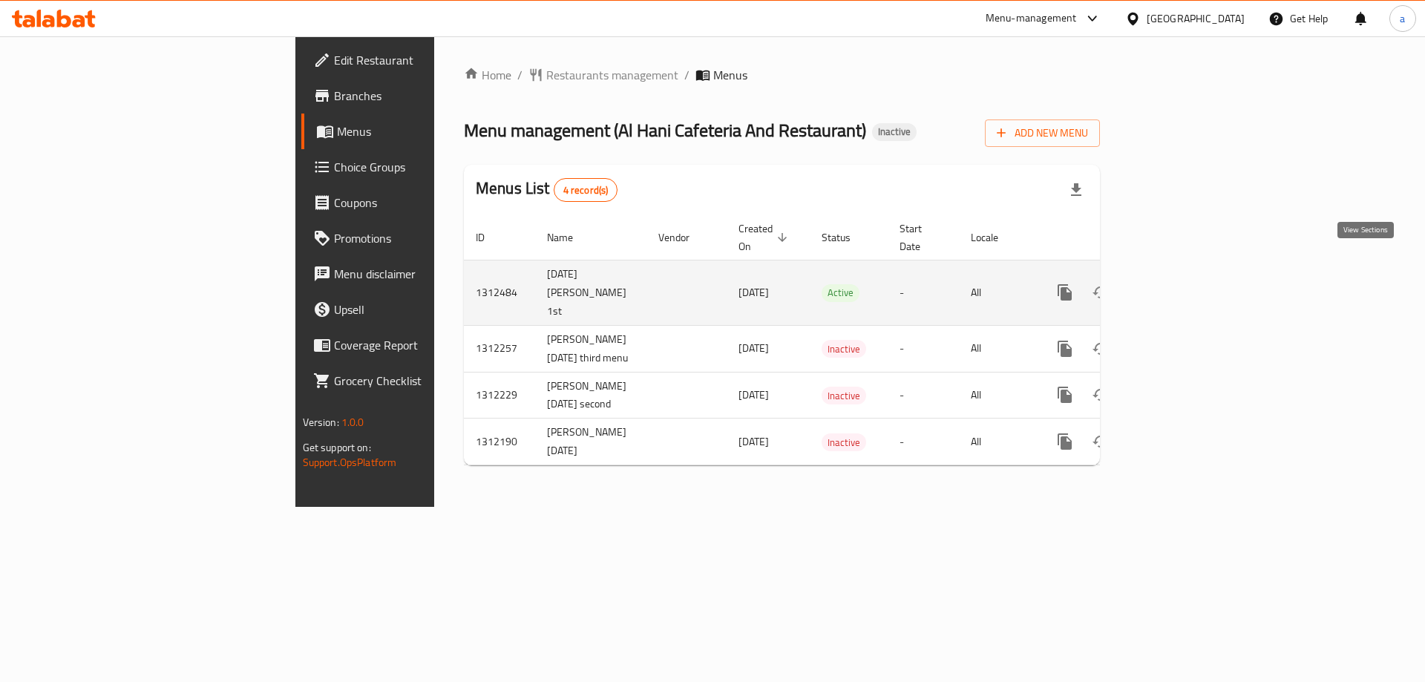
click at [1181, 284] on icon "enhanced table" at bounding box center [1172, 293] width 18 height 18
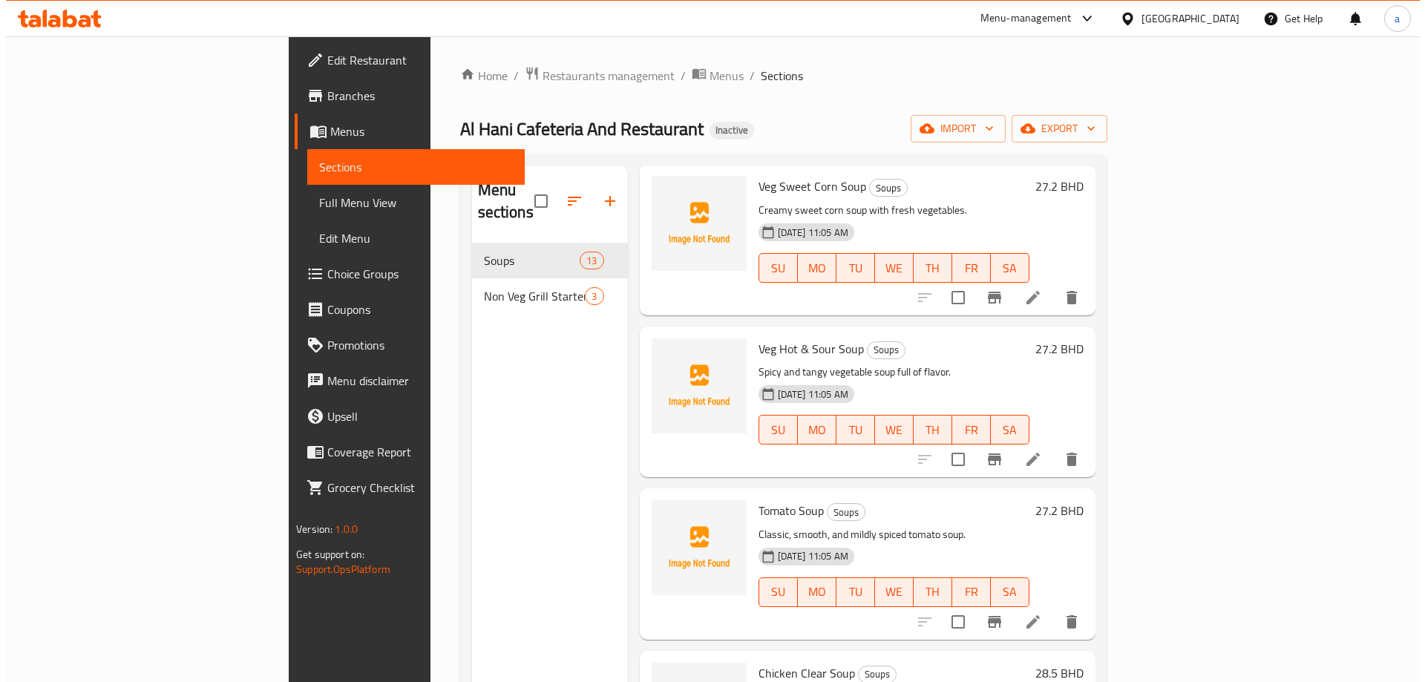
scroll to position [371, 0]
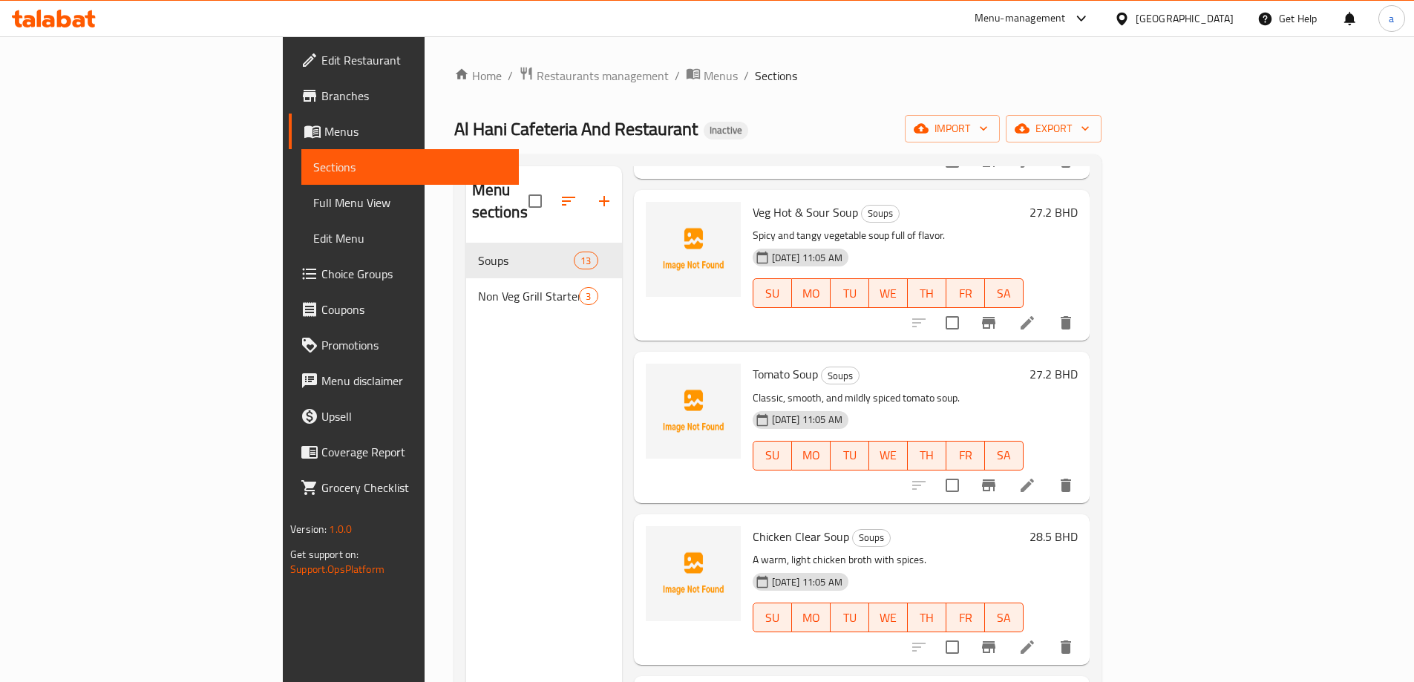
drag, startPoint x: 114, startPoint y: 137, endPoint x: 168, endPoint y: 153, distance: 56.4
click at [324, 137] on span "Menus" at bounding box center [415, 132] width 183 height 18
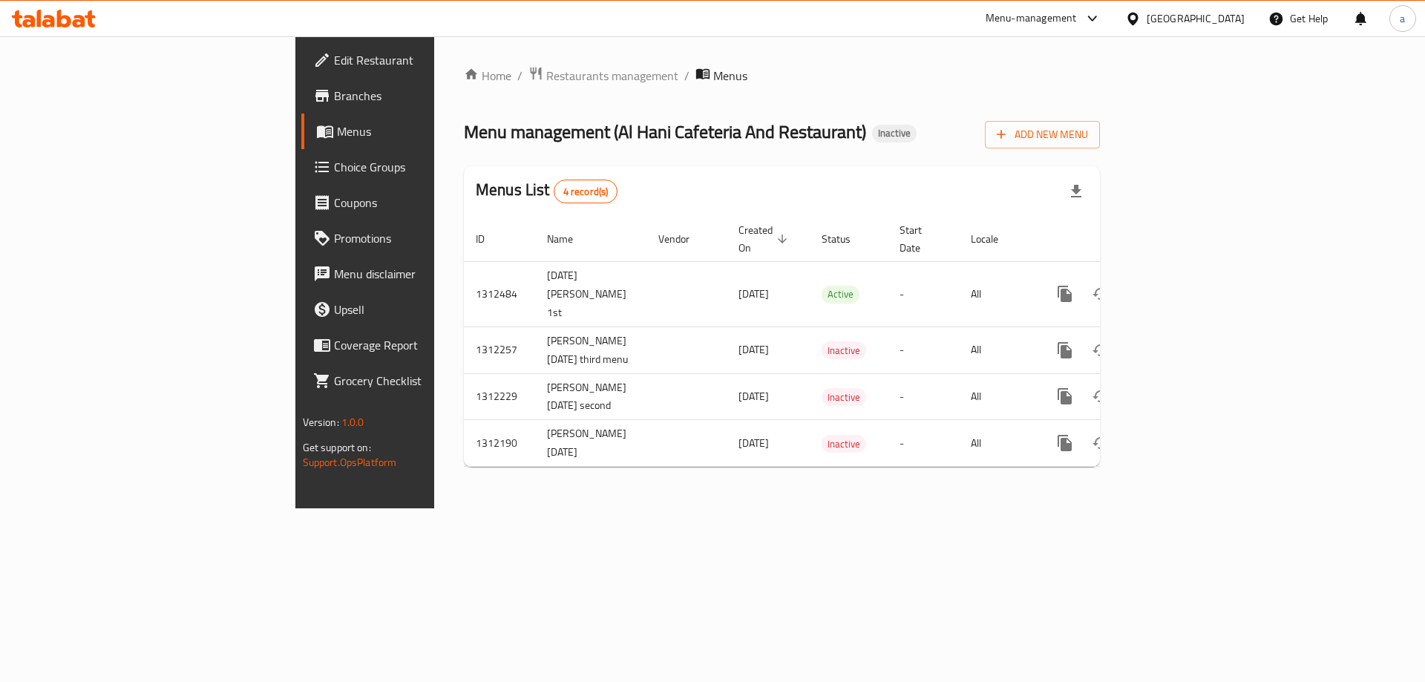
click at [1057, 162] on div "Home / Restaurants management / Menus Menu management ( Al Hani Cafeteria And R…" at bounding box center [782, 272] width 636 height 413
